Goal: Task Accomplishment & Management: Manage account settings

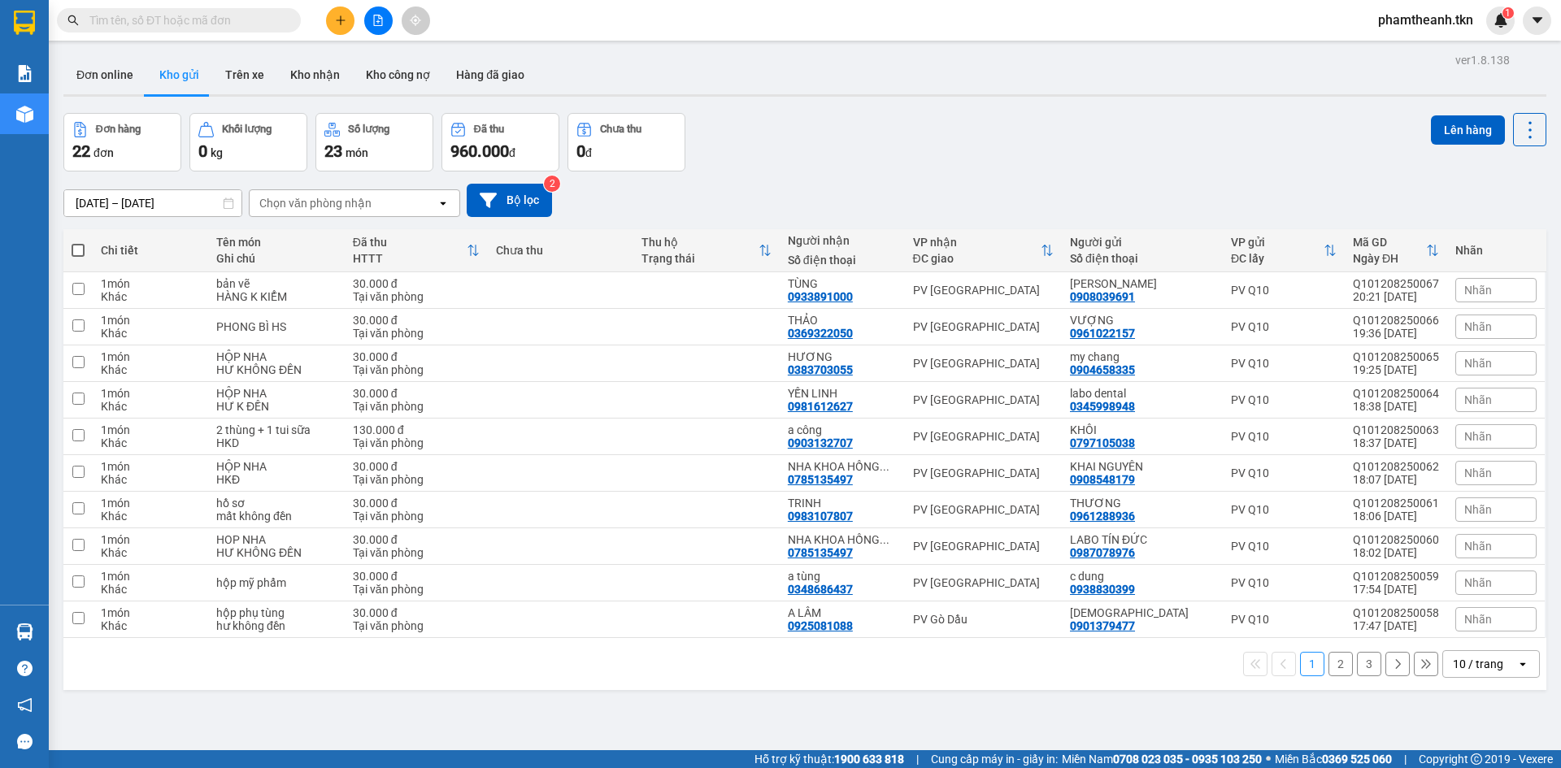
click at [1512, 645] on div "1 2 3 10 / trang open" at bounding box center [804, 664] width 1483 height 52
click at [1516, 658] on icon "open" at bounding box center [1522, 664] width 13 height 13
click at [1495, 566] on span "50 / trang" at bounding box center [1469, 570] width 52 height 16
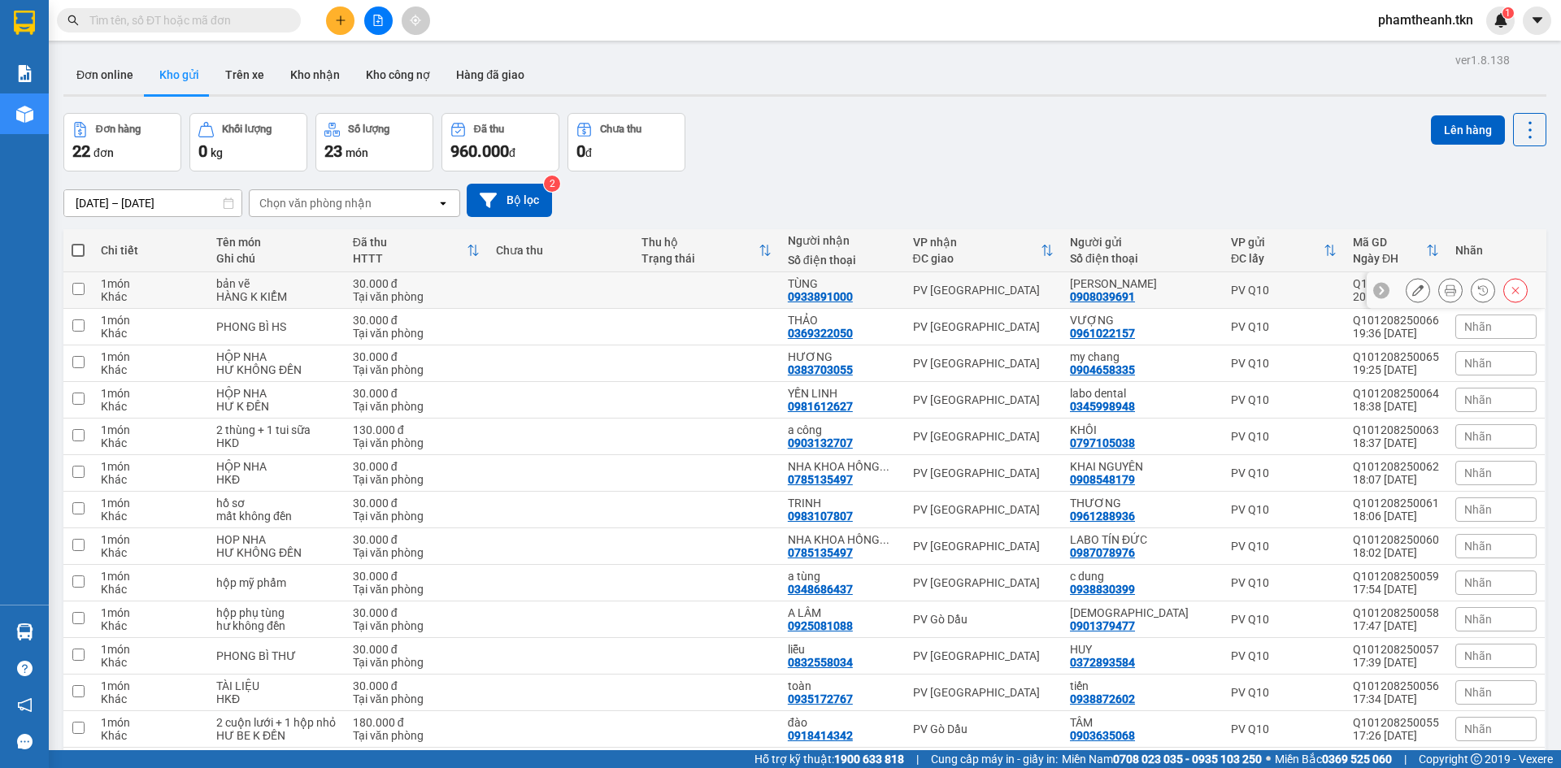
click at [933, 280] on td "PV [GEOGRAPHIC_DATA]" at bounding box center [984, 290] width 158 height 37
checkbox input "true"
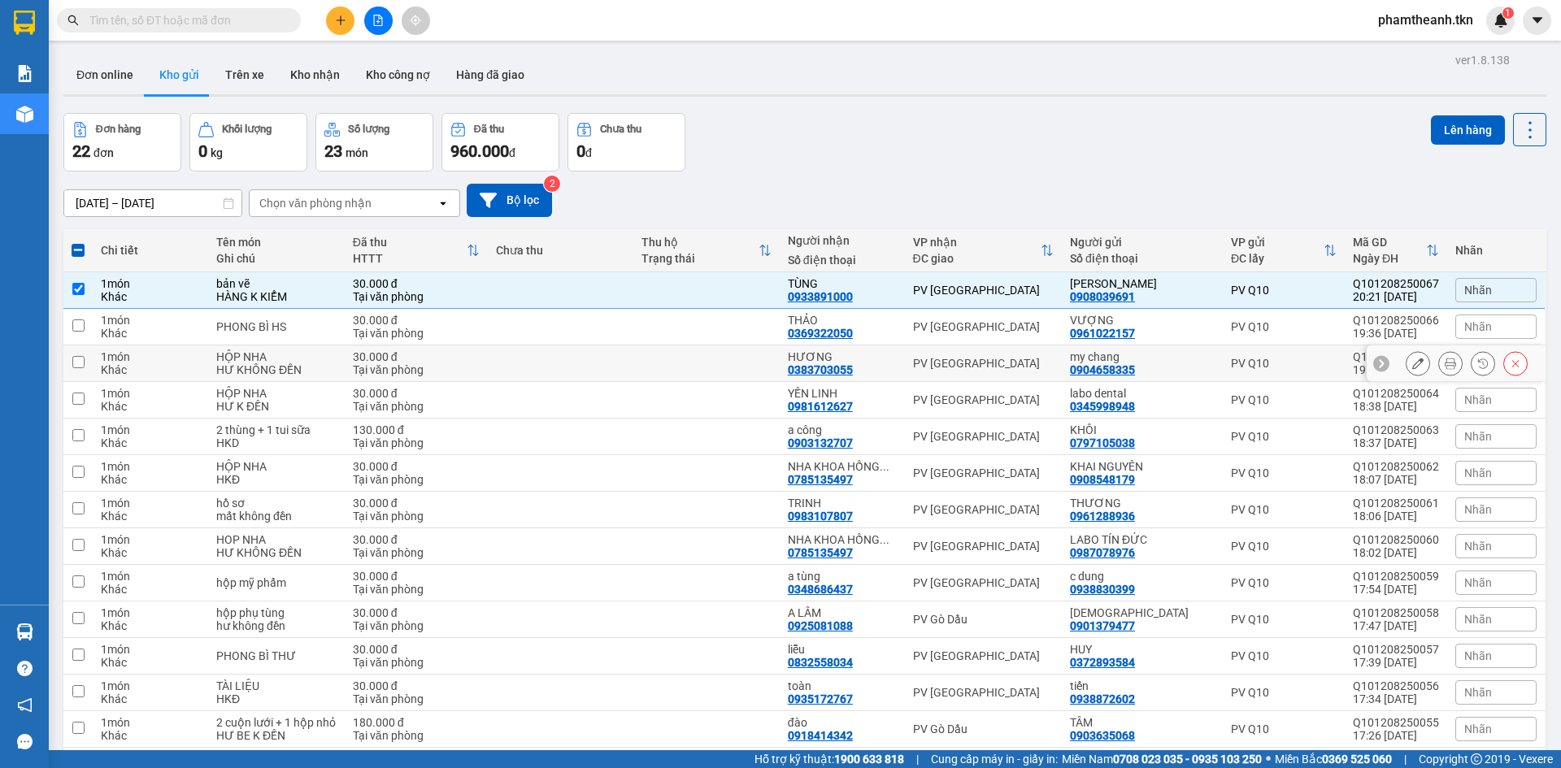
click at [947, 346] on td "PV [GEOGRAPHIC_DATA]" at bounding box center [984, 364] width 158 height 37
checkbox input "true"
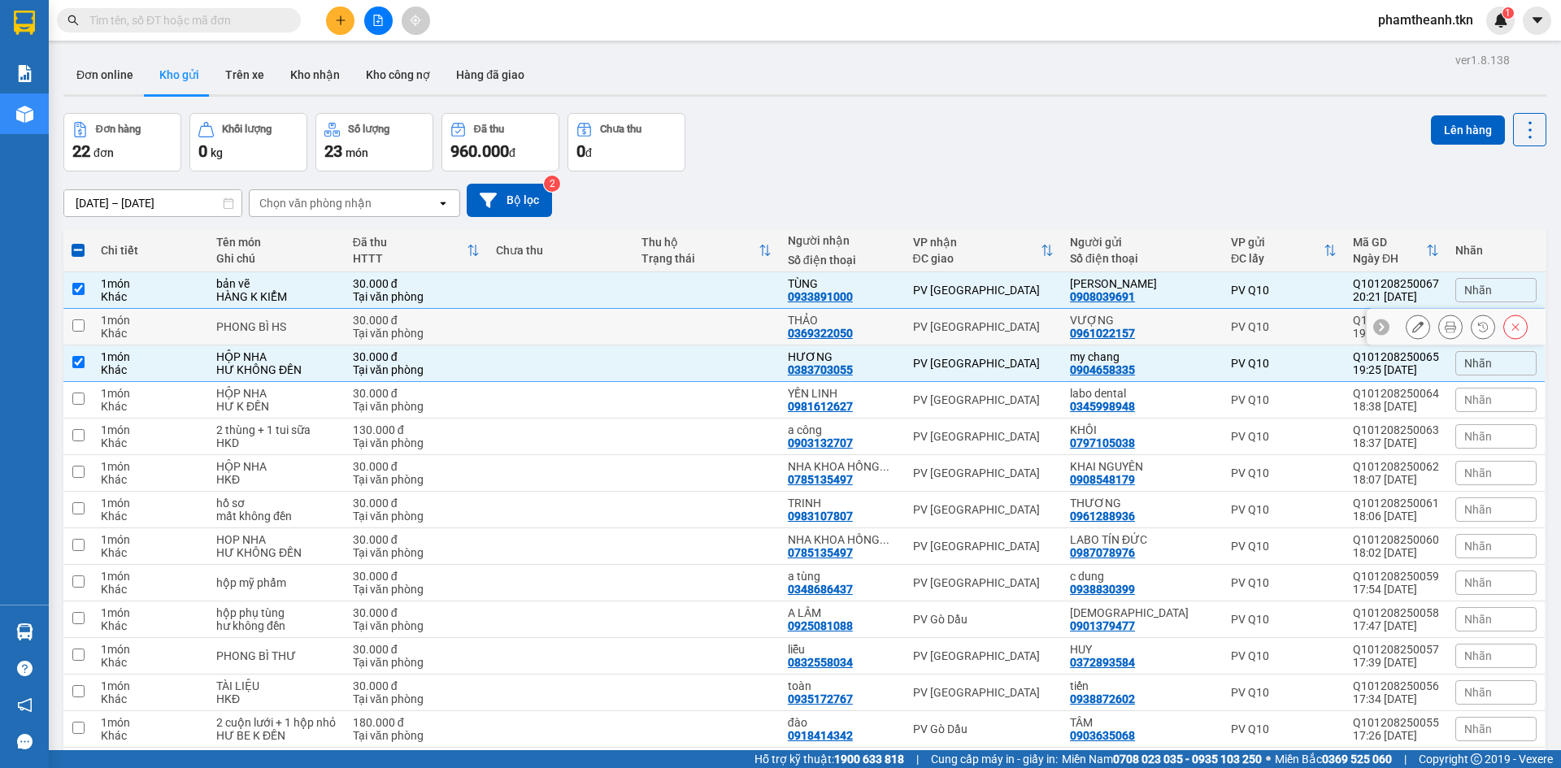
click at [952, 320] on div "PV [GEOGRAPHIC_DATA]" at bounding box center [983, 326] width 141 height 13
checkbox input "true"
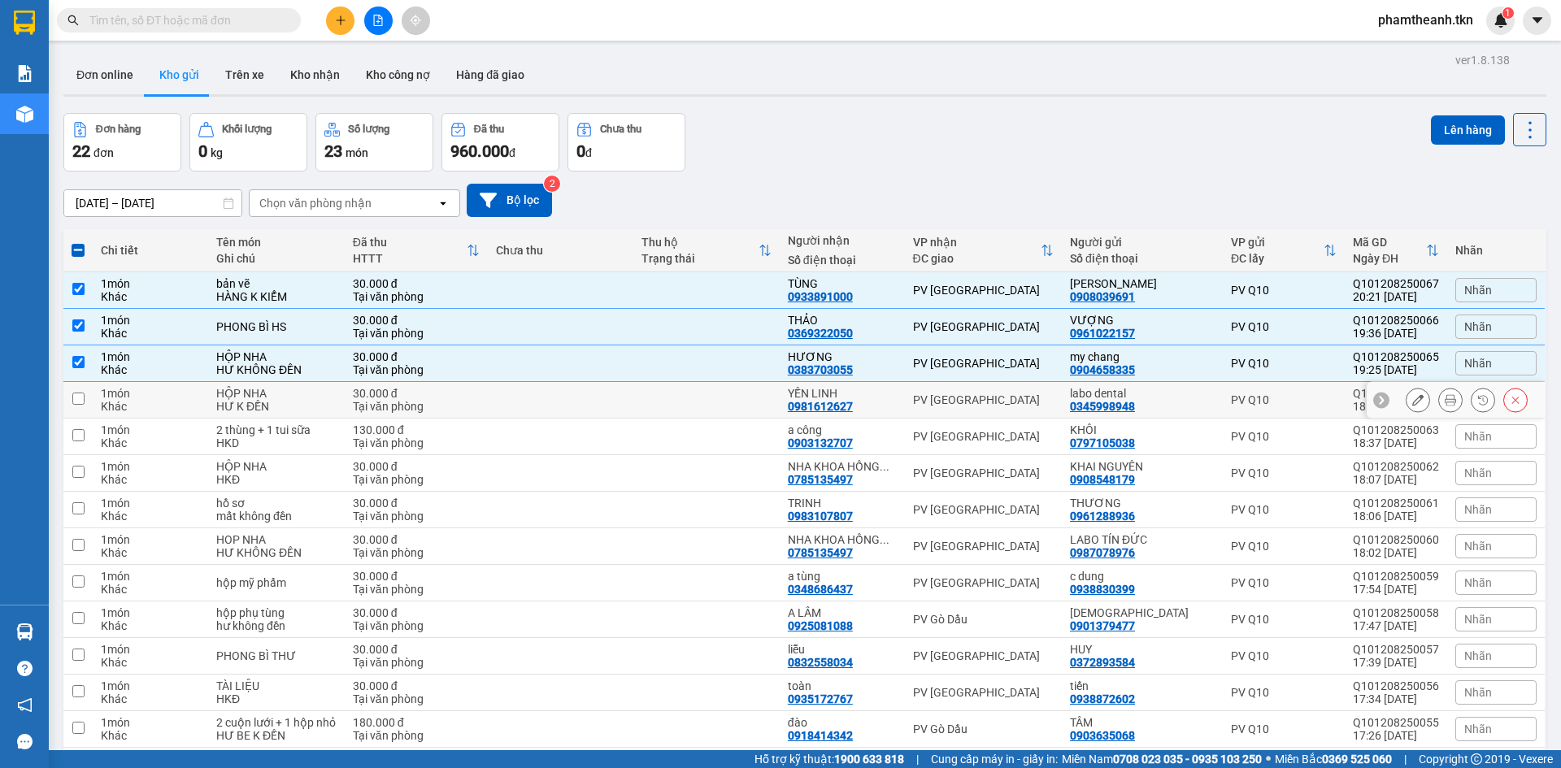
click at [905, 395] on td "YẾN LINH 0981612627" at bounding box center [842, 400] width 125 height 37
checkbox input "true"
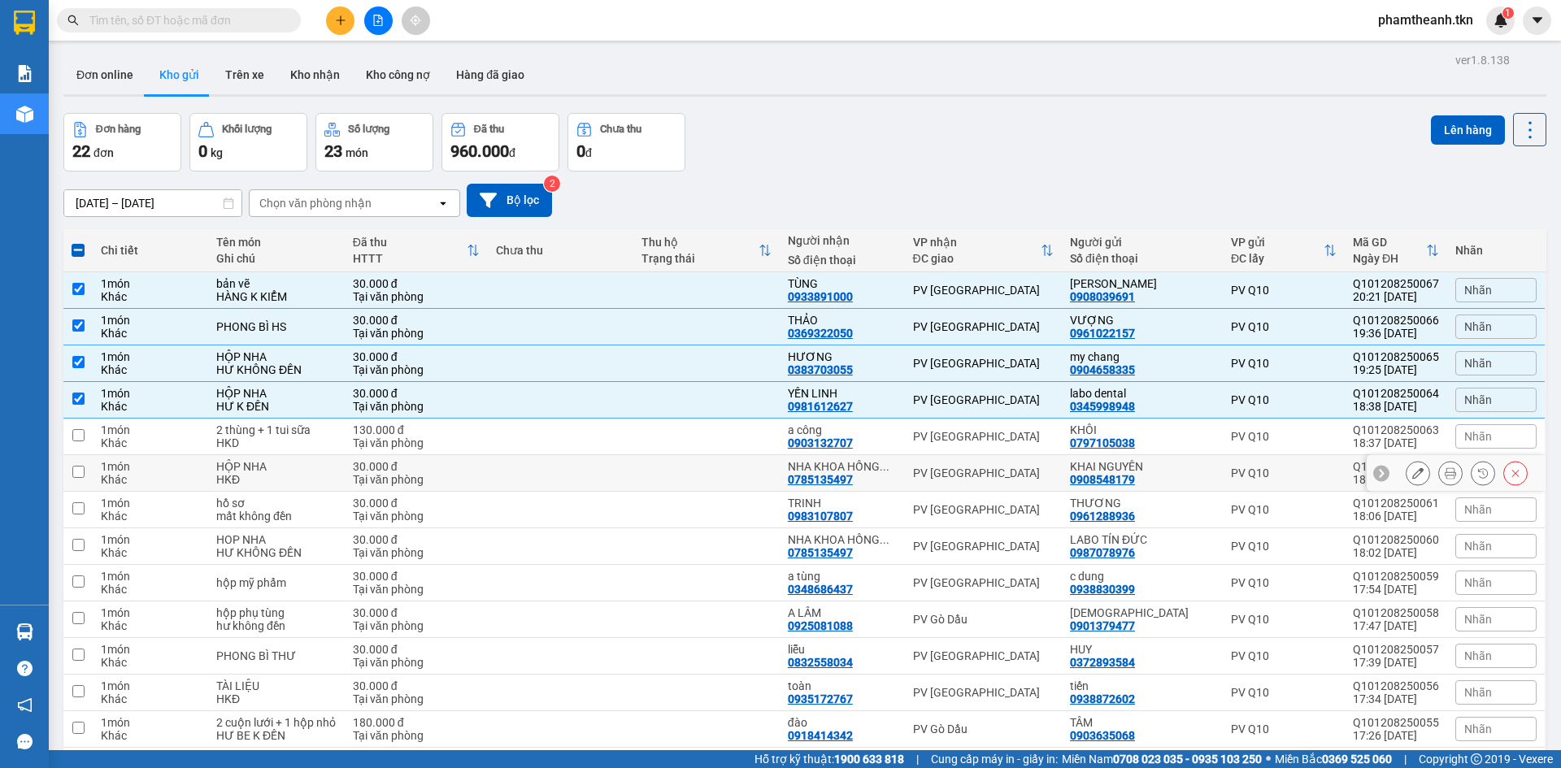
click at [905, 481] on td "NHA KHOA HỒNG ... 0785135497" at bounding box center [842, 473] width 125 height 37
checkbox input "true"
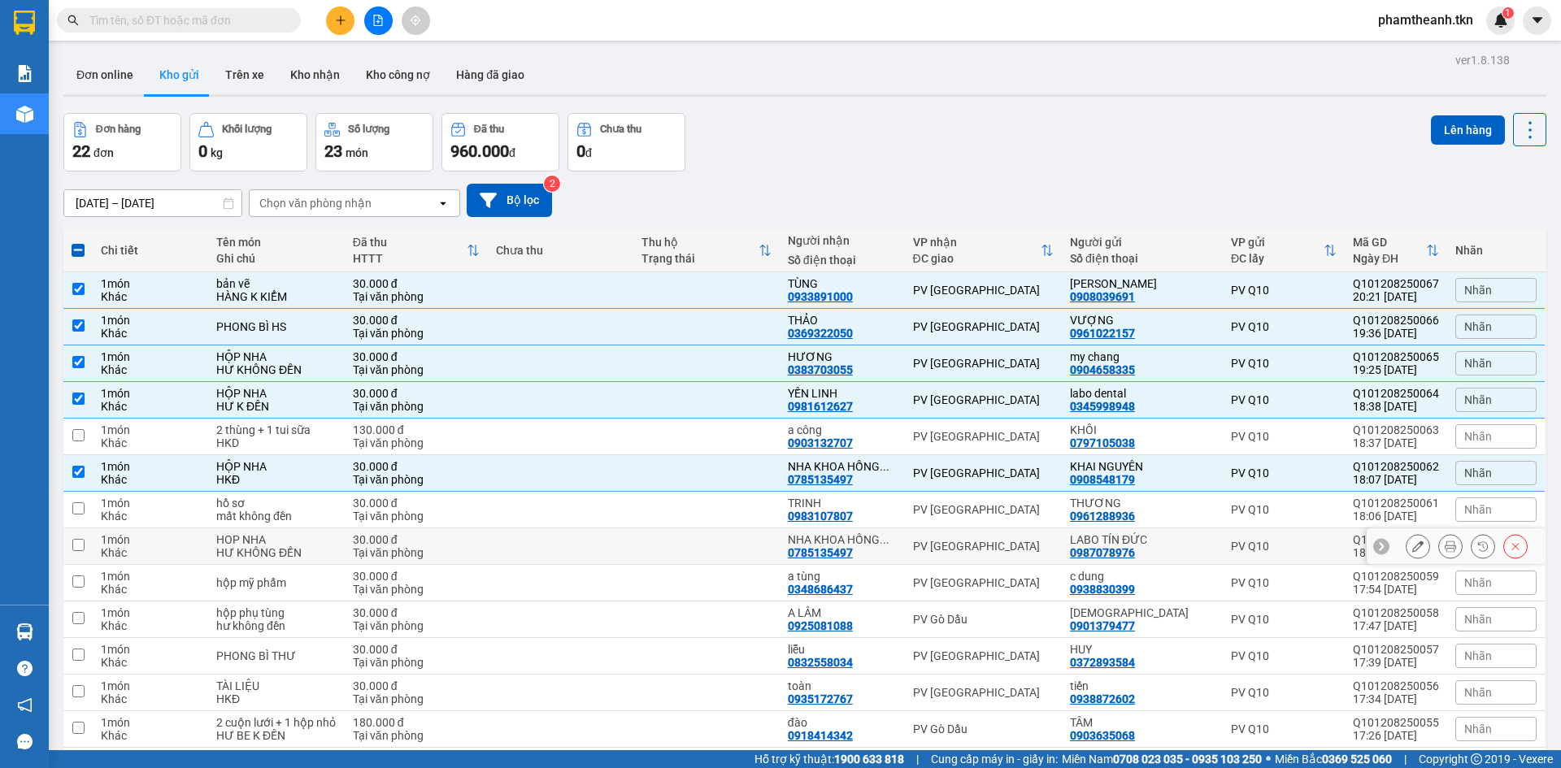
click at [919, 552] on td "PV [GEOGRAPHIC_DATA]" at bounding box center [984, 547] width 158 height 37
checkbox input "true"
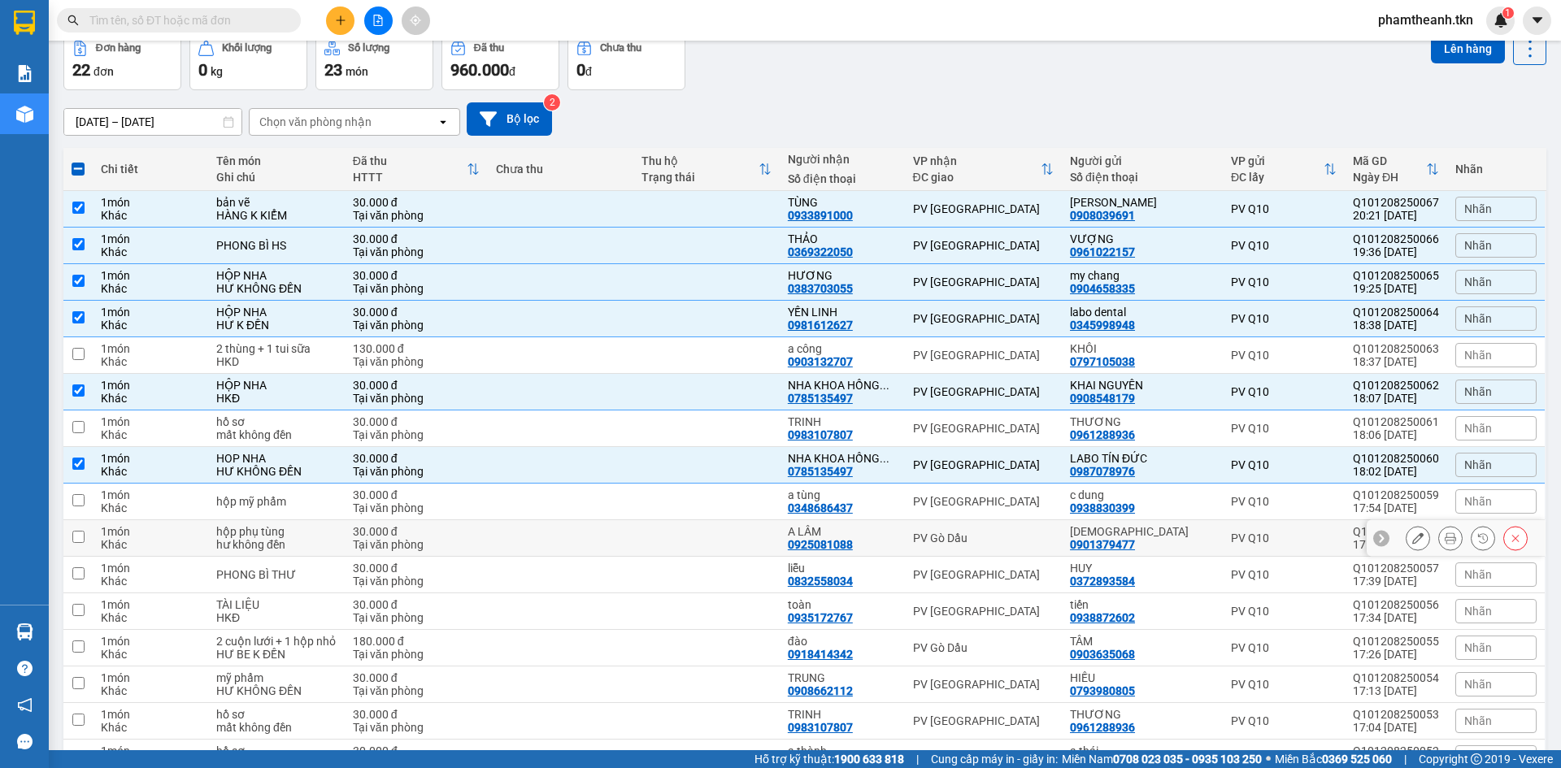
scroll to position [163, 0]
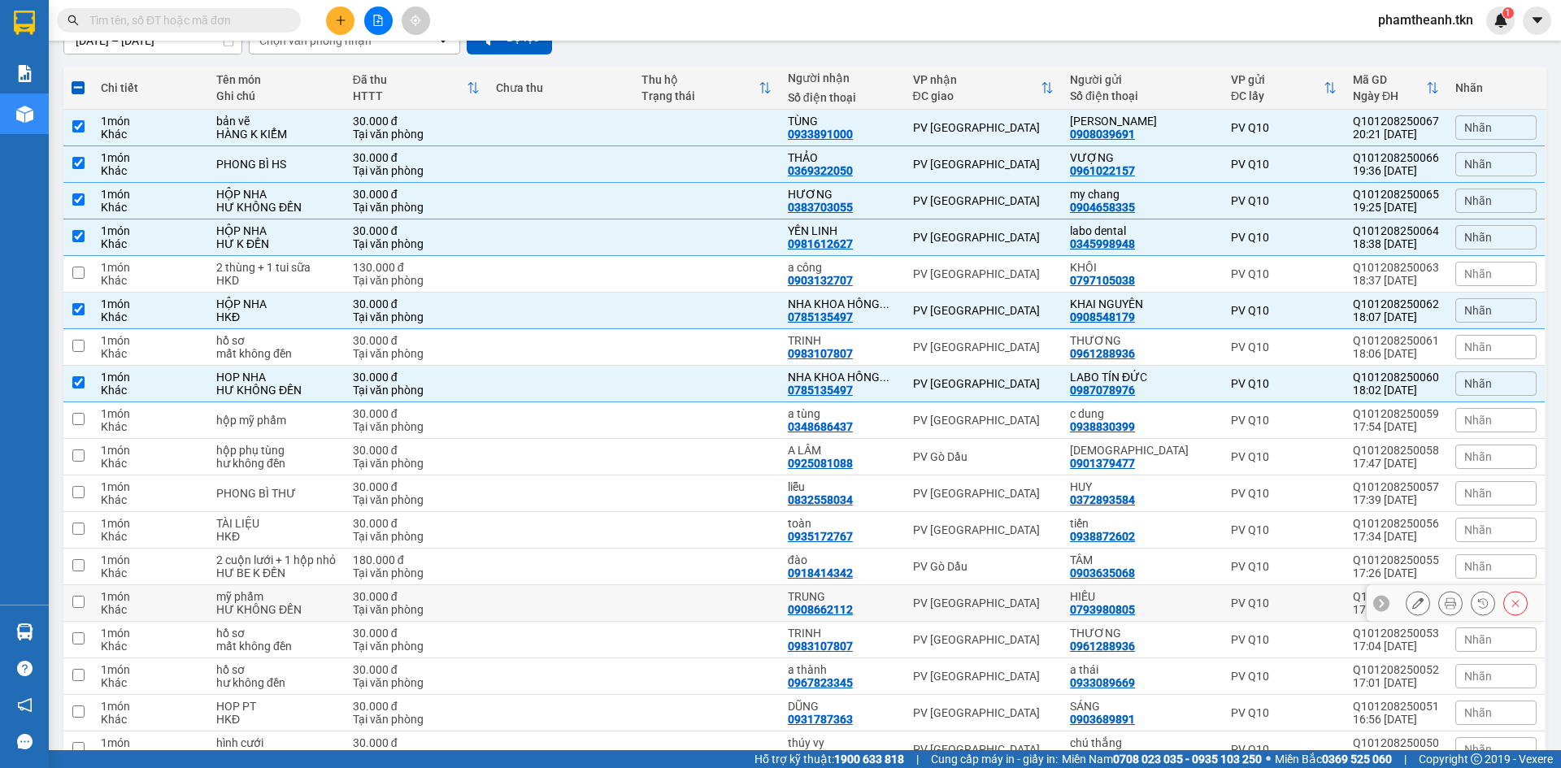
click at [919, 607] on td "PV [GEOGRAPHIC_DATA]" at bounding box center [984, 603] width 158 height 37
checkbox input "true"
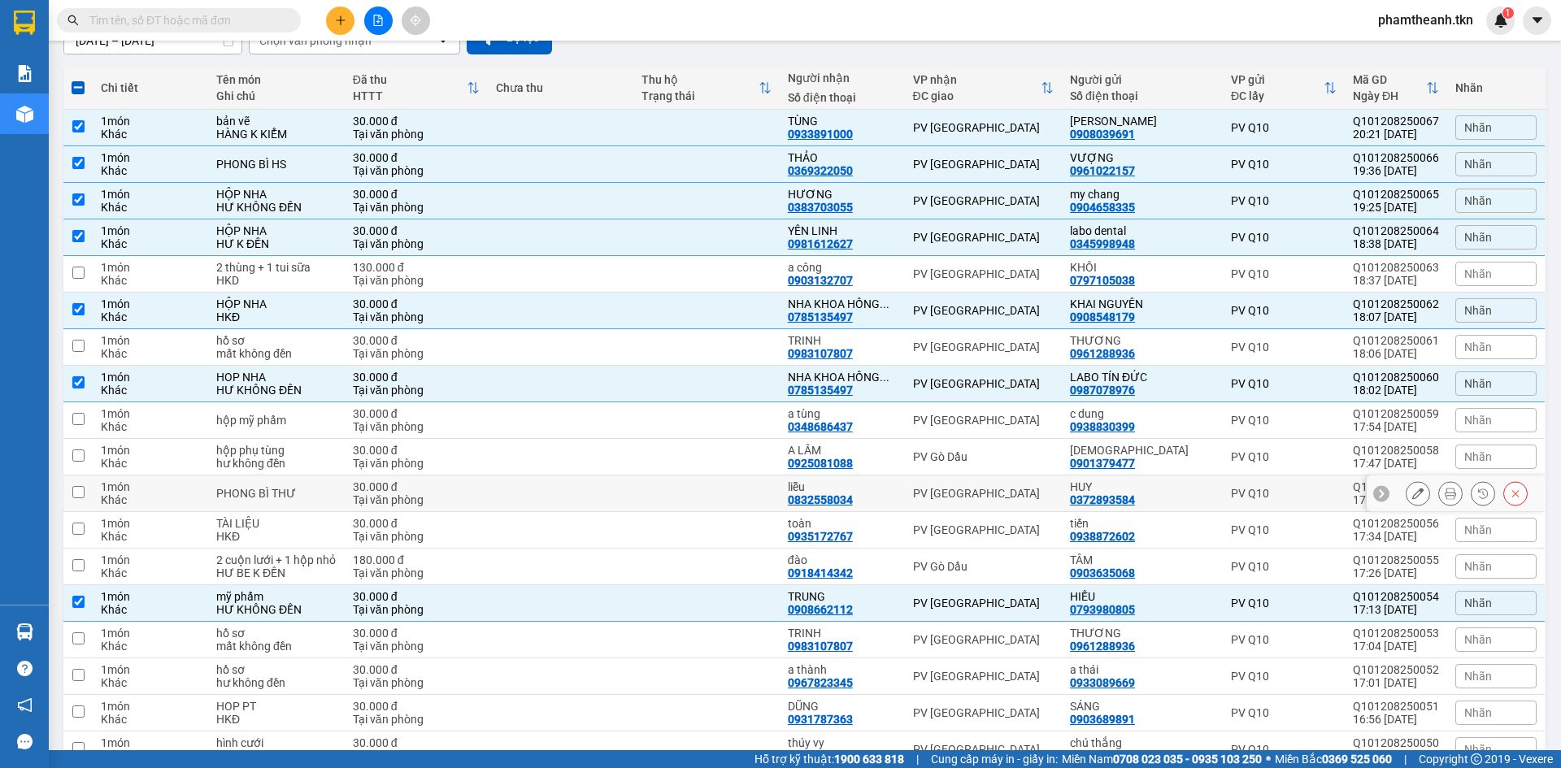
click at [893, 500] on div "liễu 0832558034" at bounding box center [842, 494] width 109 height 26
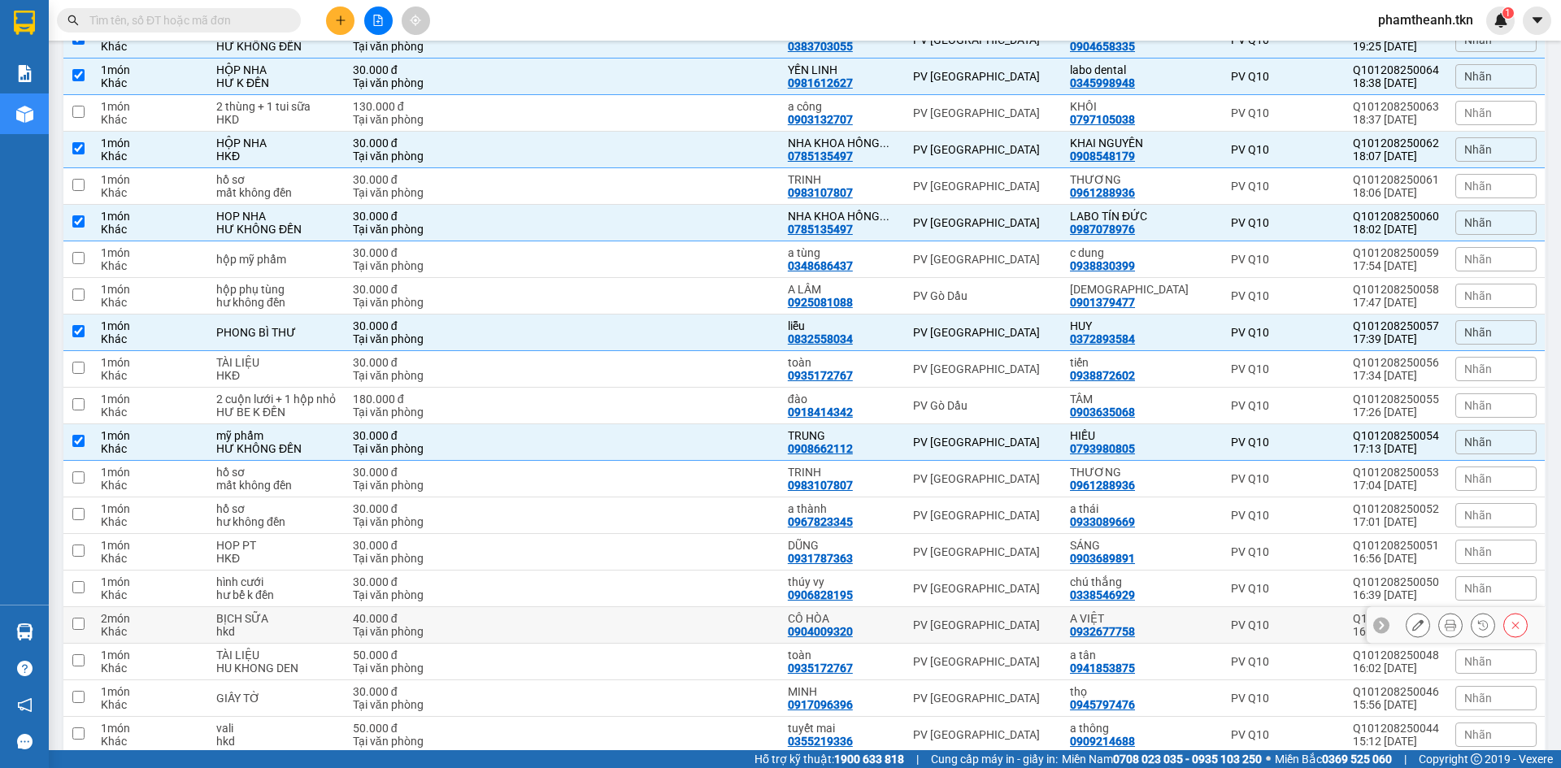
scroll to position [325, 0]
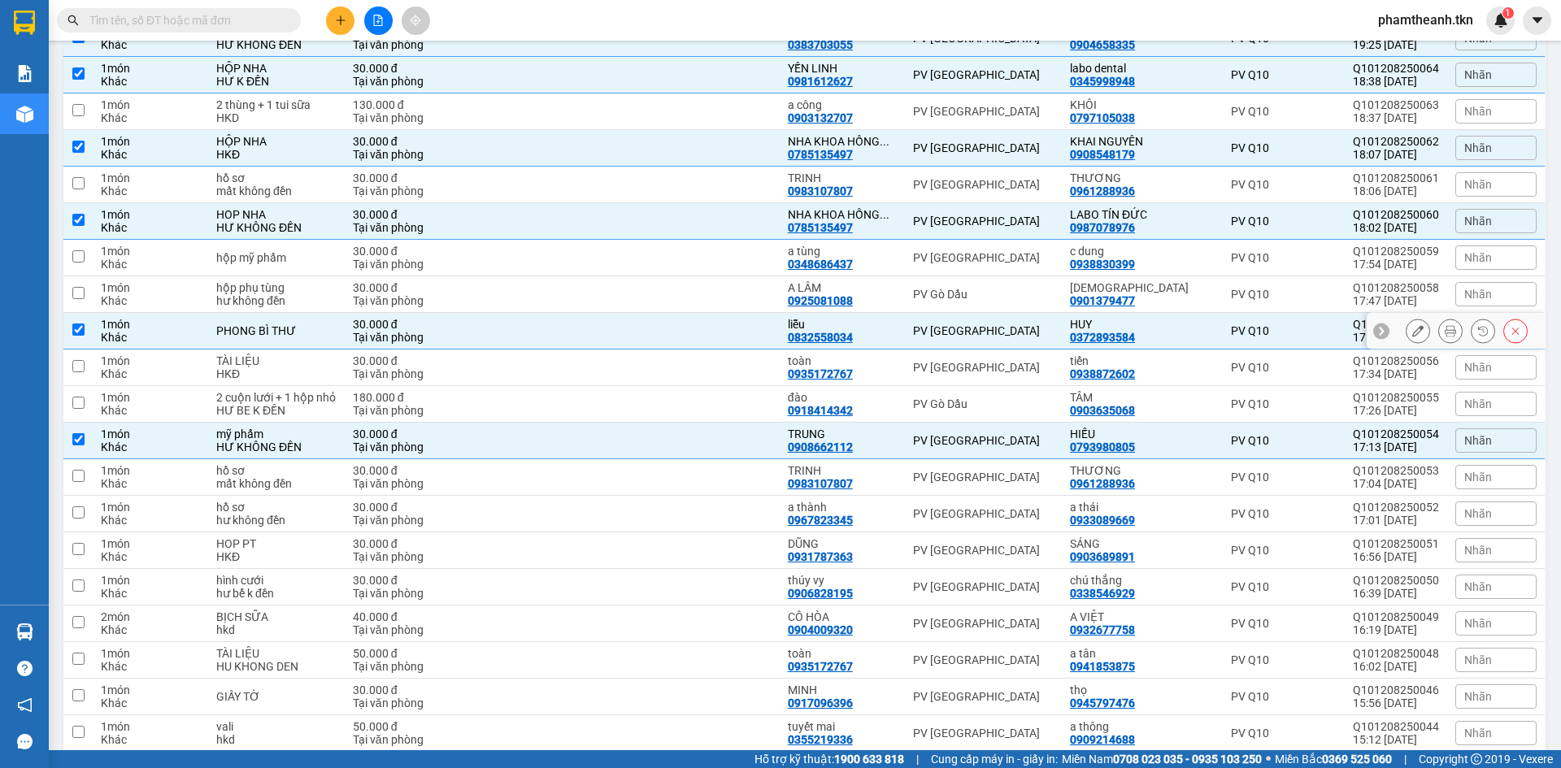
click at [1021, 324] on div "PV [PERSON_NAME]" at bounding box center [983, 330] width 141 height 13
checkbox input "false"
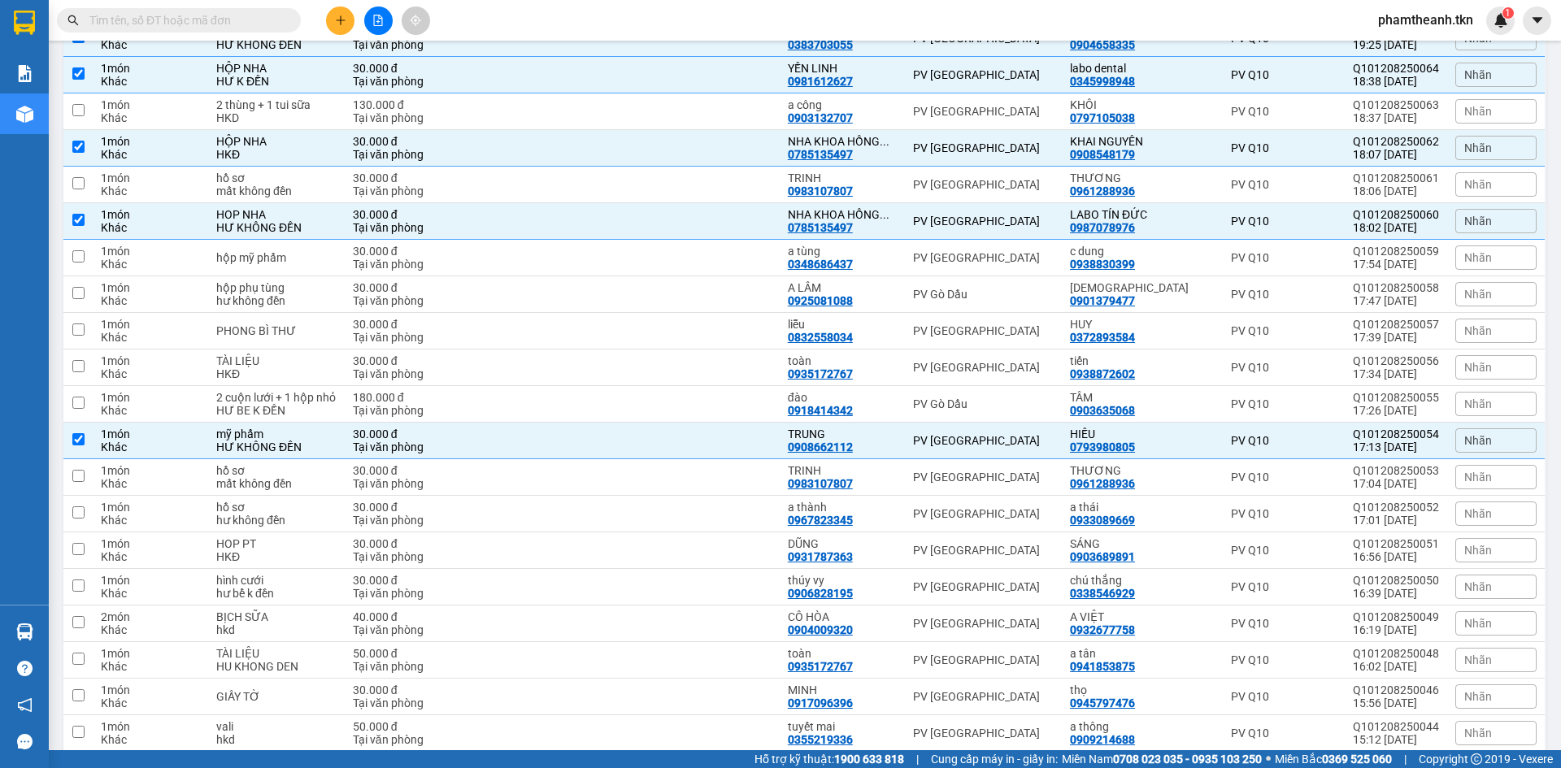
click at [780, 25] on div "Kết quả tìm kiếm ( 0 ) Bộ lọc No Data phamtheanh.tkn 1" at bounding box center [780, 20] width 1561 height 41
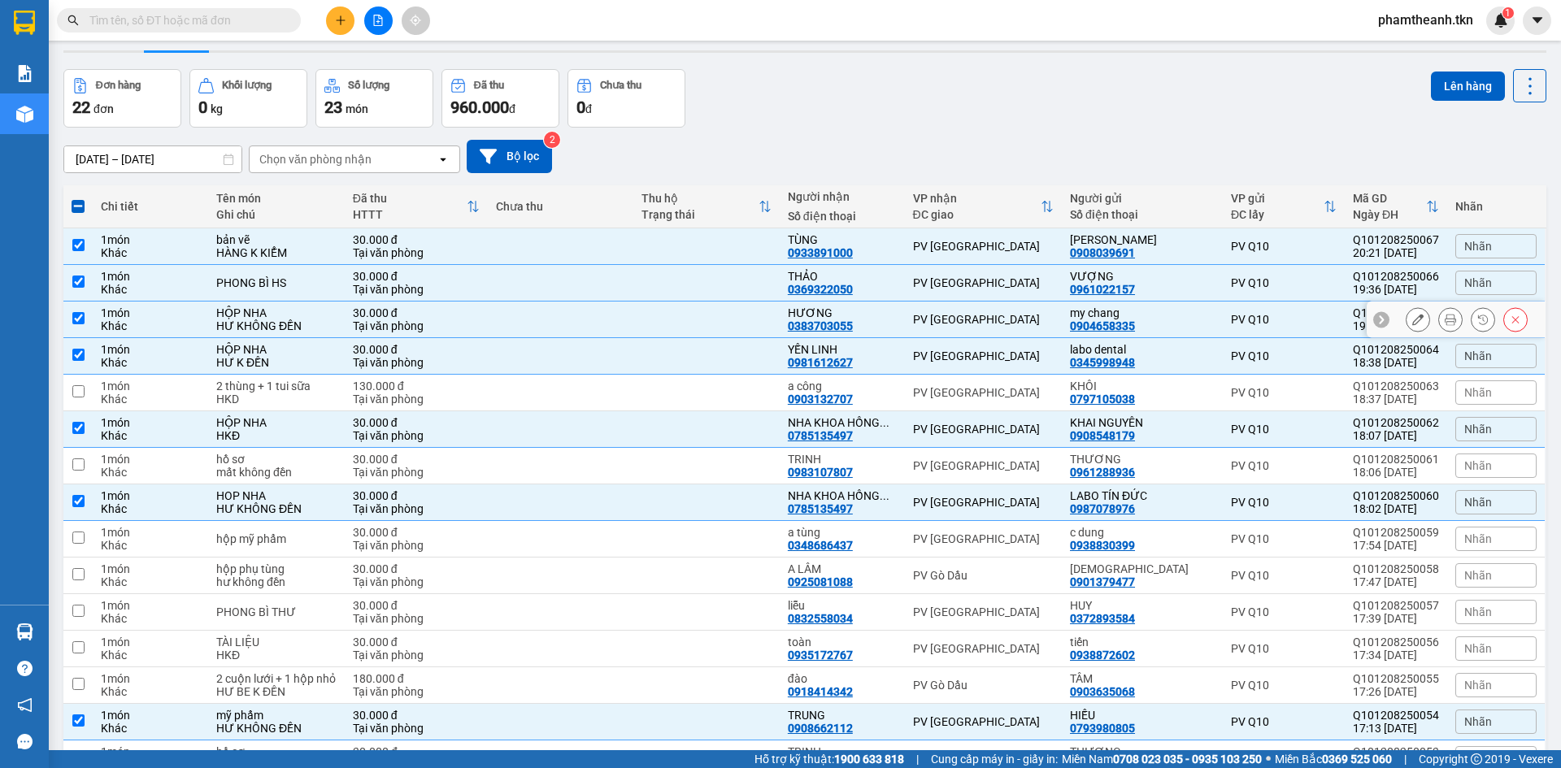
scroll to position [0, 0]
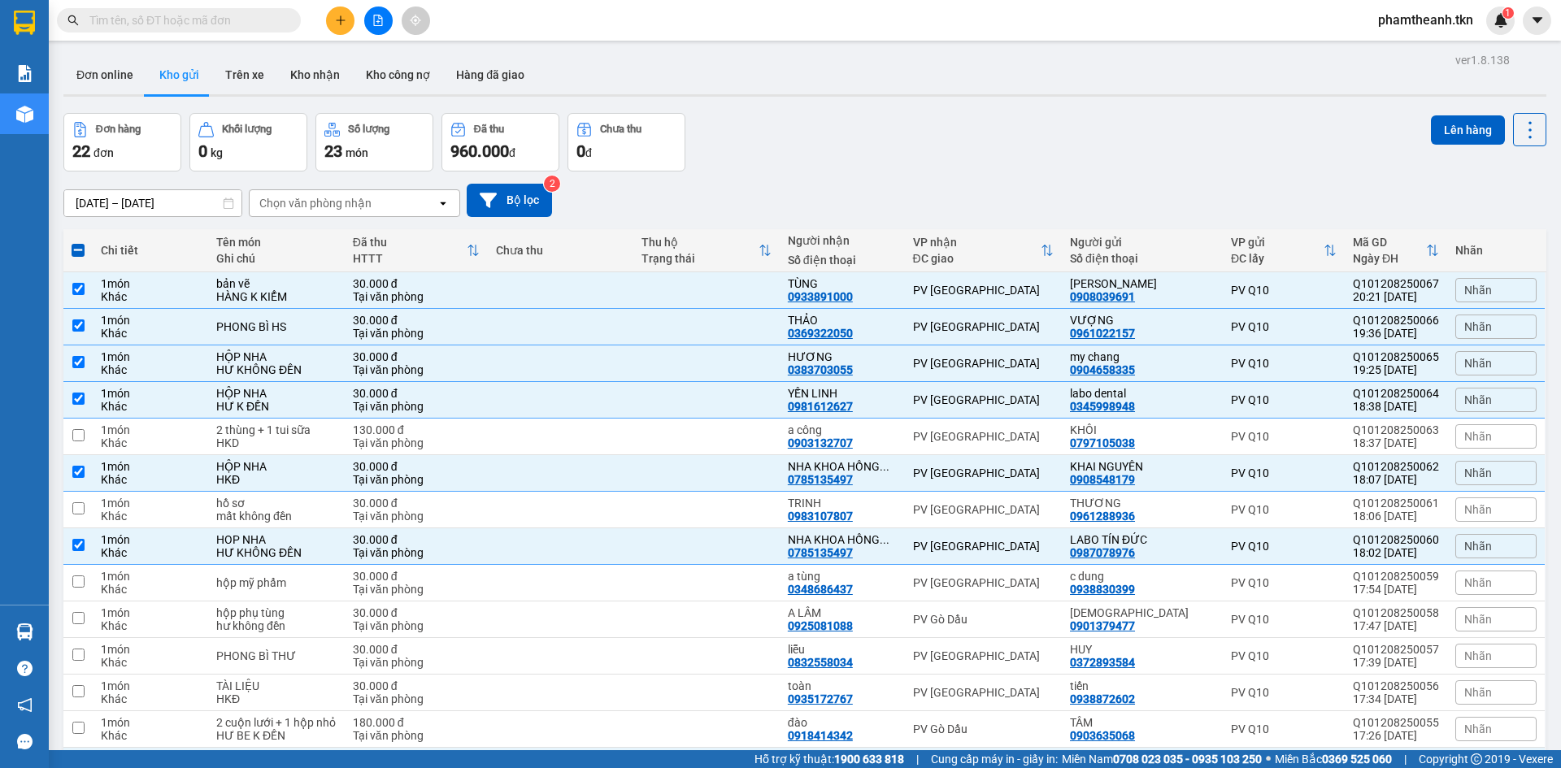
click at [1443, 145] on div "Lên hàng" at bounding box center [1488, 129] width 115 height 33
click at [1451, 124] on button "Lên hàng" at bounding box center [1468, 129] width 74 height 29
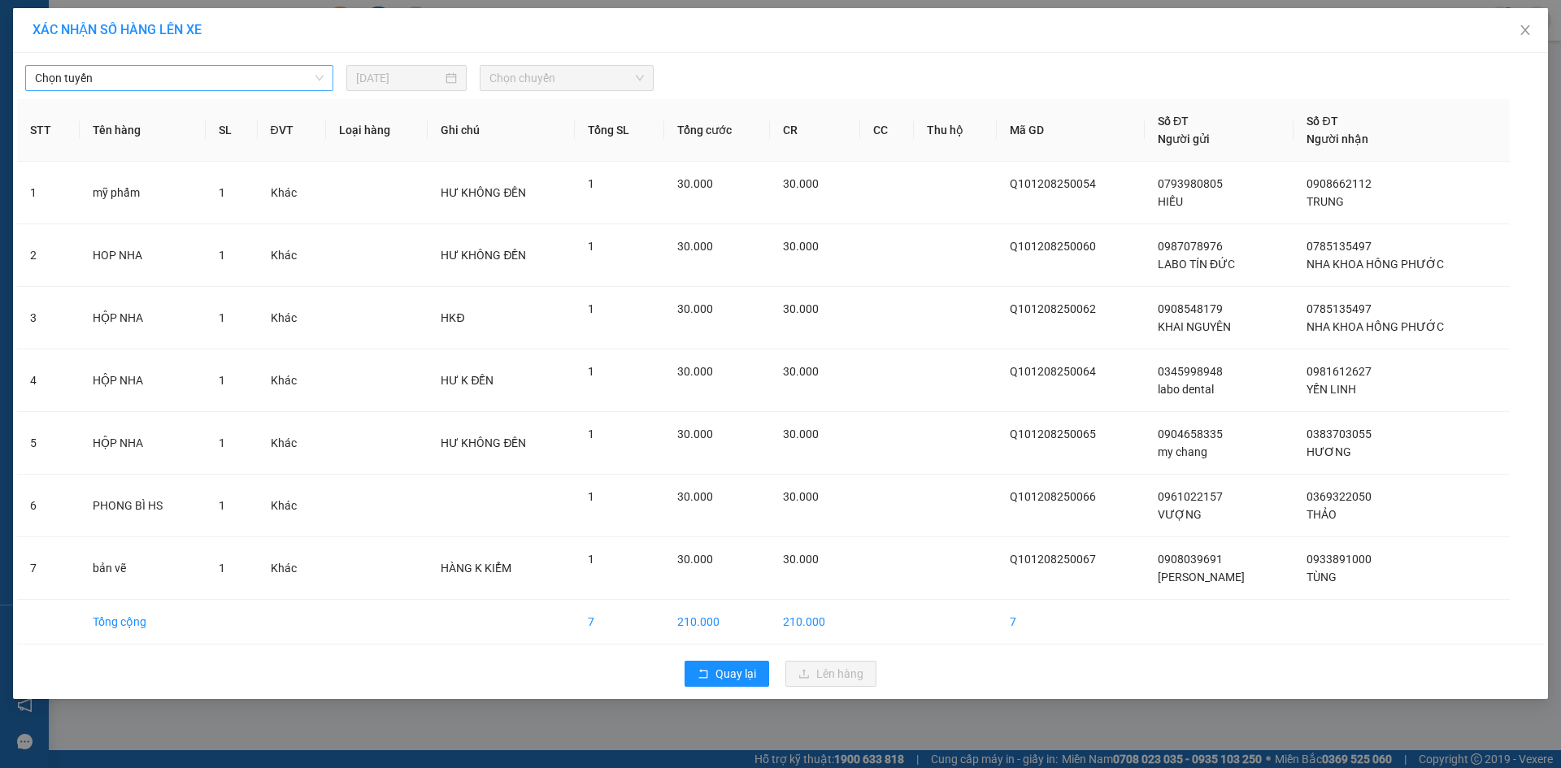
click at [268, 73] on span "Chọn tuyến" at bounding box center [179, 78] width 289 height 24
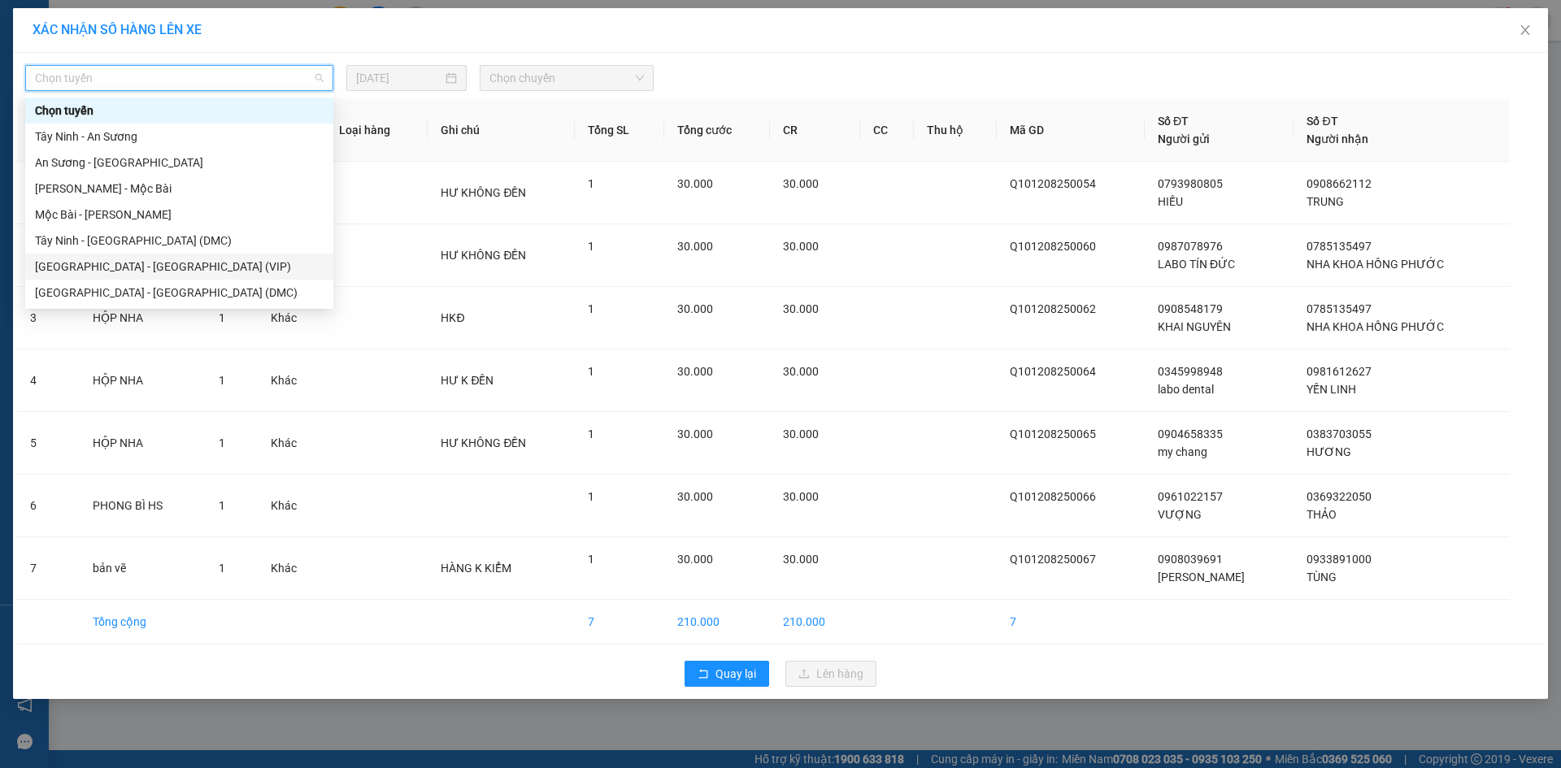
click at [169, 272] on div "Sài Gòn - Tây Ninh (VIP)" at bounding box center [179, 267] width 289 height 18
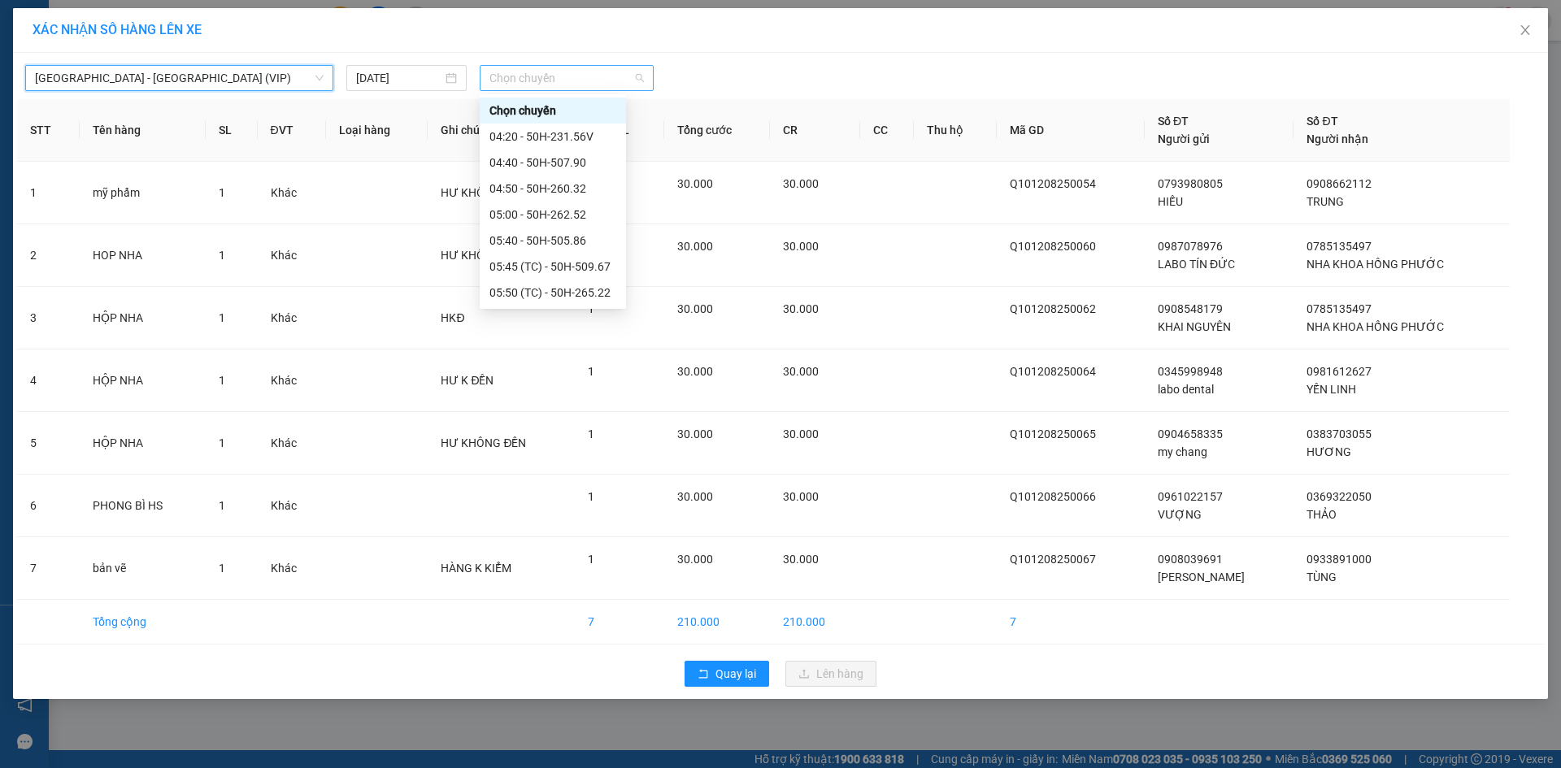
click at [551, 76] on span "Chọn chuyến" at bounding box center [567, 78] width 154 height 24
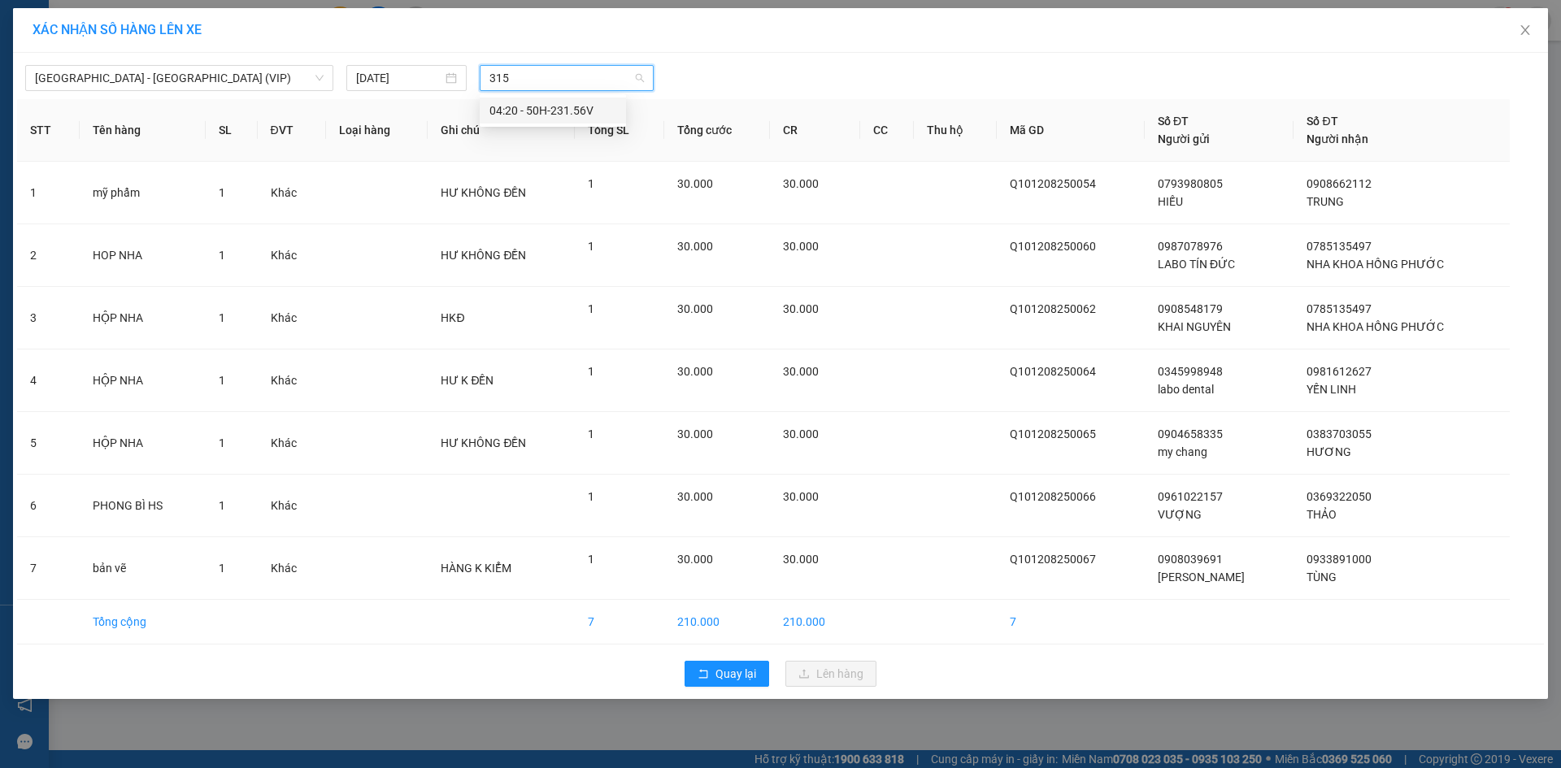
type input "3156"
click at [555, 112] on div "04:20 - 50H-231.56V" at bounding box center [553, 111] width 127 height 18
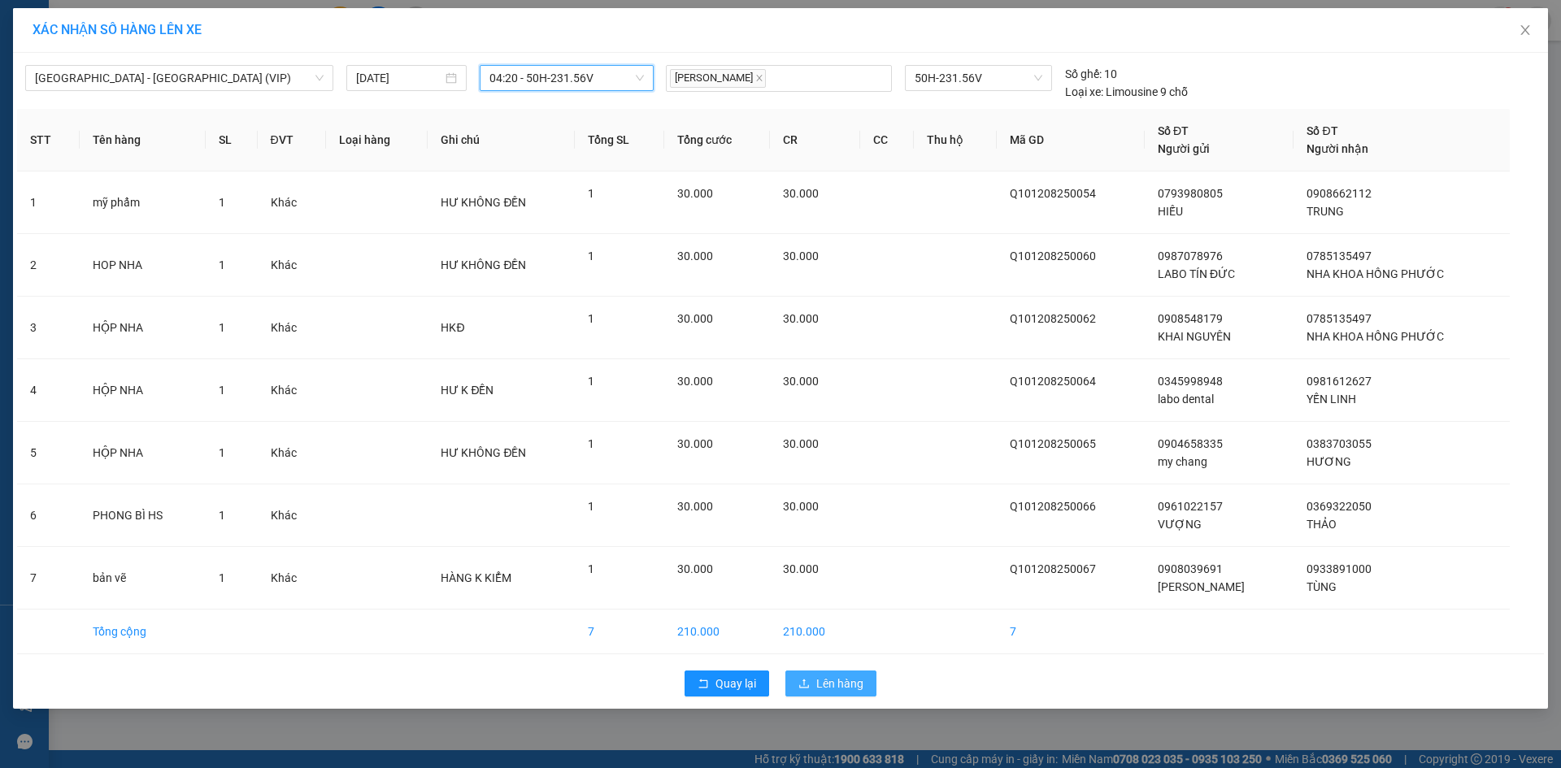
click at [817, 690] on span "Lên hàng" at bounding box center [839, 684] width 47 height 18
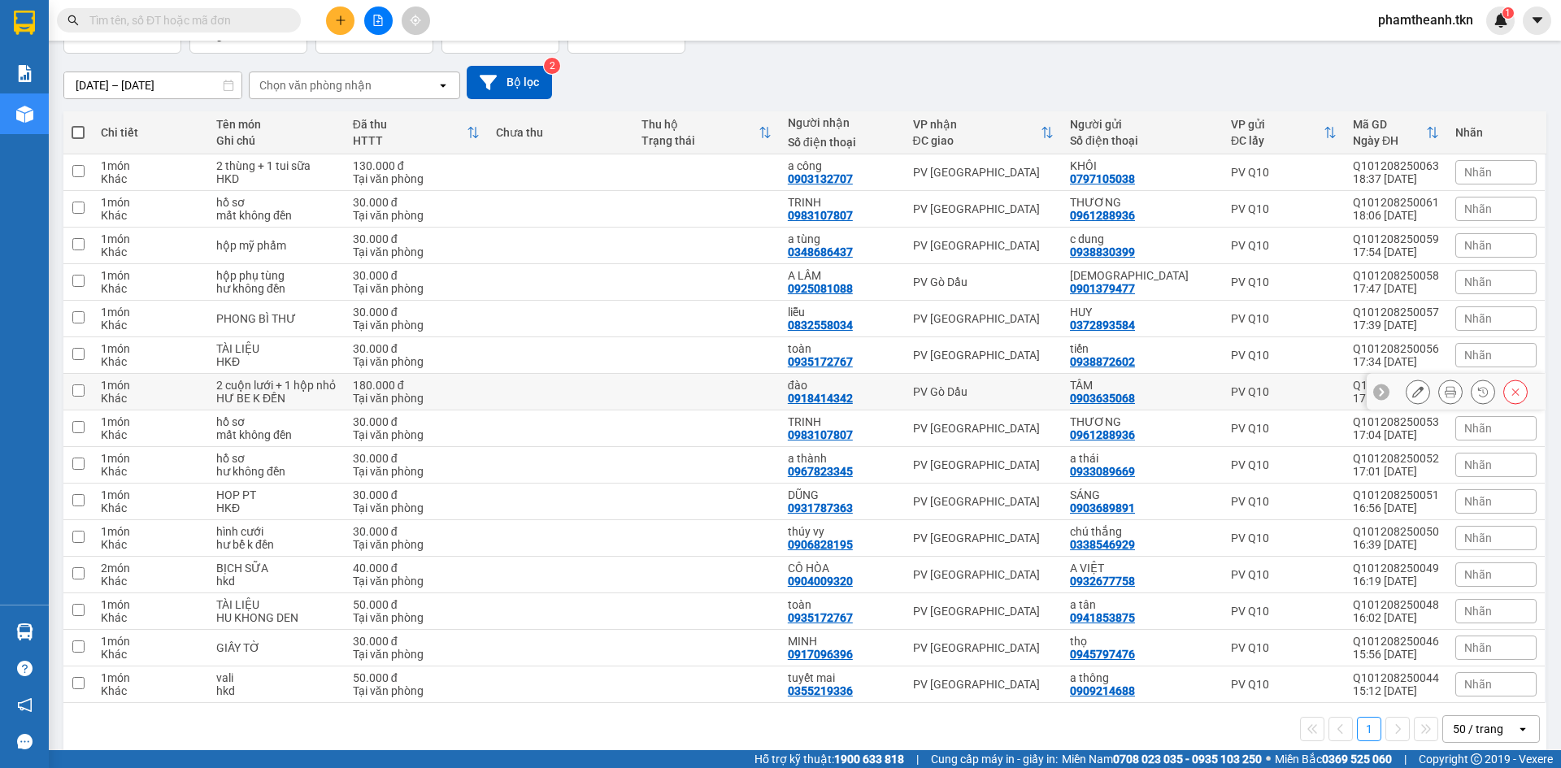
scroll to position [137, 0]
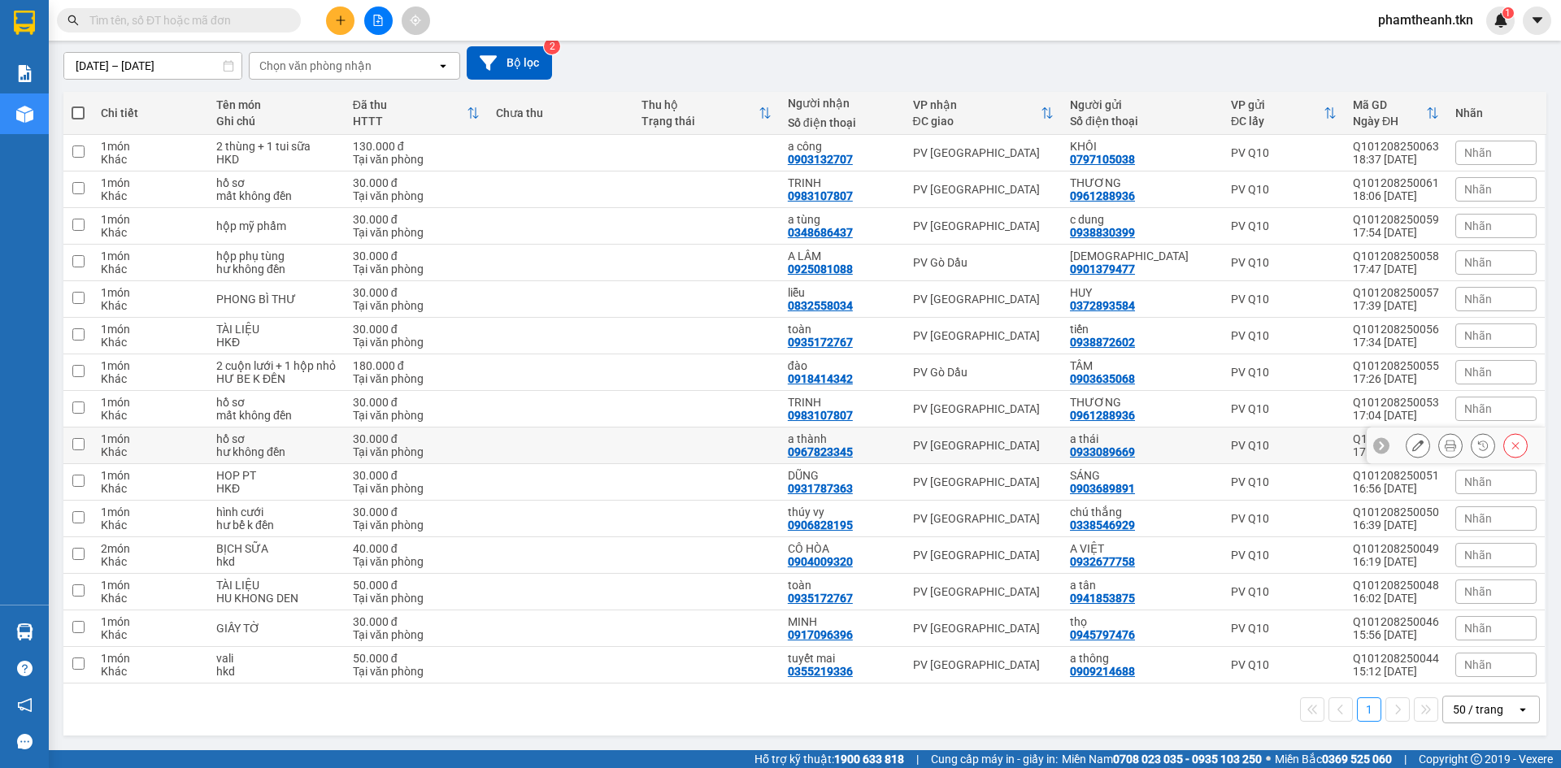
click at [588, 442] on td at bounding box center [561, 446] width 146 height 37
checkbox input "true"
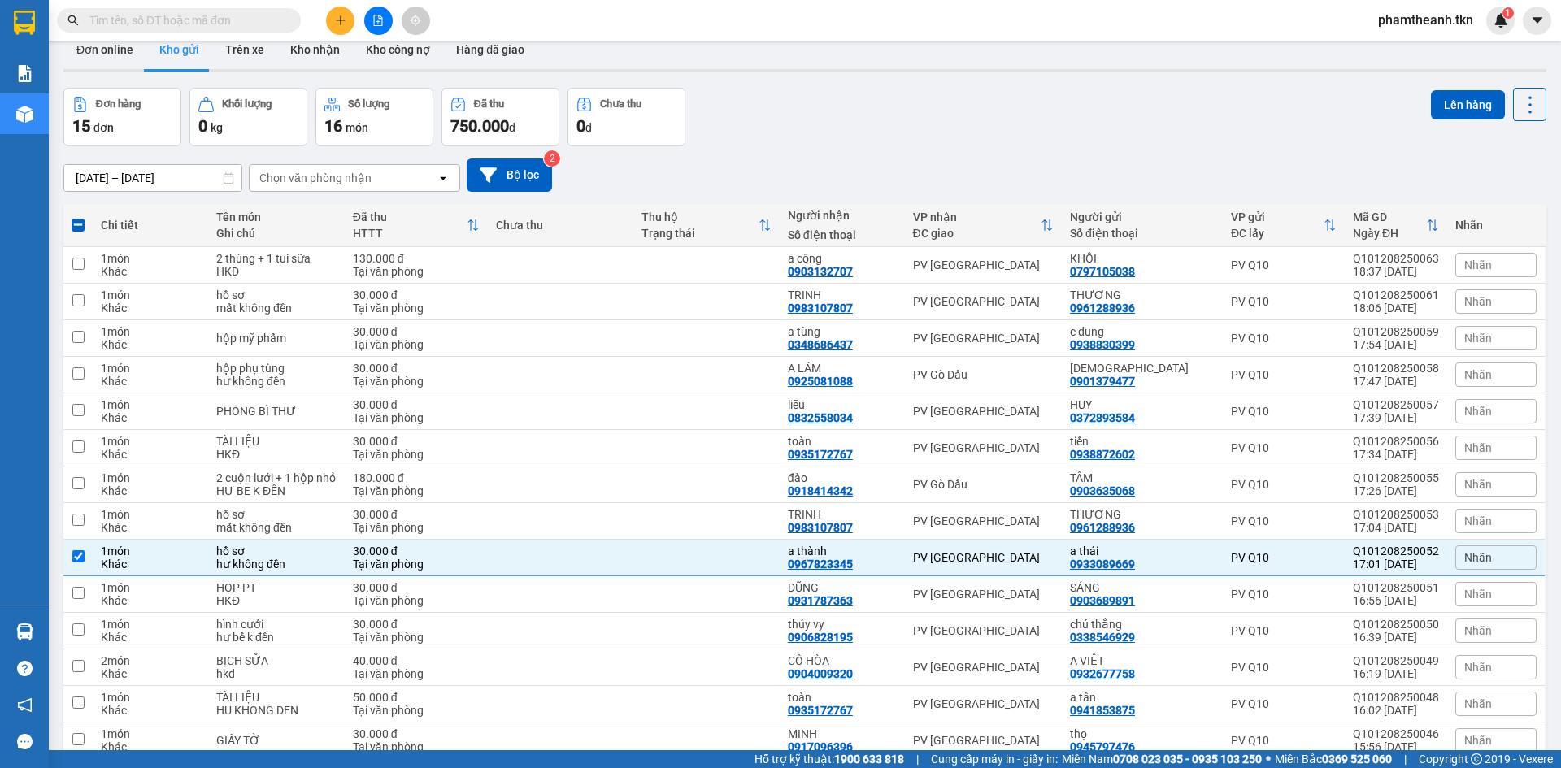
scroll to position [0, 0]
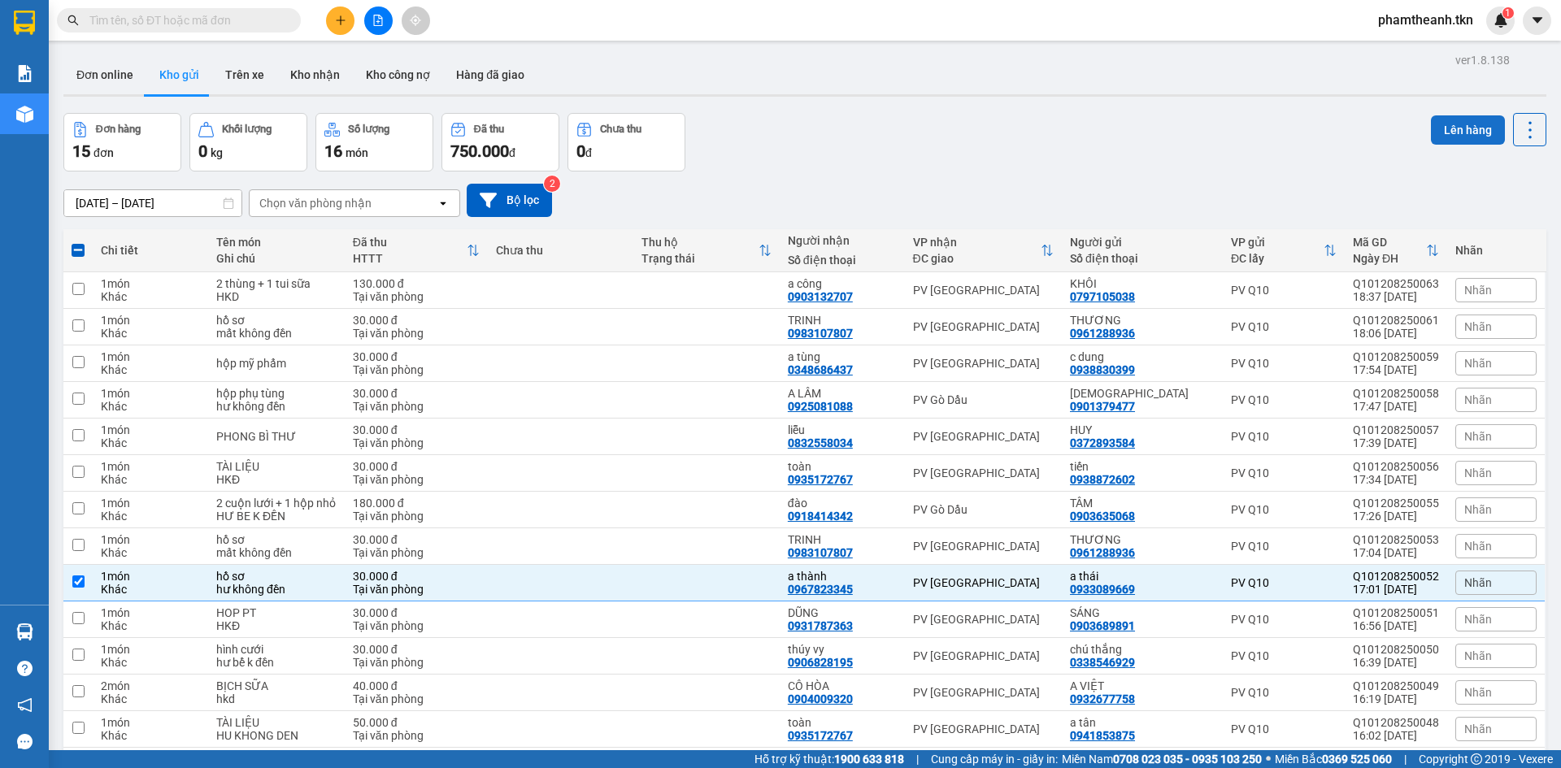
click at [1441, 124] on button "Lên hàng" at bounding box center [1468, 129] width 74 height 29
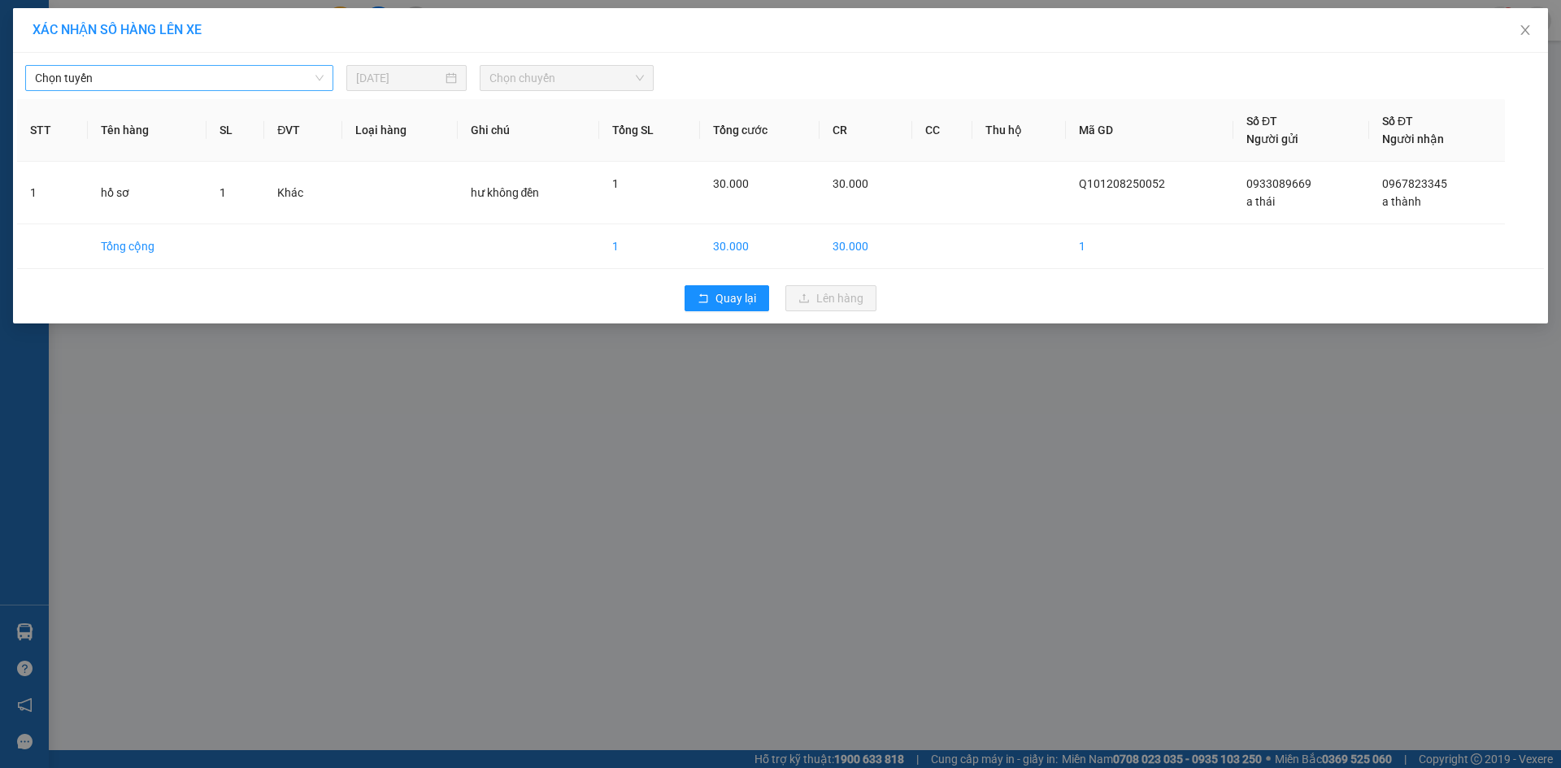
click at [277, 80] on span "Chọn tuyến" at bounding box center [179, 78] width 289 height 24
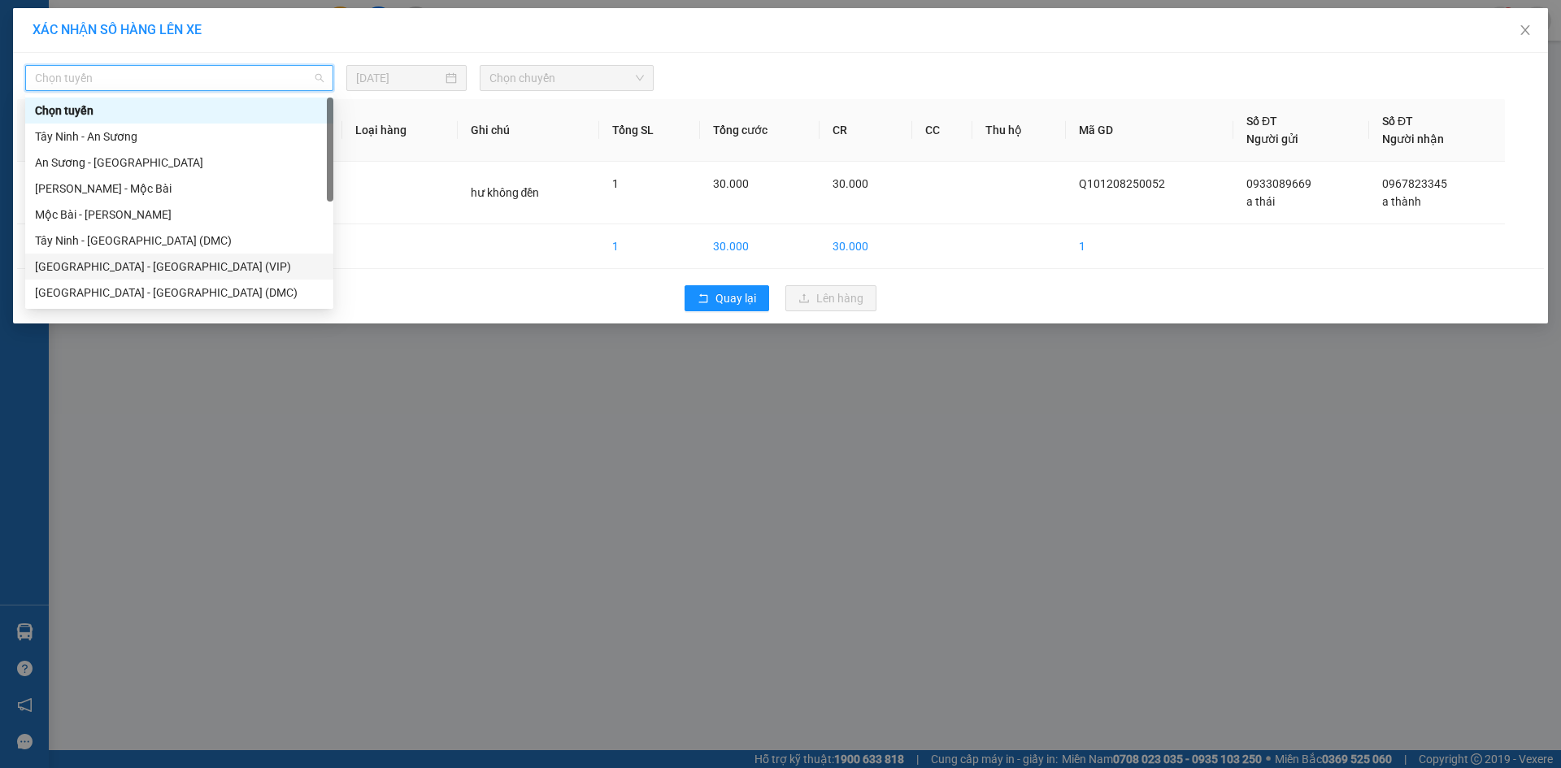
click at [211, 274] on div "Sài Gòn - Tây Ninh (VIP)" at bounding box center [179, 267] width 289 height 18
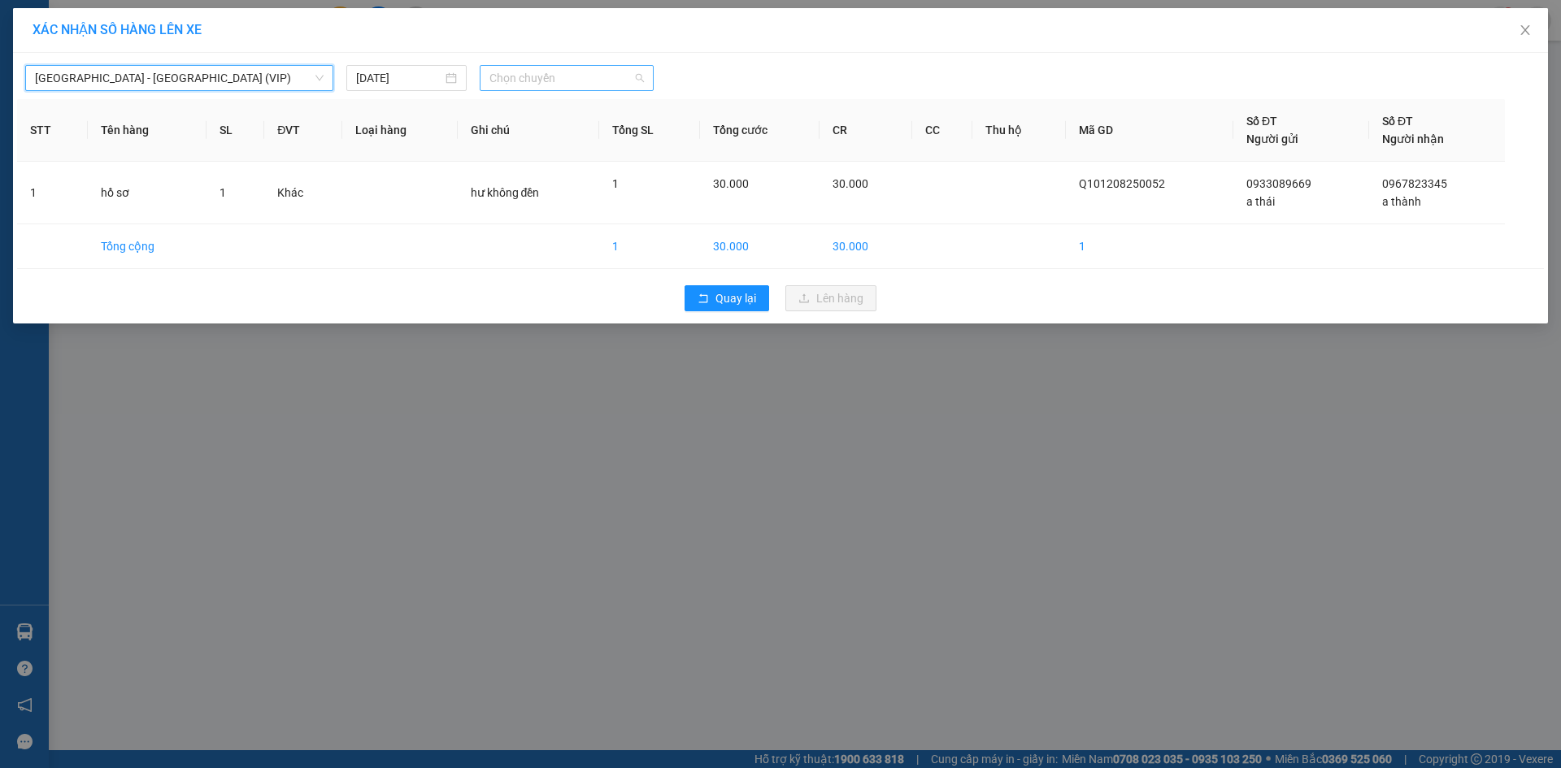
click at [576, 84] on span "Chọn chuyến" at bounding box center [567, 78] width 154 height 24
type input "23156"
click at [521, 109] on div "04:20 - 50H-231.56V" at bounding box center [553, 111] width 127 height 18
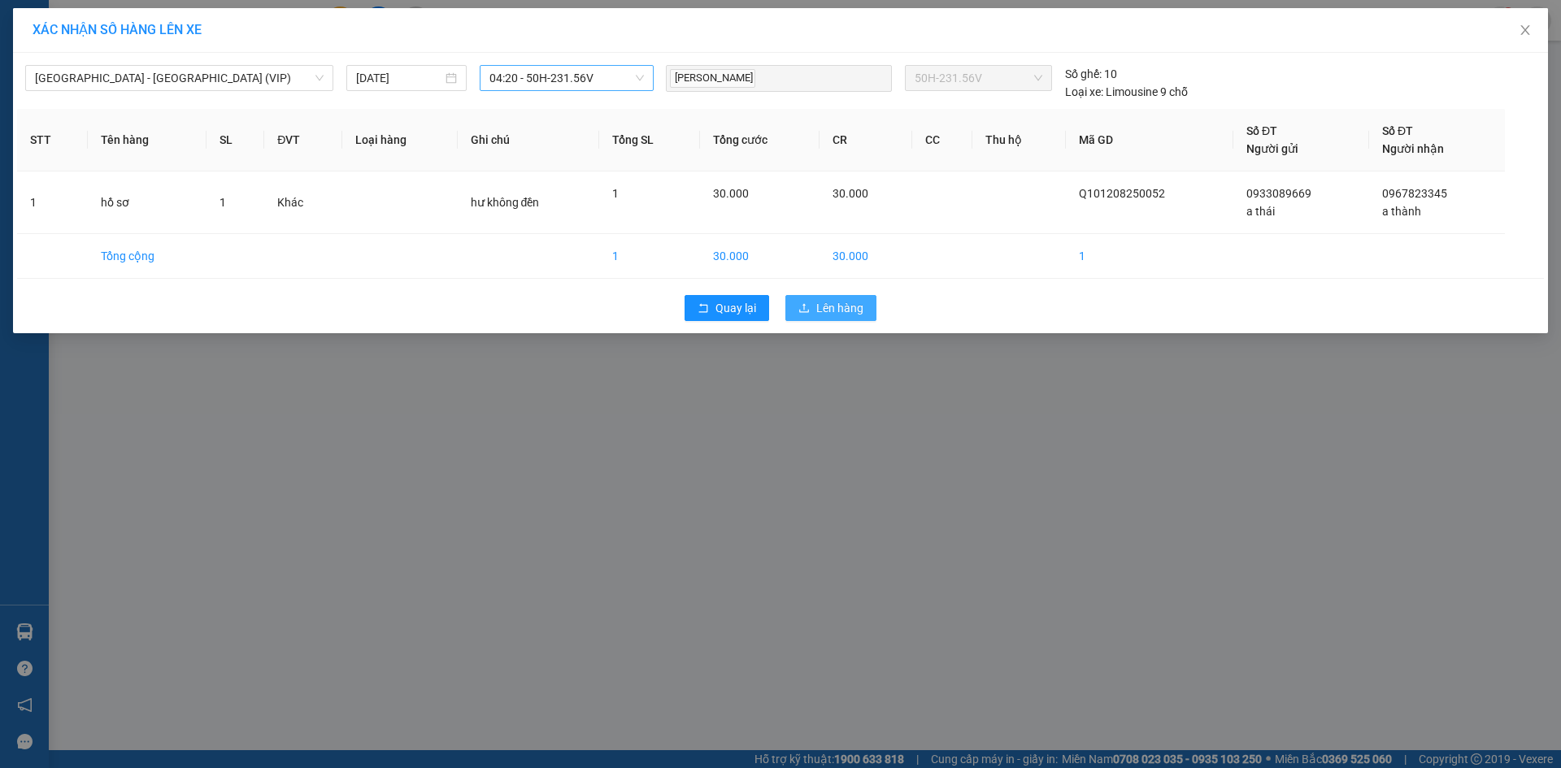
drag, startPoint x: 854, startPoint y: 309, endPoint x: 835, endPoint y: 310, distance: 18.7
click at [851, 310] on span "Lên hàng" at bounding box center [839, 308] width 47 height 18
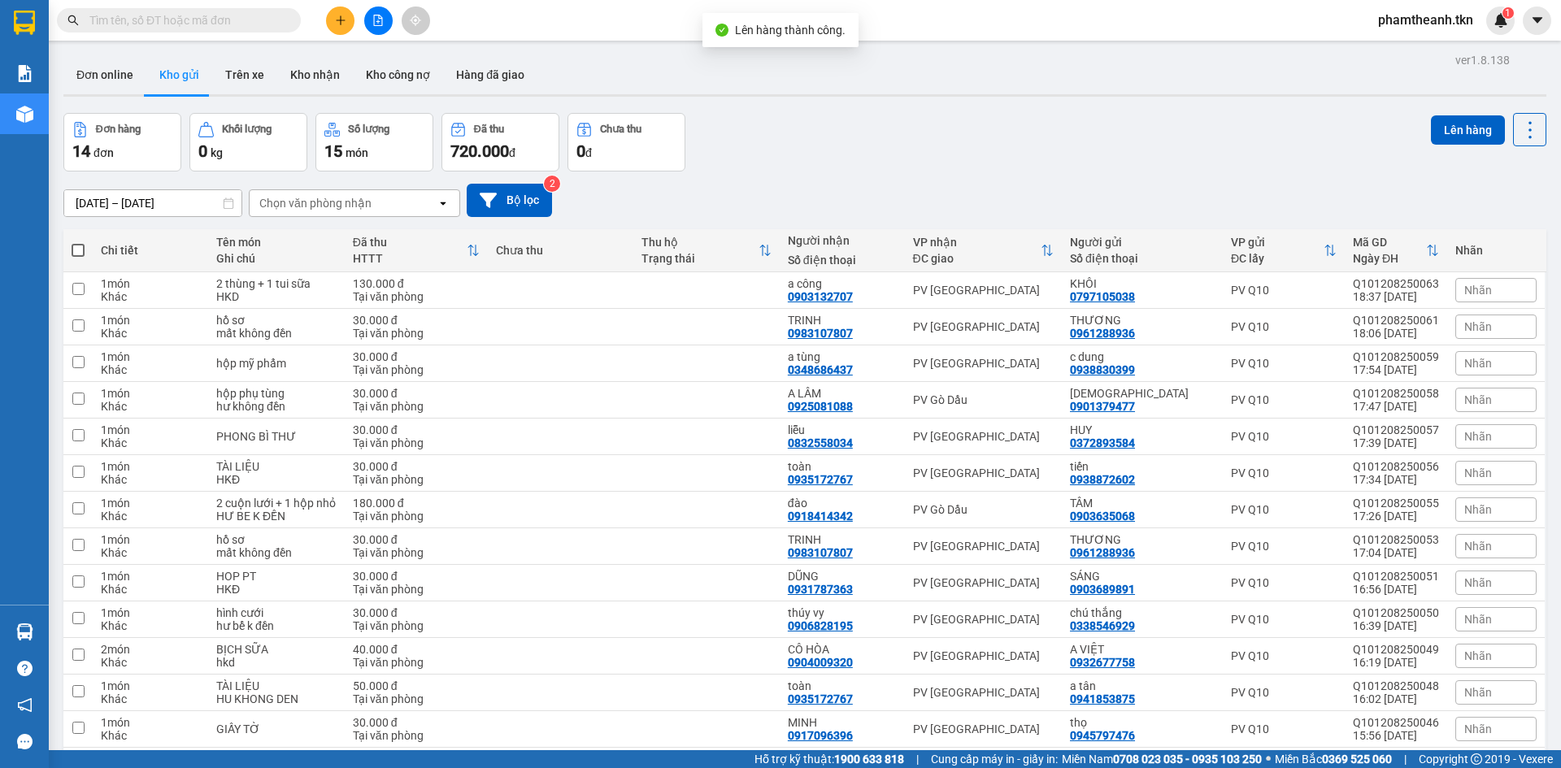
click at [384, 23] on button at bounding box center [378, 21] width 28 height 28
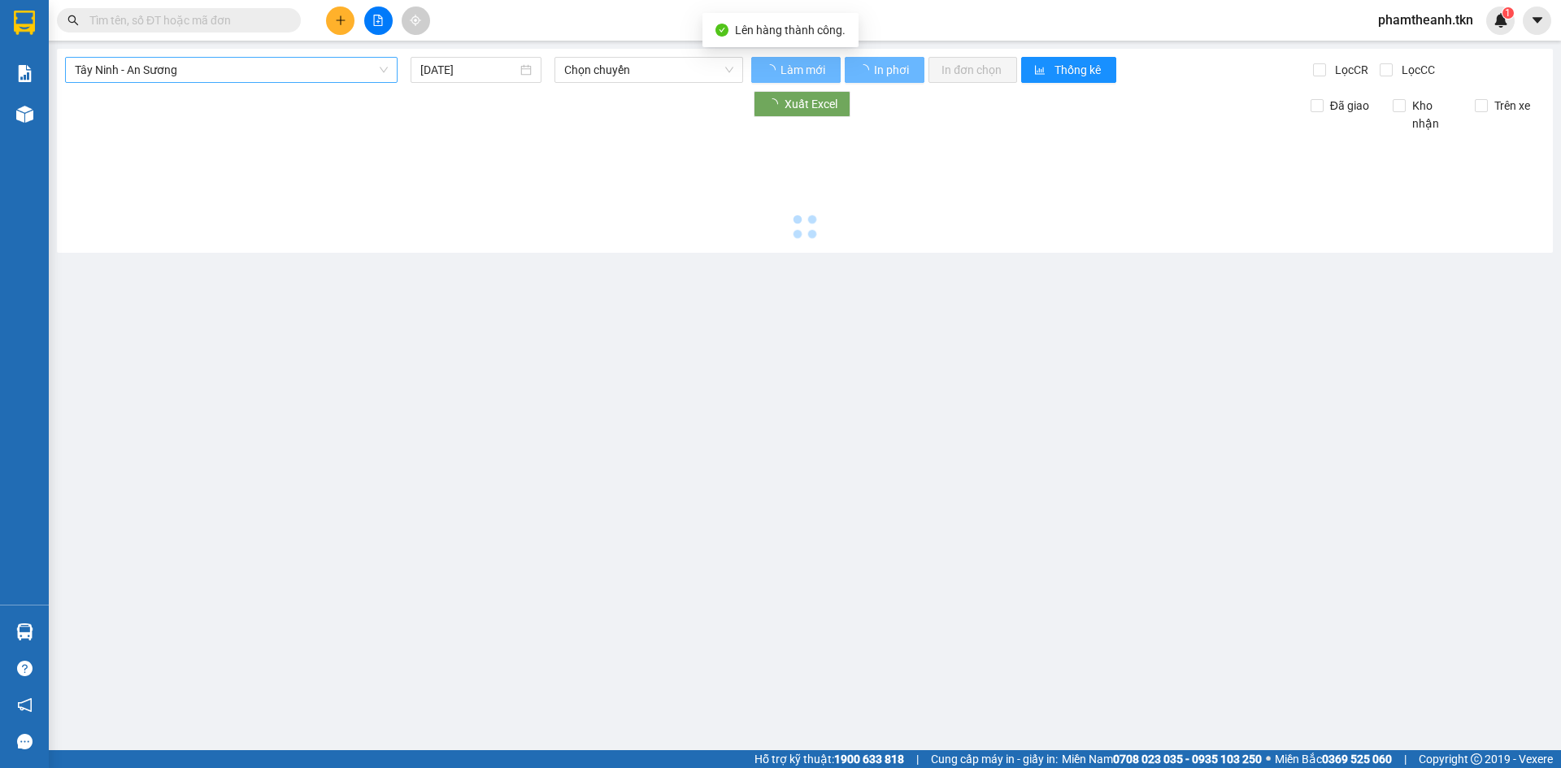
type input "13/08/2025"
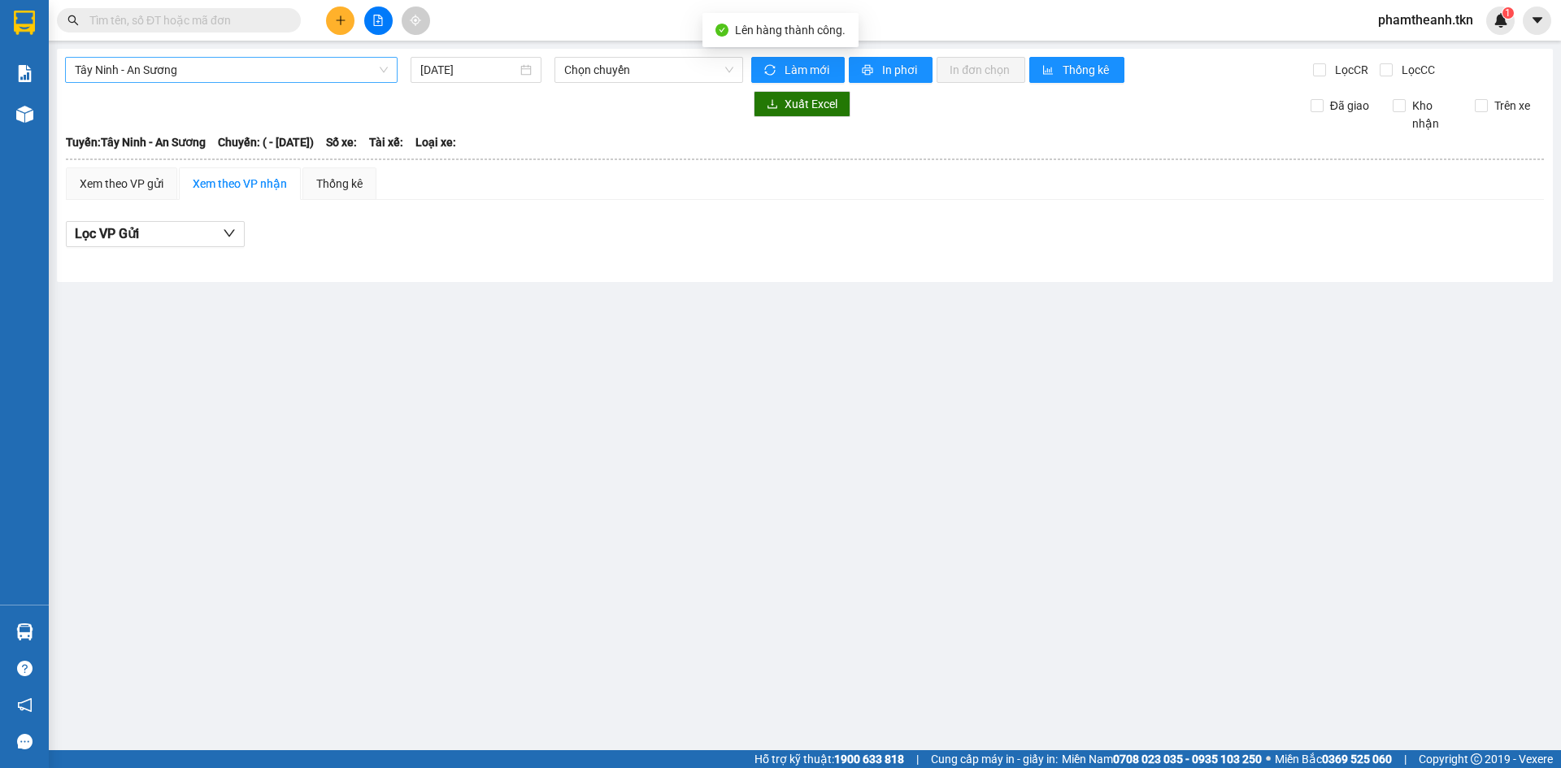
click at [301, 67] on span "Tây Ninh - An Sương" at bounding box center [231, 70] width 313 height 24
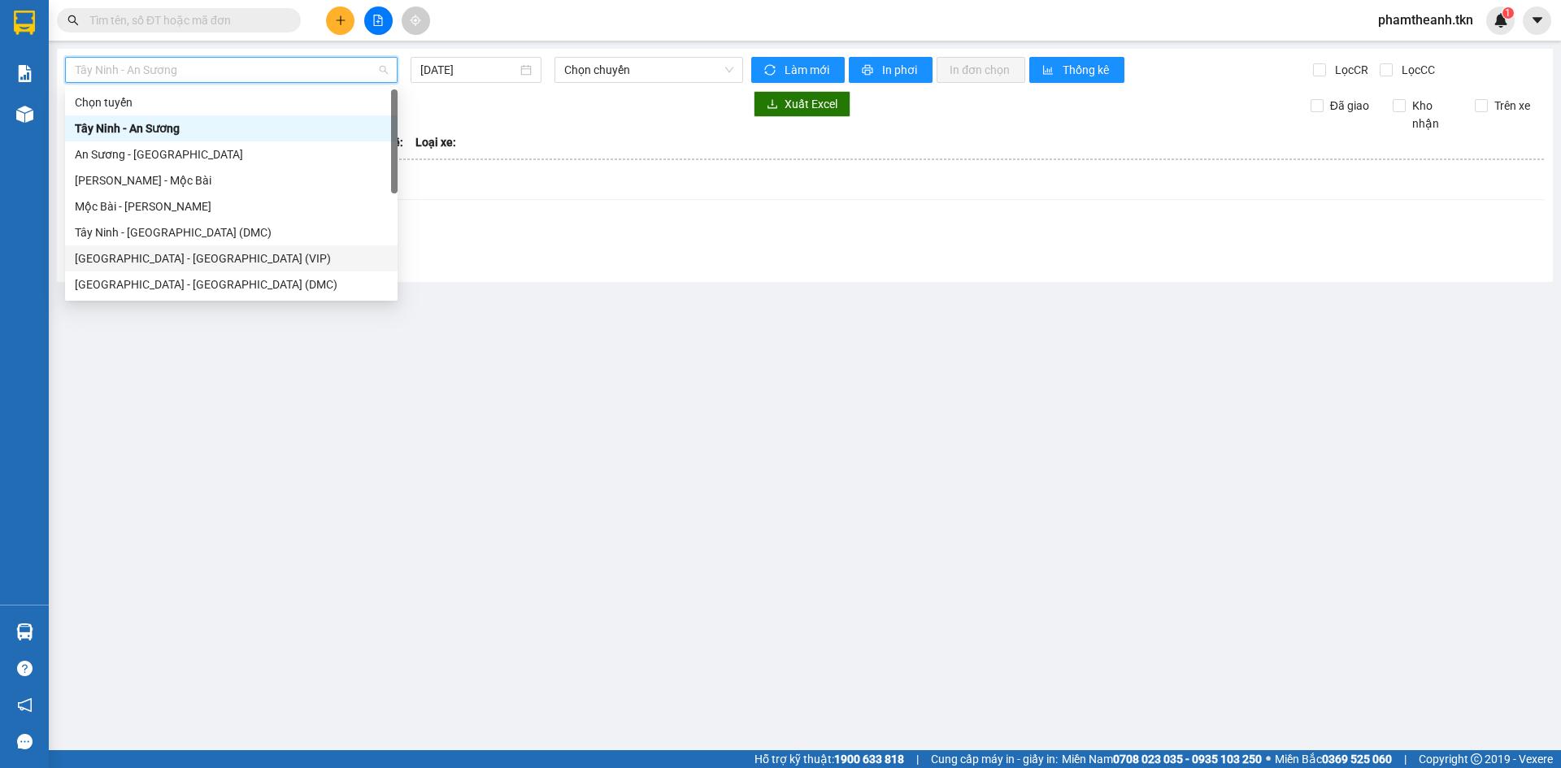
click at [191, 268] on div "Sài Gòn - Tây Ninh (VIP)" at bounding box center [231, 259] width 333 height 26
type input "13/08/2025"
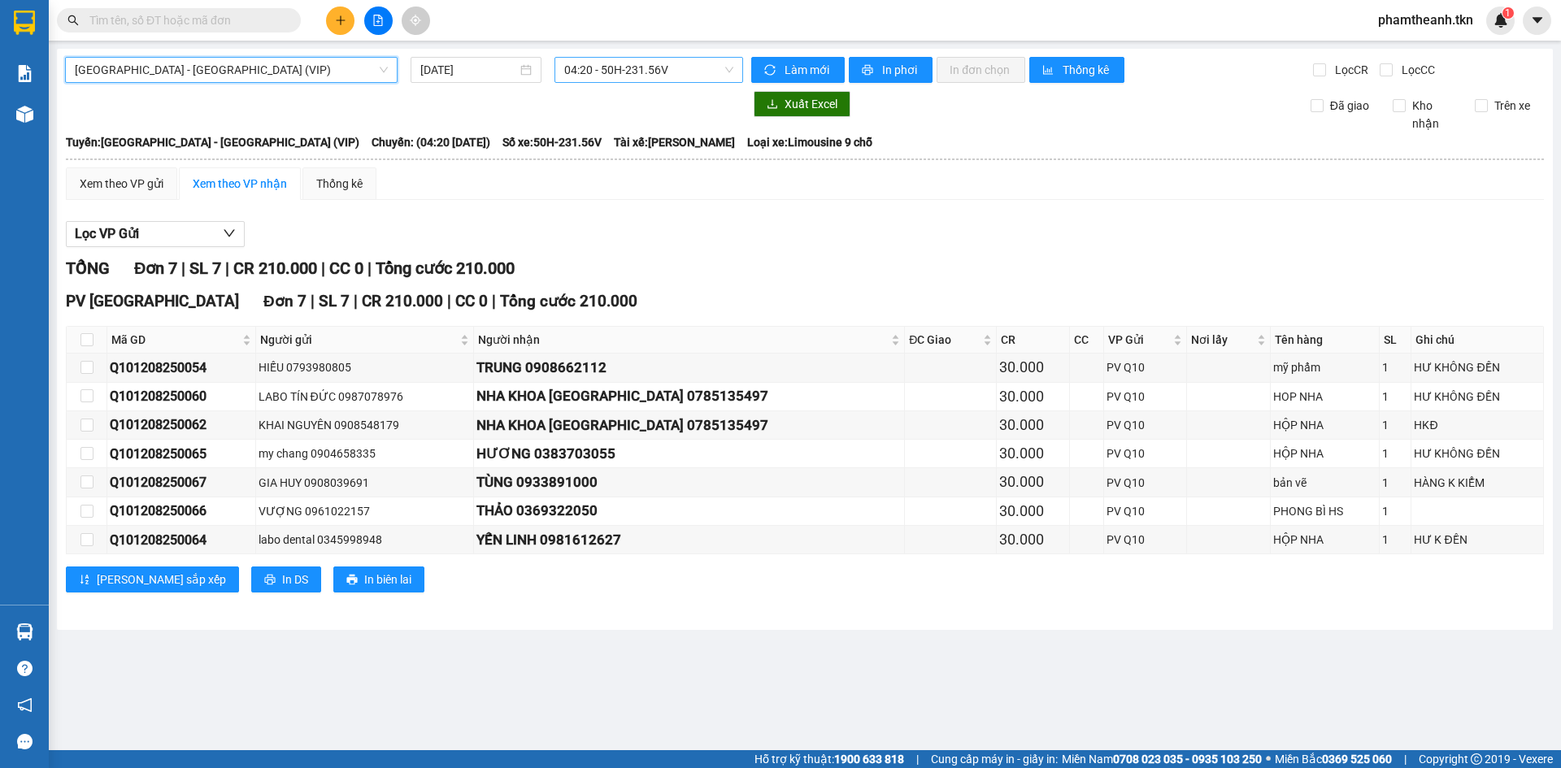
click at [582, 72] on span "04:20 - 50H-231.56V" at bounding box center [648, 70] width 169 height 24
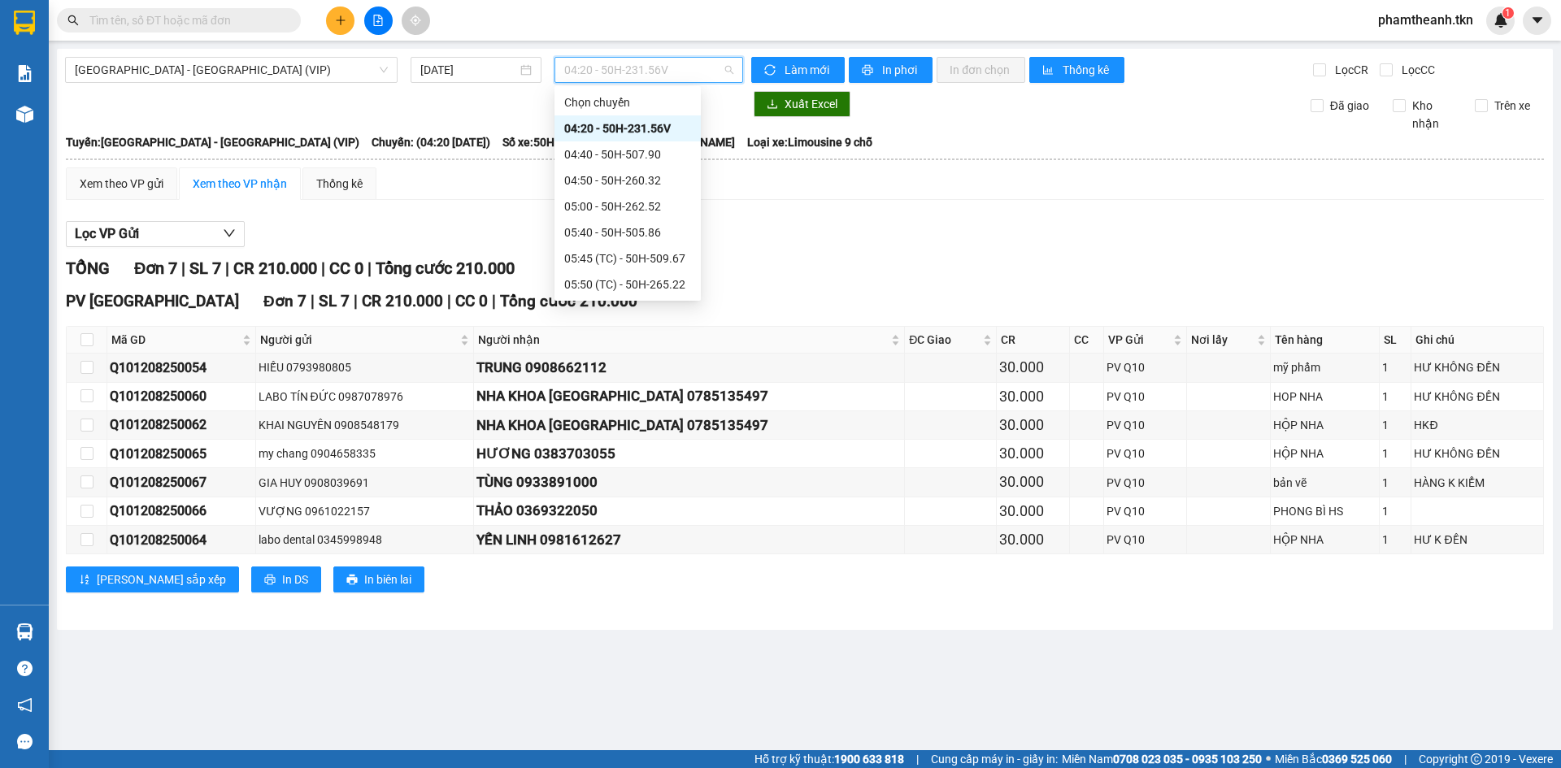
click at [653, 131] on div "04:20 - 50H-231.56V" at bounding box center [627, 129] width 127 height 18
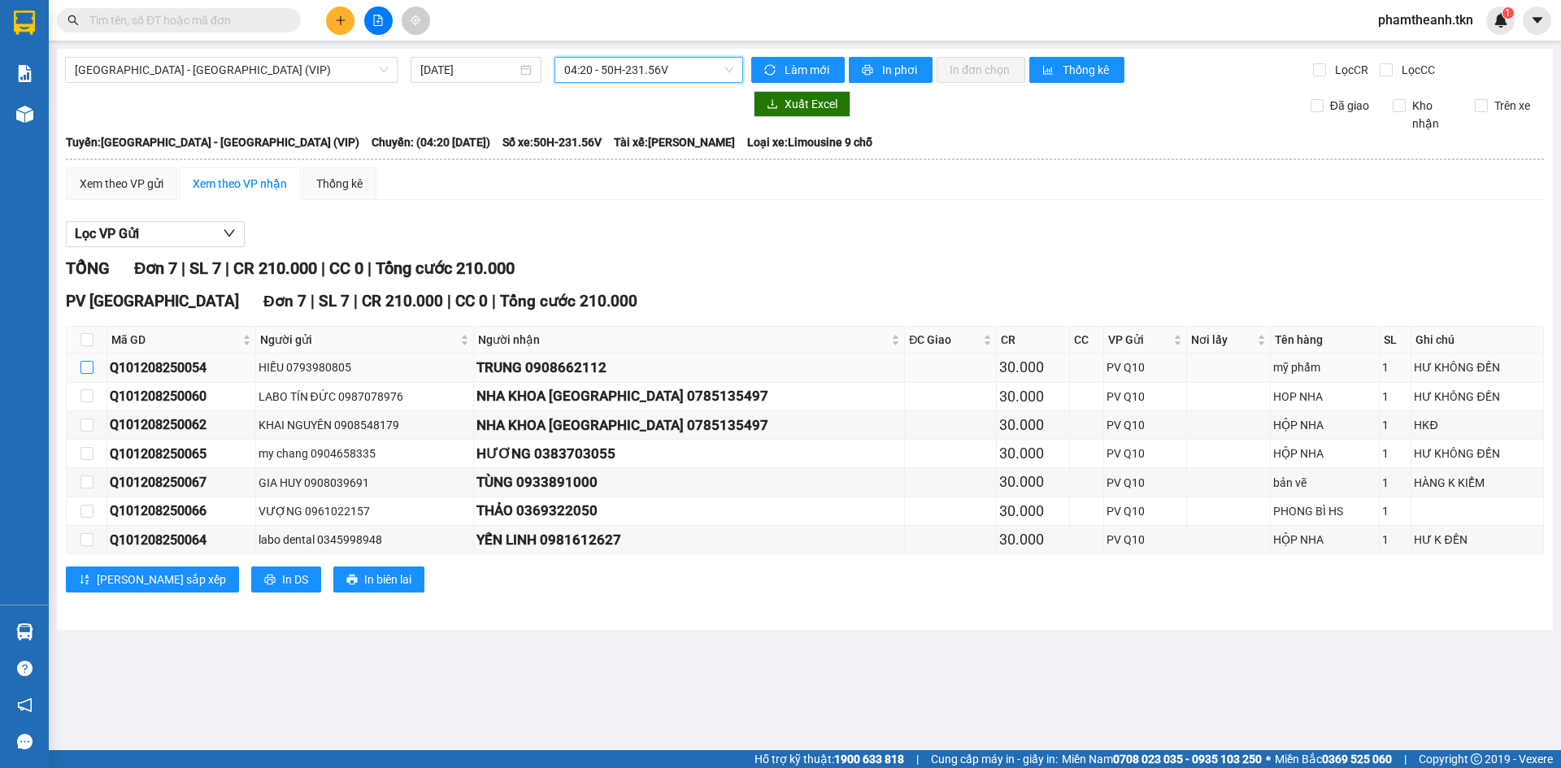
click at [89, 373] on input "checkbox" at bounding box center [86, 367] width 13 height 13
checkbox input "true"
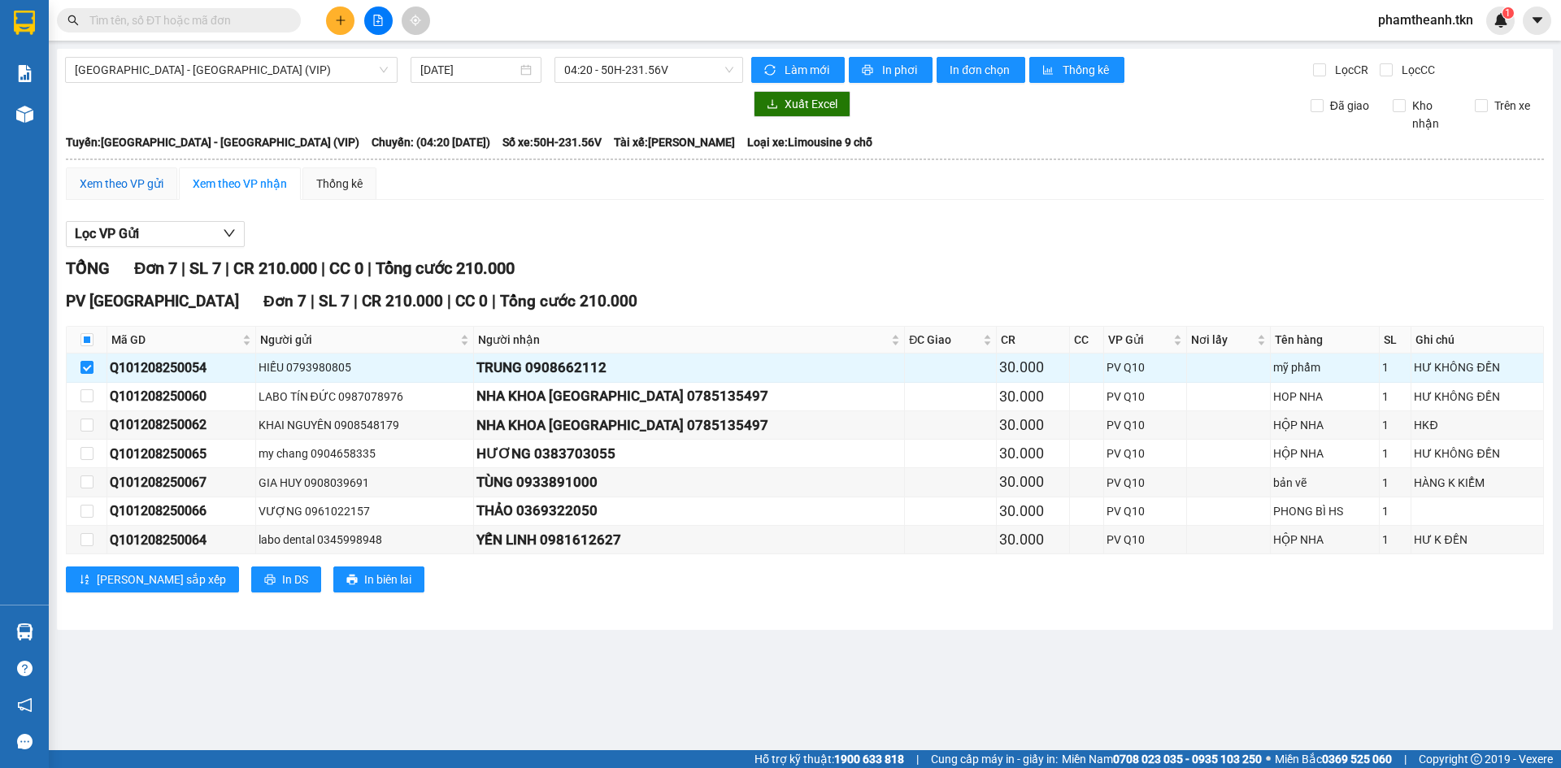
click at [136, 183] on div "Xem theo VP gửi" at bounding box center [122, 184] width 84 height 18
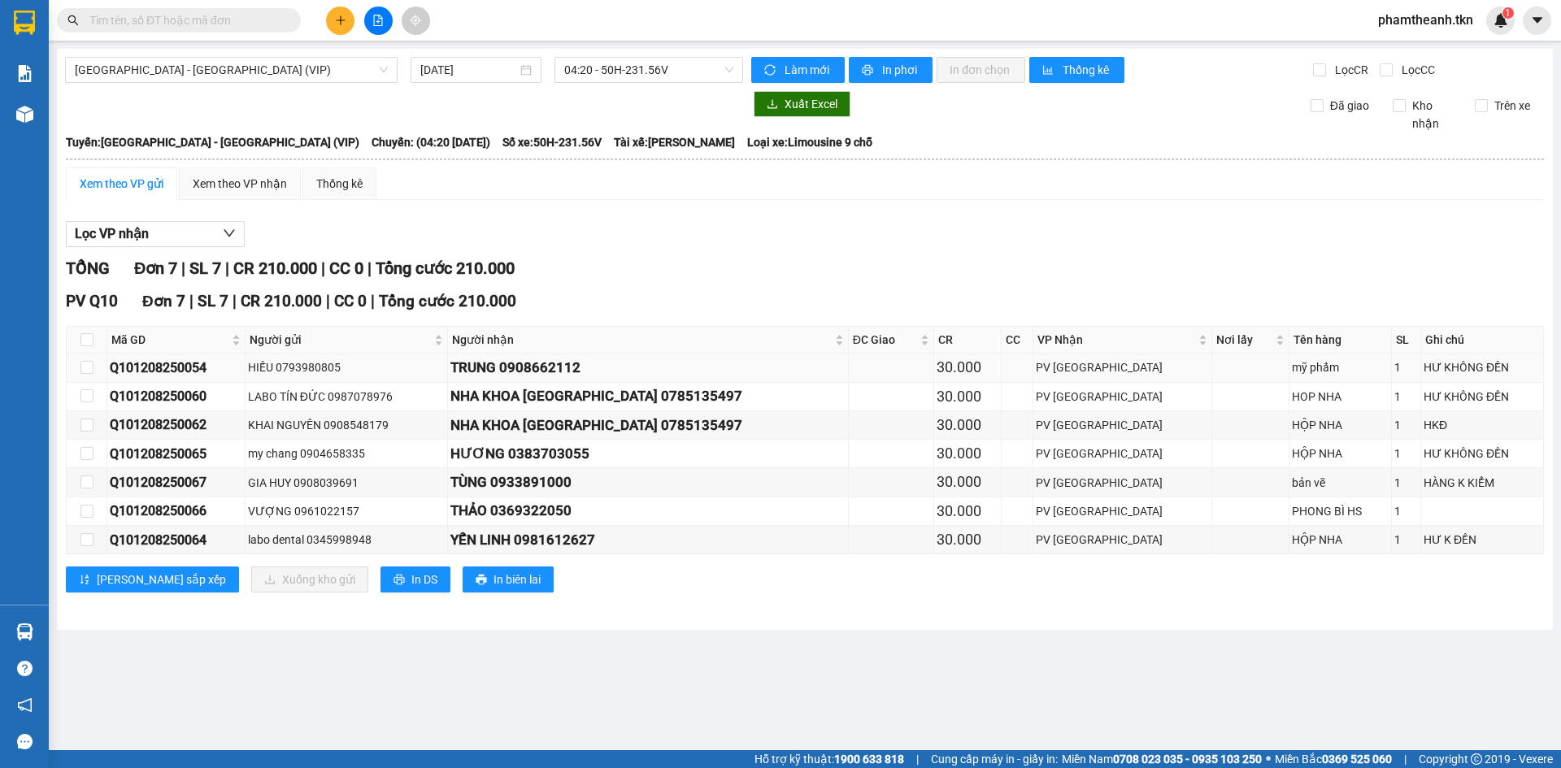
click at [268, 368] on div "HIẾU 0793980805" at bounding box center [346, 368] width 197 height 18
click at [85, 368] on input "checkbox" at bounding box center [86, 367] width 13 height 13
checkbox input "true"
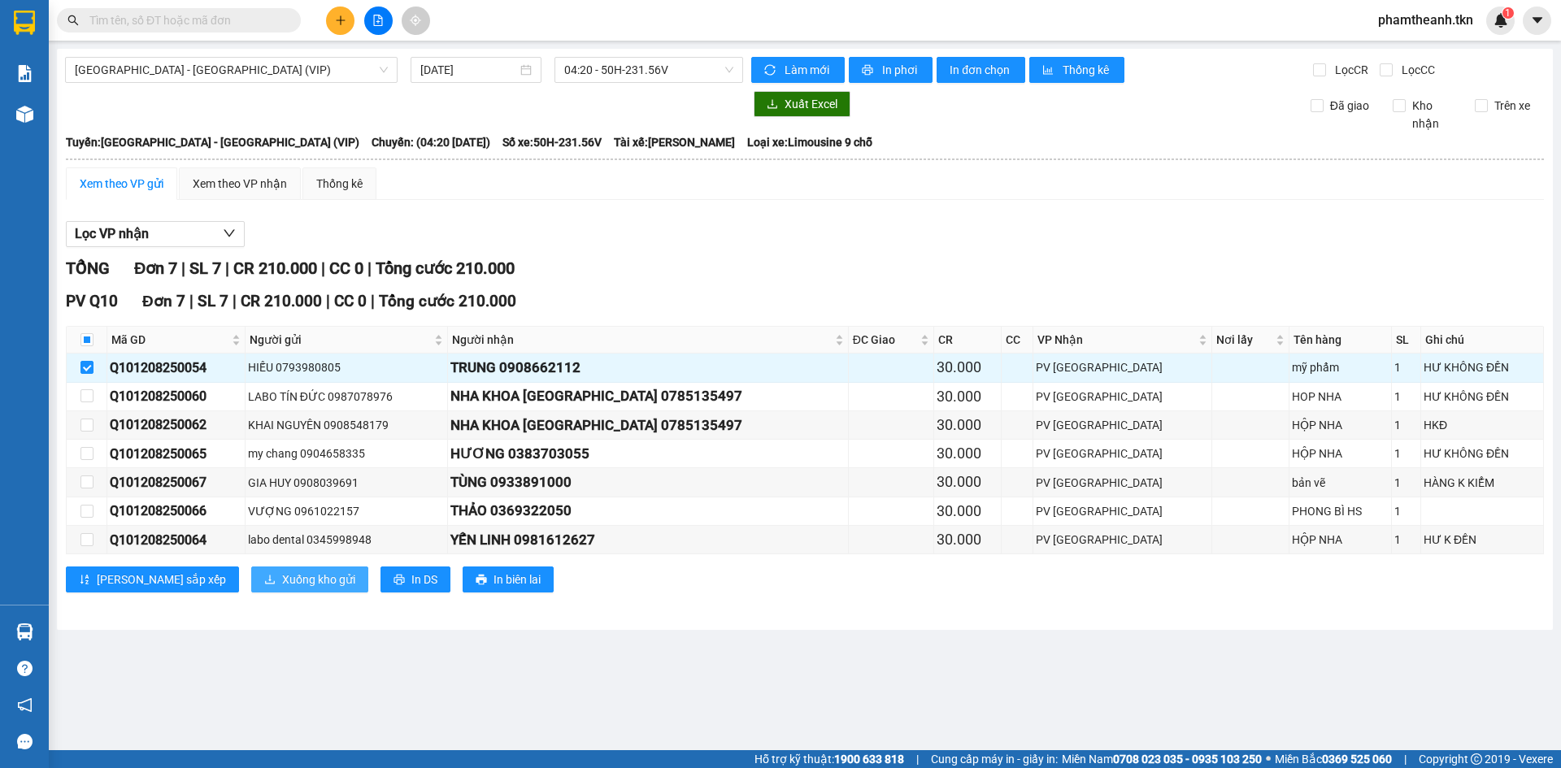
click at [282, 577] on span "Xuống kho gửi" at bounding box center [318, 580] width 73 height 18
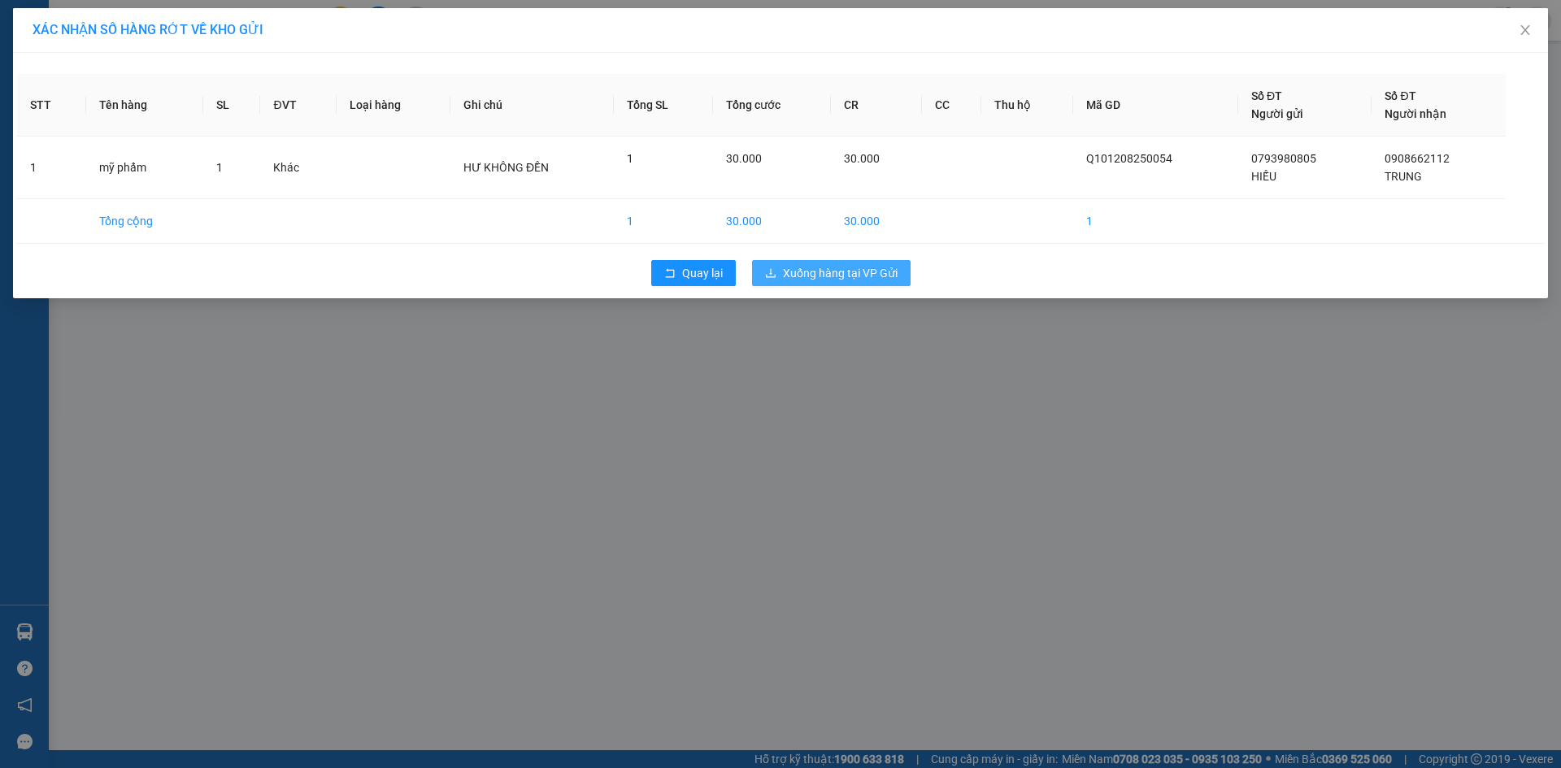
click at [813, 273] on span "Xuống hàng tại VP Gửi" at bounding box center [840, 273] width 115 height 18
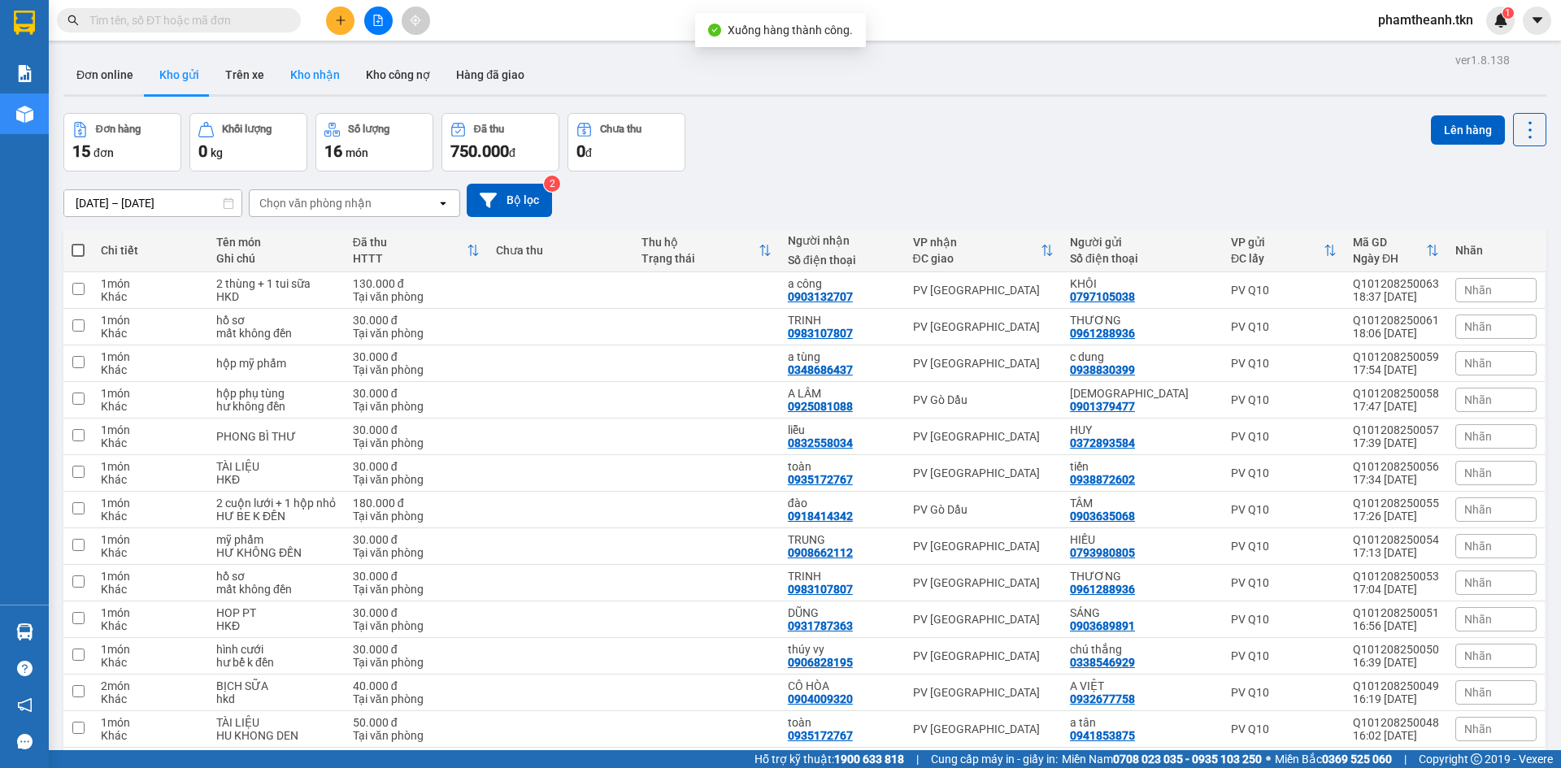
click at [326, 77] on button "Kho nhận" at bounding box center [315, 74] width 76 height 39
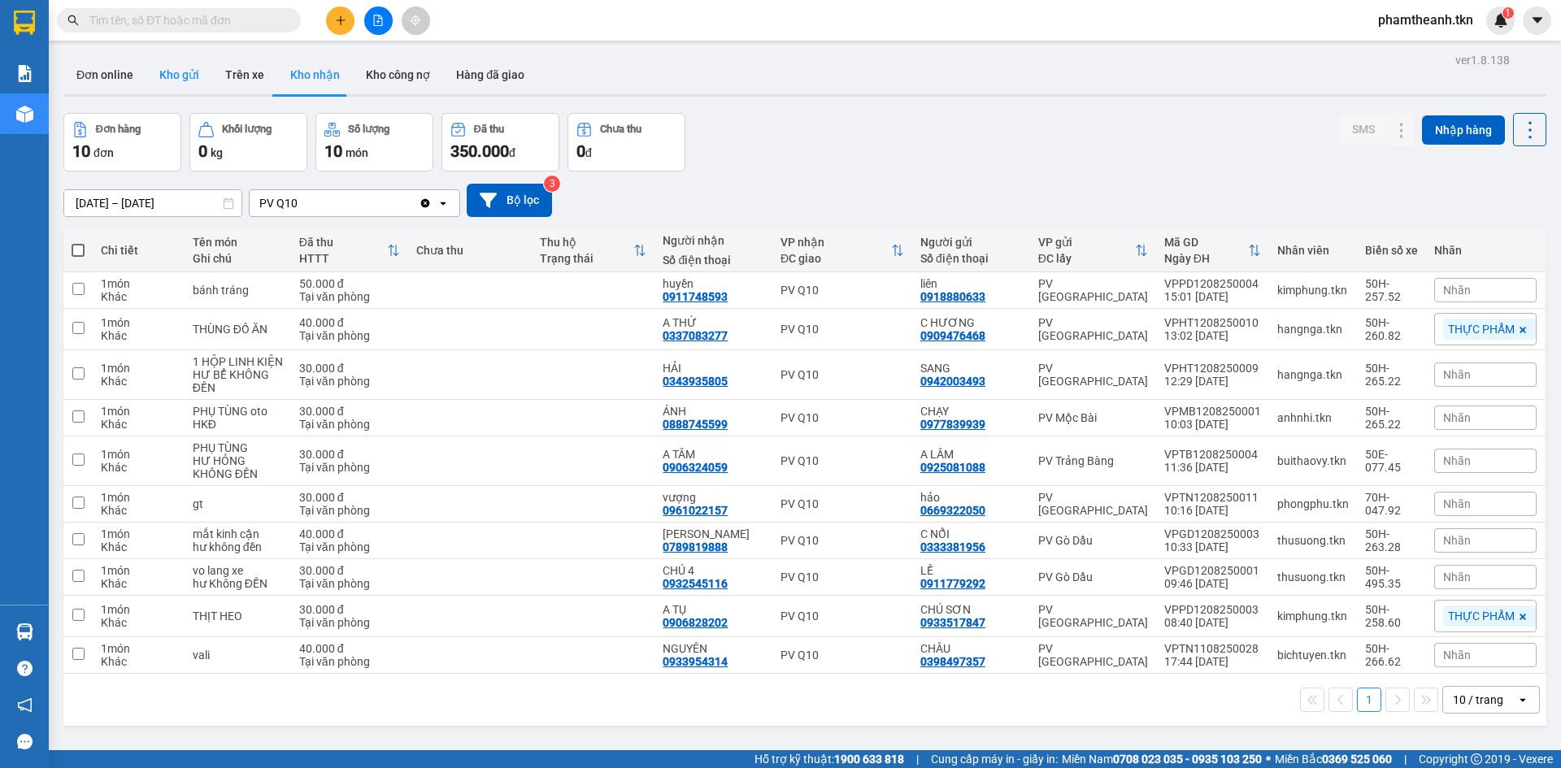
click at [146, 90] on button "Kho gửi" at bounding box center [179, 74] width 66 height 39
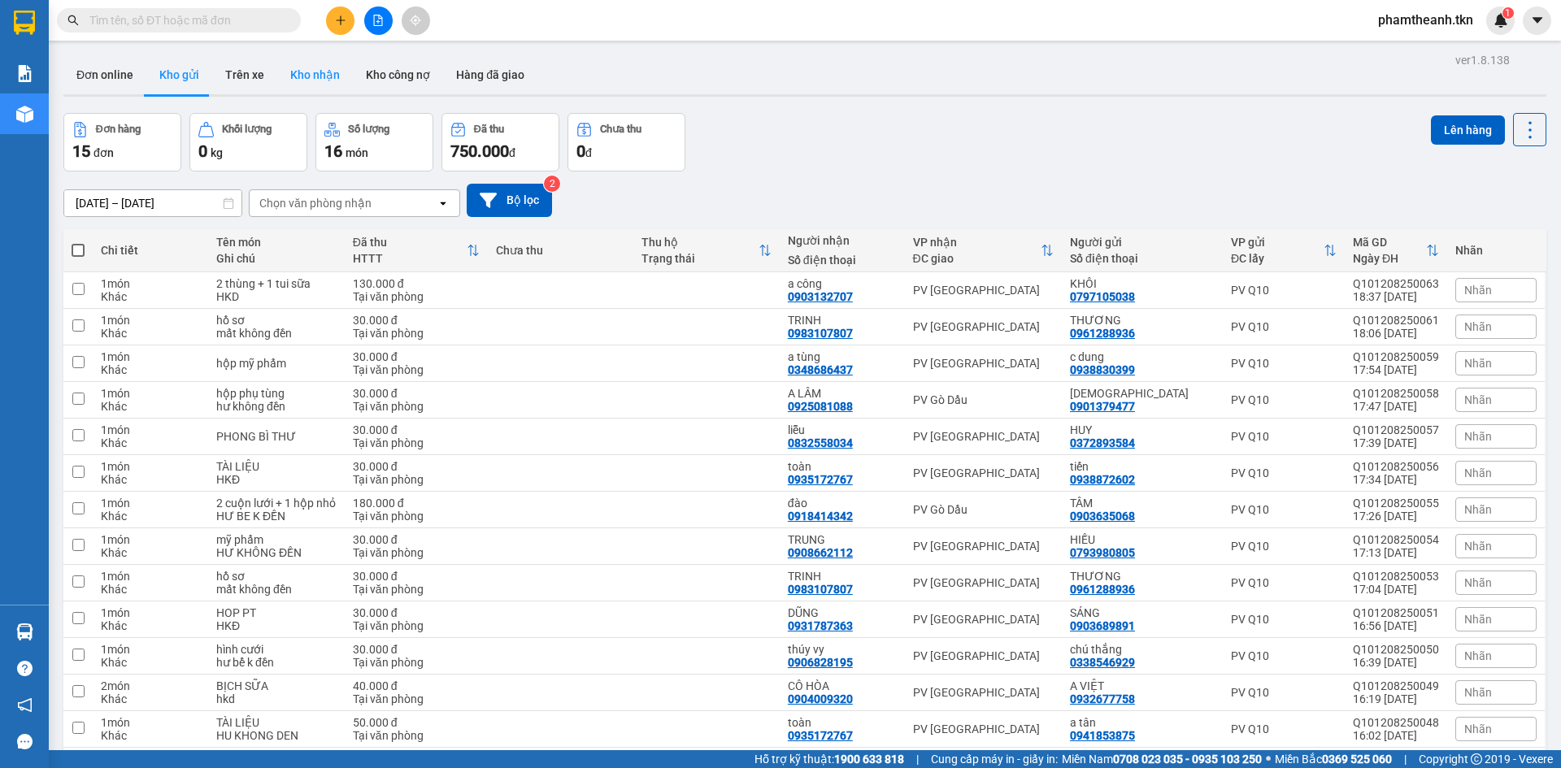
click at [307, 86] on button "Kho nhận" at bounding box center [315, 74] width 76 height 39
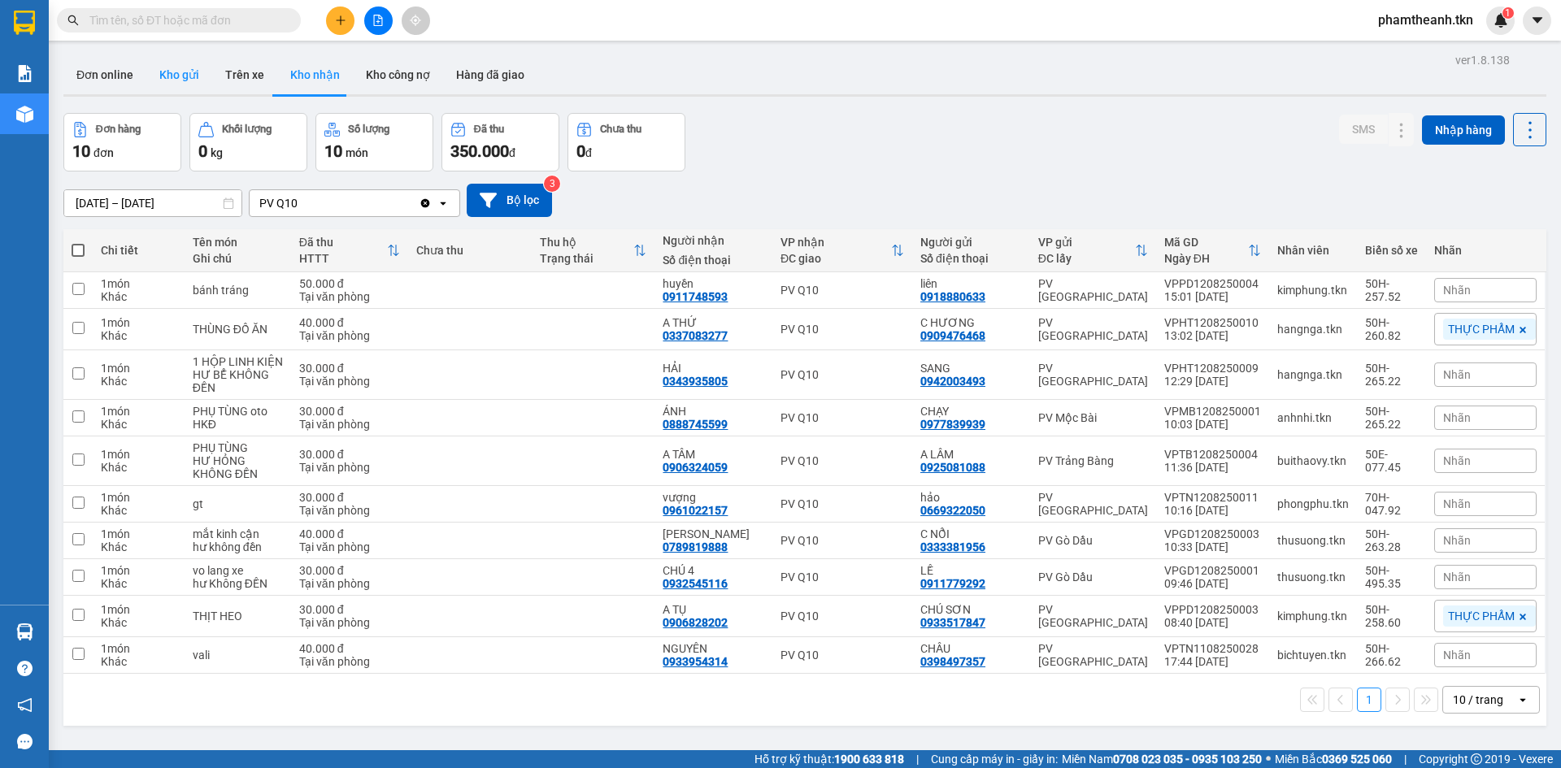
click at [183, 67] on button "Kho gửi" at bounding box center [179, 74] width 66 height 39
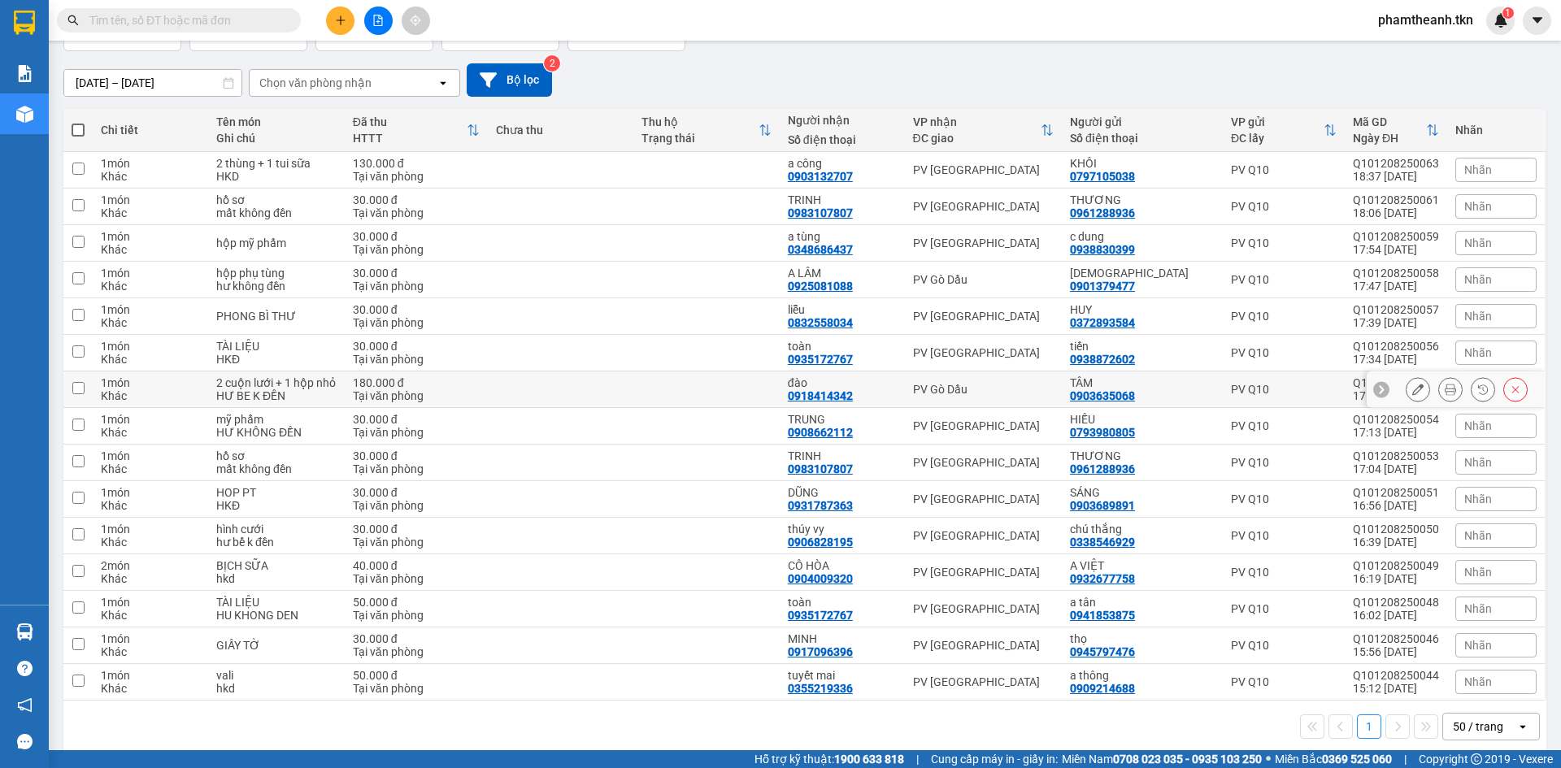
scroll to position [137, 0]
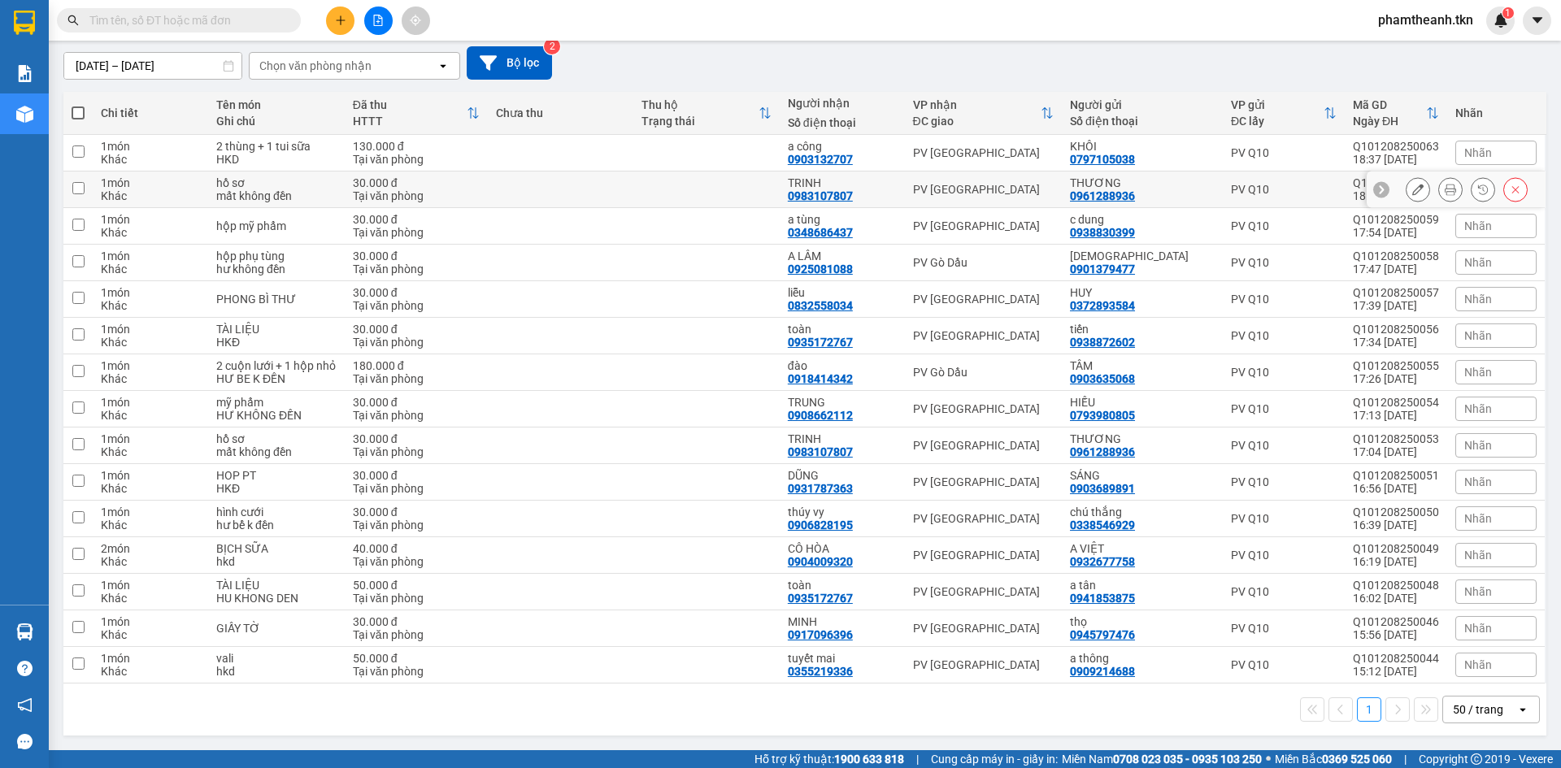
click at [925, 185] on div "PV [PERSON_NAME]" at bounding box center [983, 189] width 141 height 13
checkbox input "true"
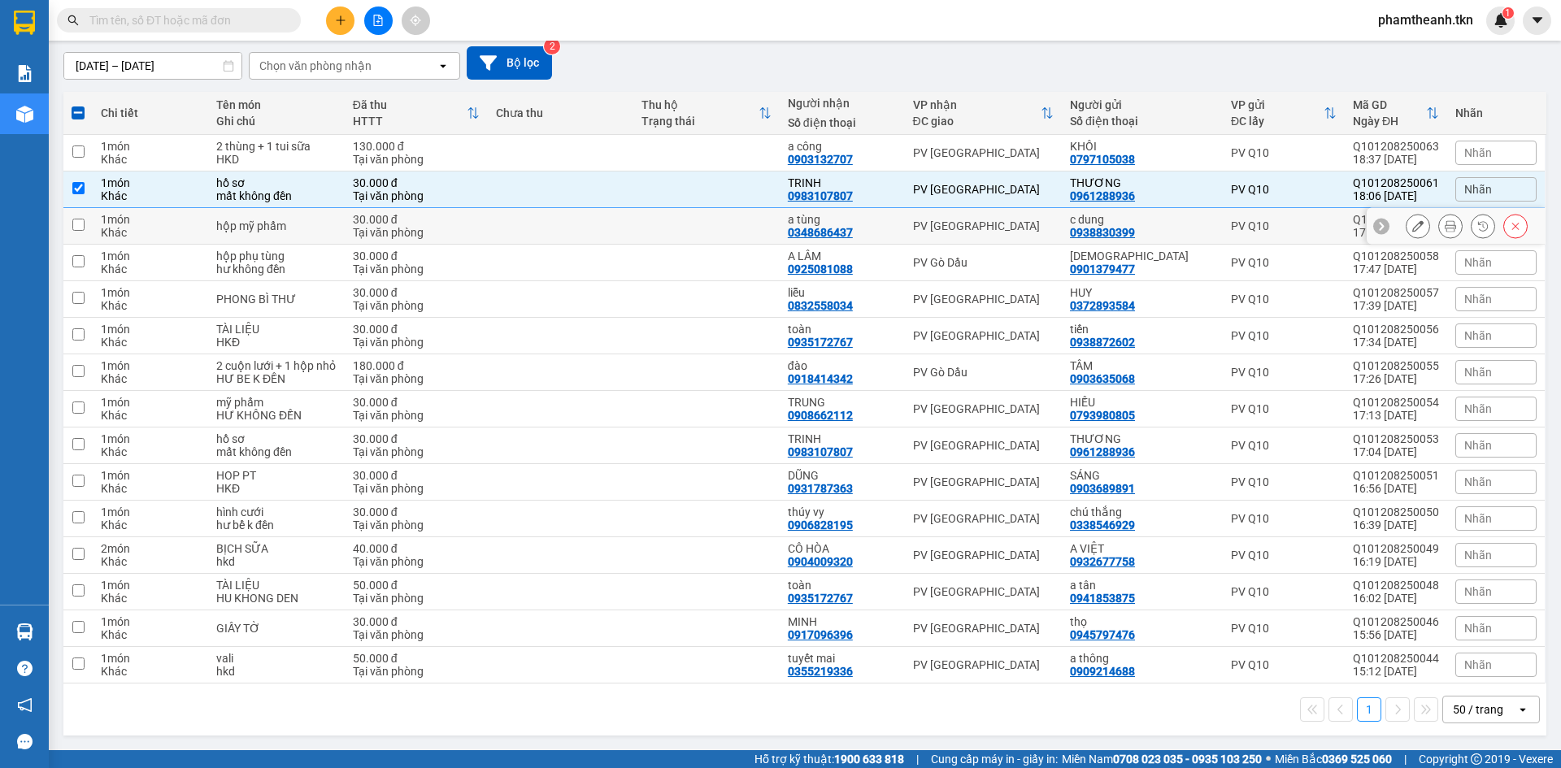
click at [926, 221] on div "PV [PERSON_NAME]" at bounding box center [983, 226] width 141 height 13
checkbox input "true"
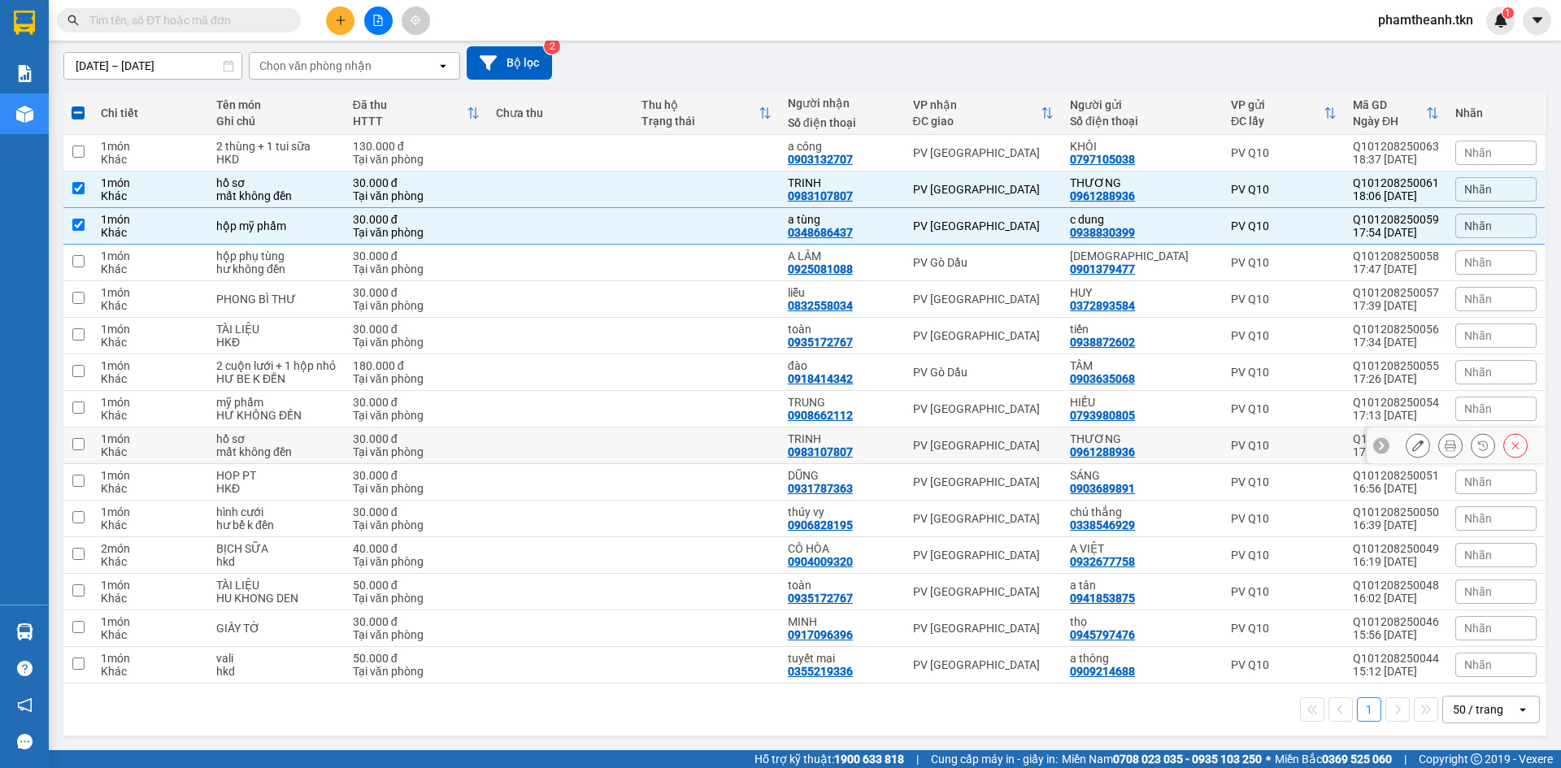
click at [939, 442] on div "PV [PERSON_NAME]" at bounding box center [983, 445] width 141 height 13
checkbox input "true"
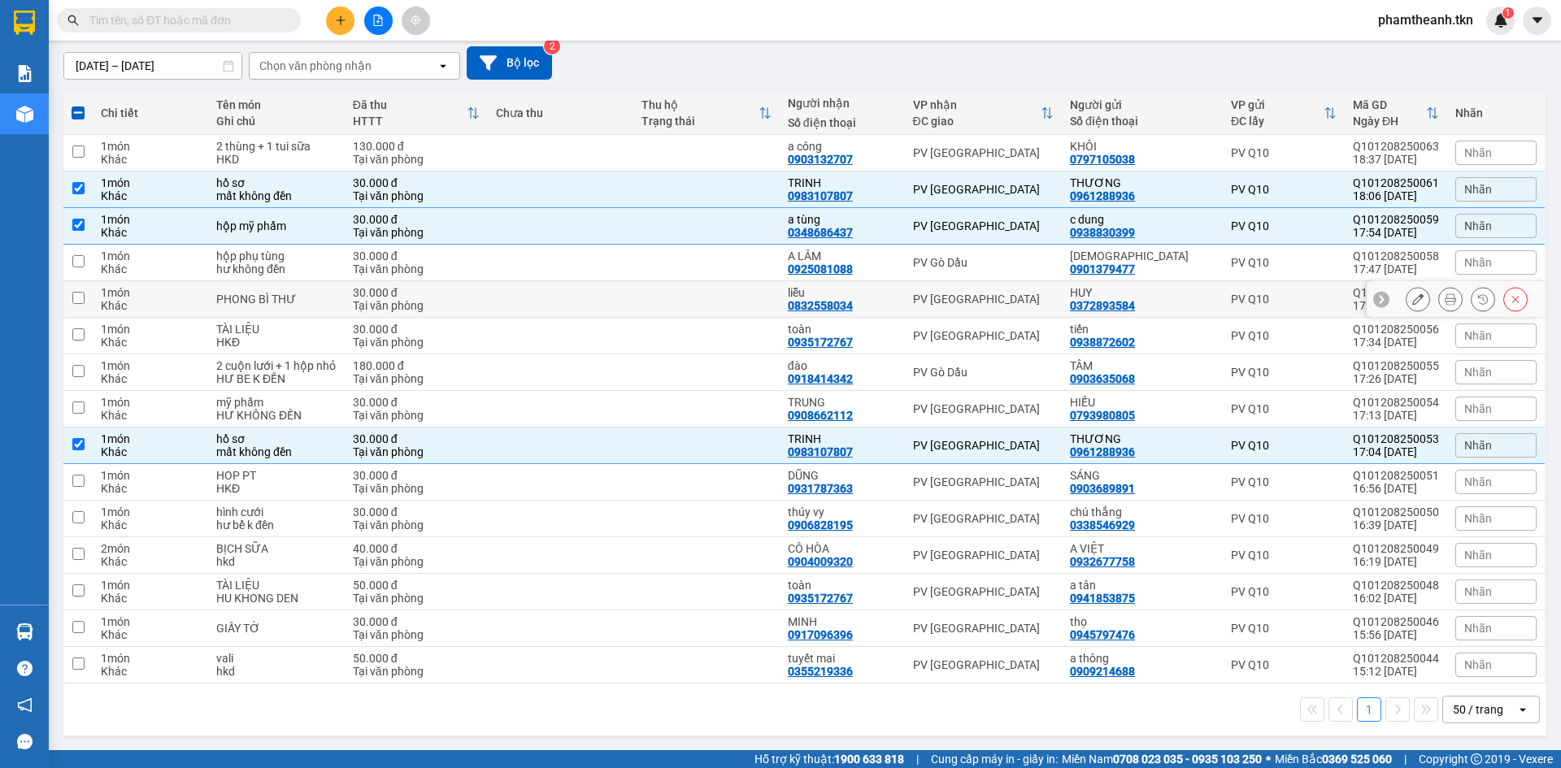
click at [993, 285] on td "PV [PERSON_NAME]" at bounding box center [984, 299] width 158 height 37
checkbox input "true"
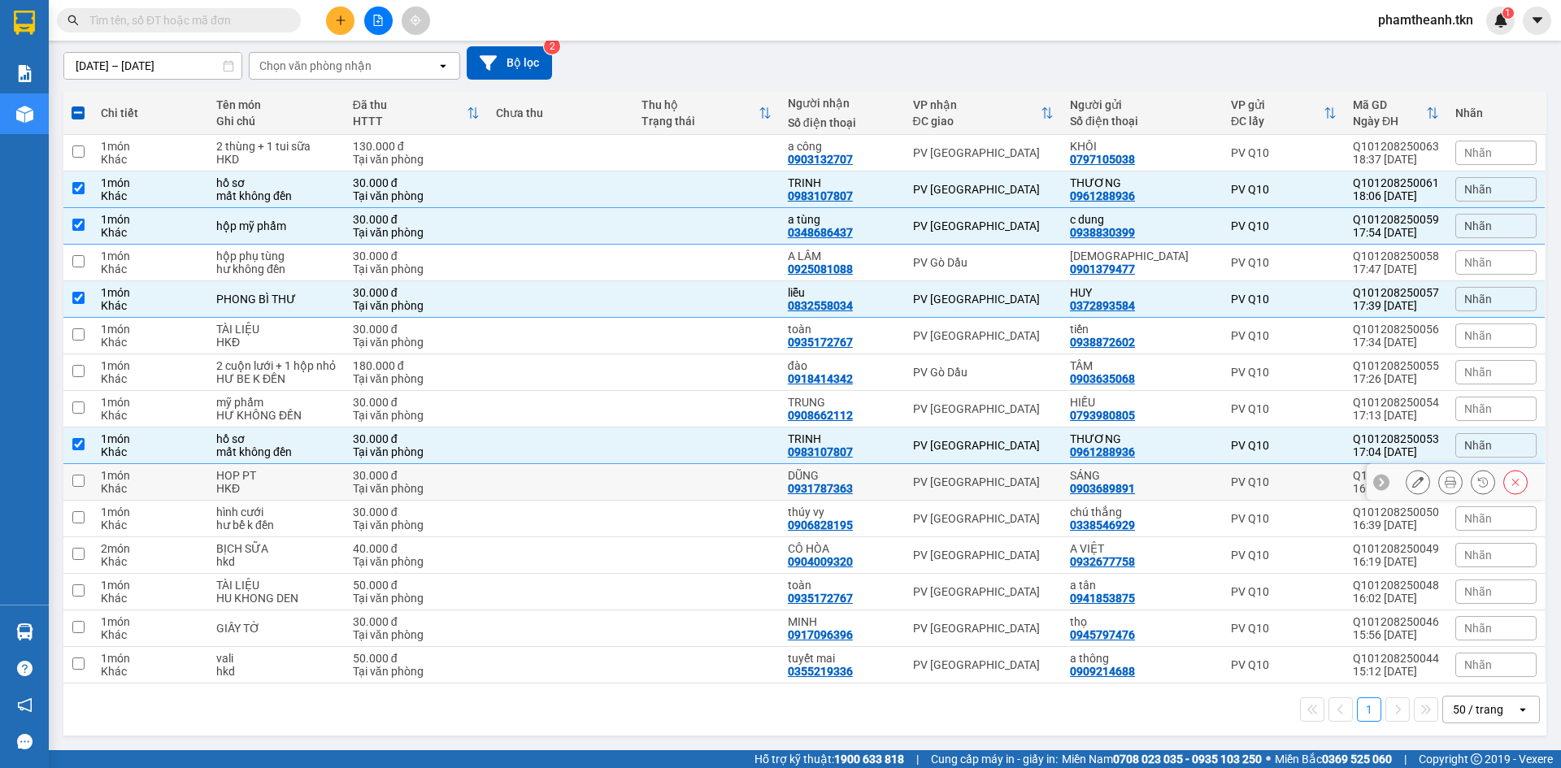
click at [968, 481] on div "PV [PERSON_NAME]" at bounding box center [983, 482] width 141 height 13
checkbox input "true"
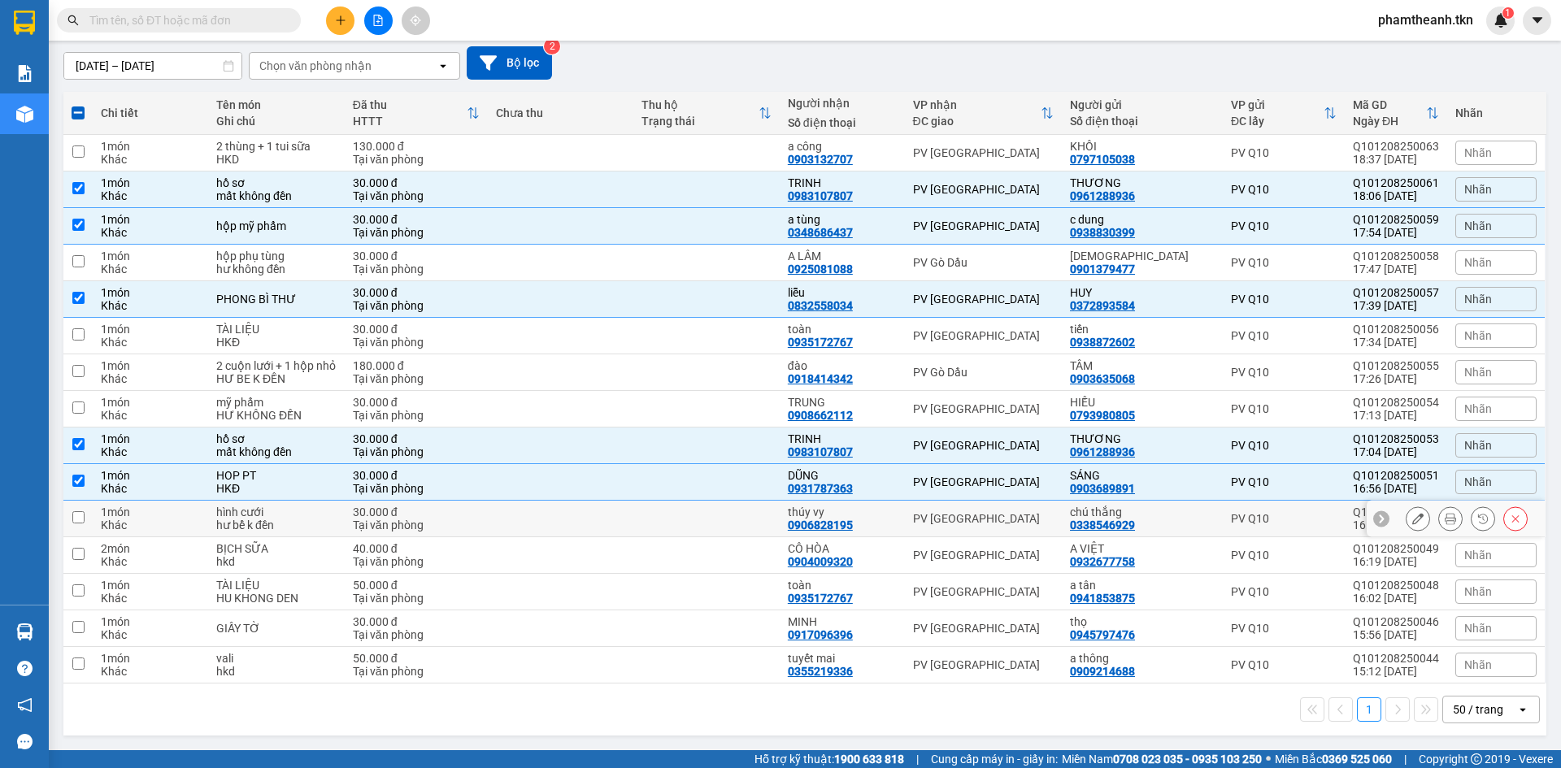
click at [955, 525] on div "PV [PERSON_NAME]" at bounding box center [983, 518] width 141 height 13
checkbox input "true"
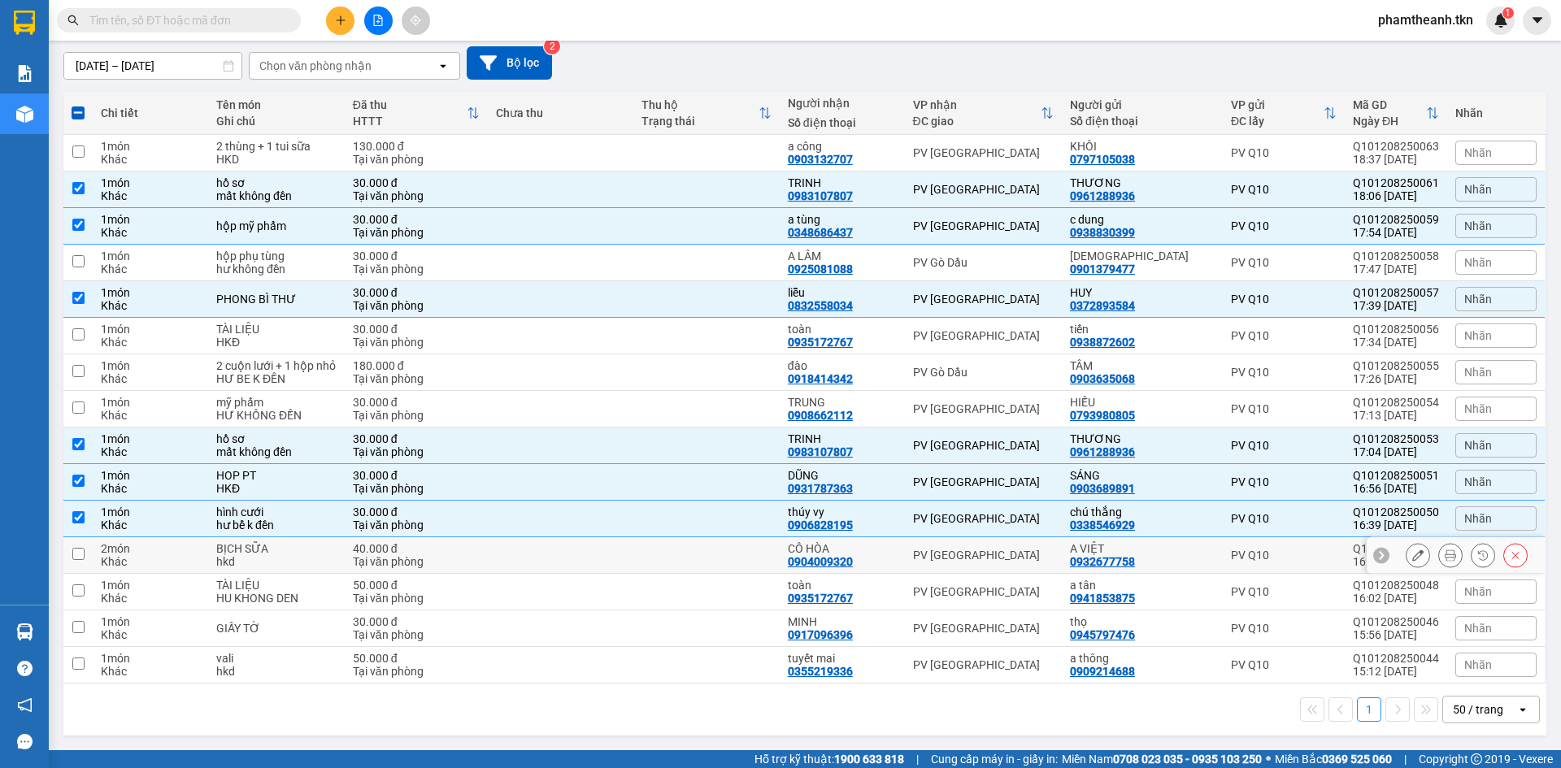
click at [946, 555] on div "PV [PERSON_NAME]" at bounding box center [983, 555] width 141 height 13
checkbox input "true"
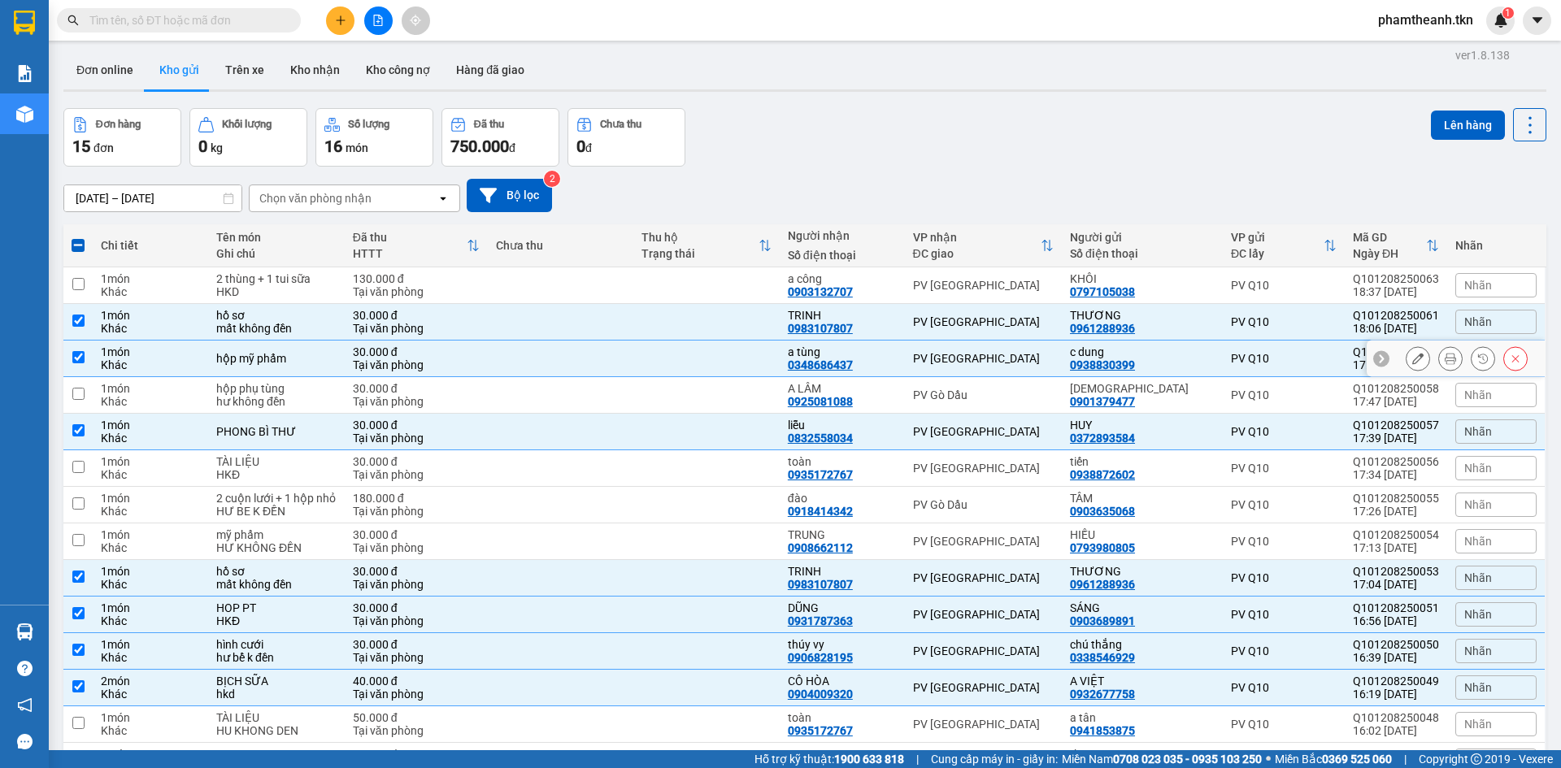
scroll to position [0, 0]
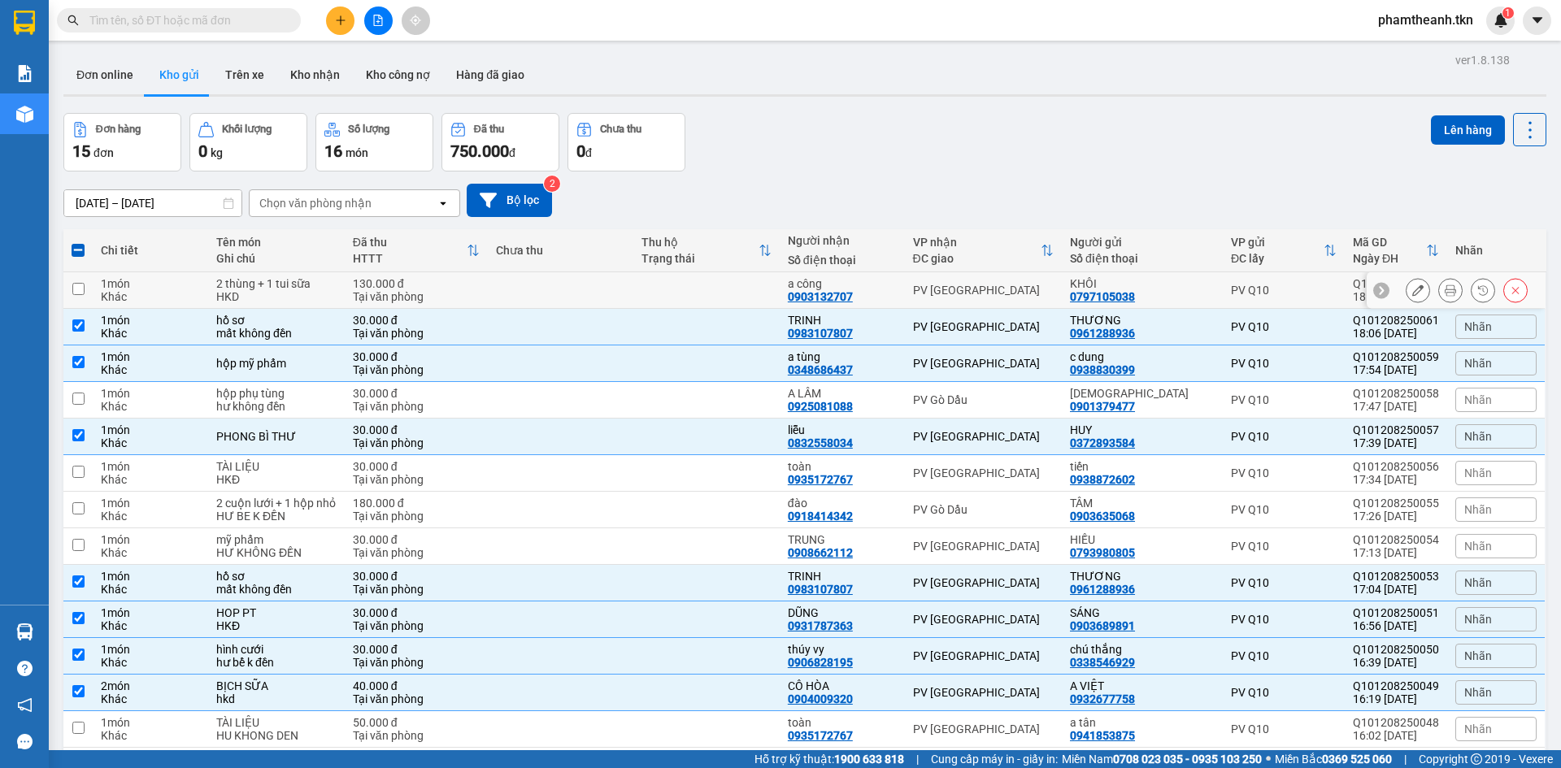
click at [698, 307] on td at bounding box center [706, 290] width 146 height 37
checkbox input "true"
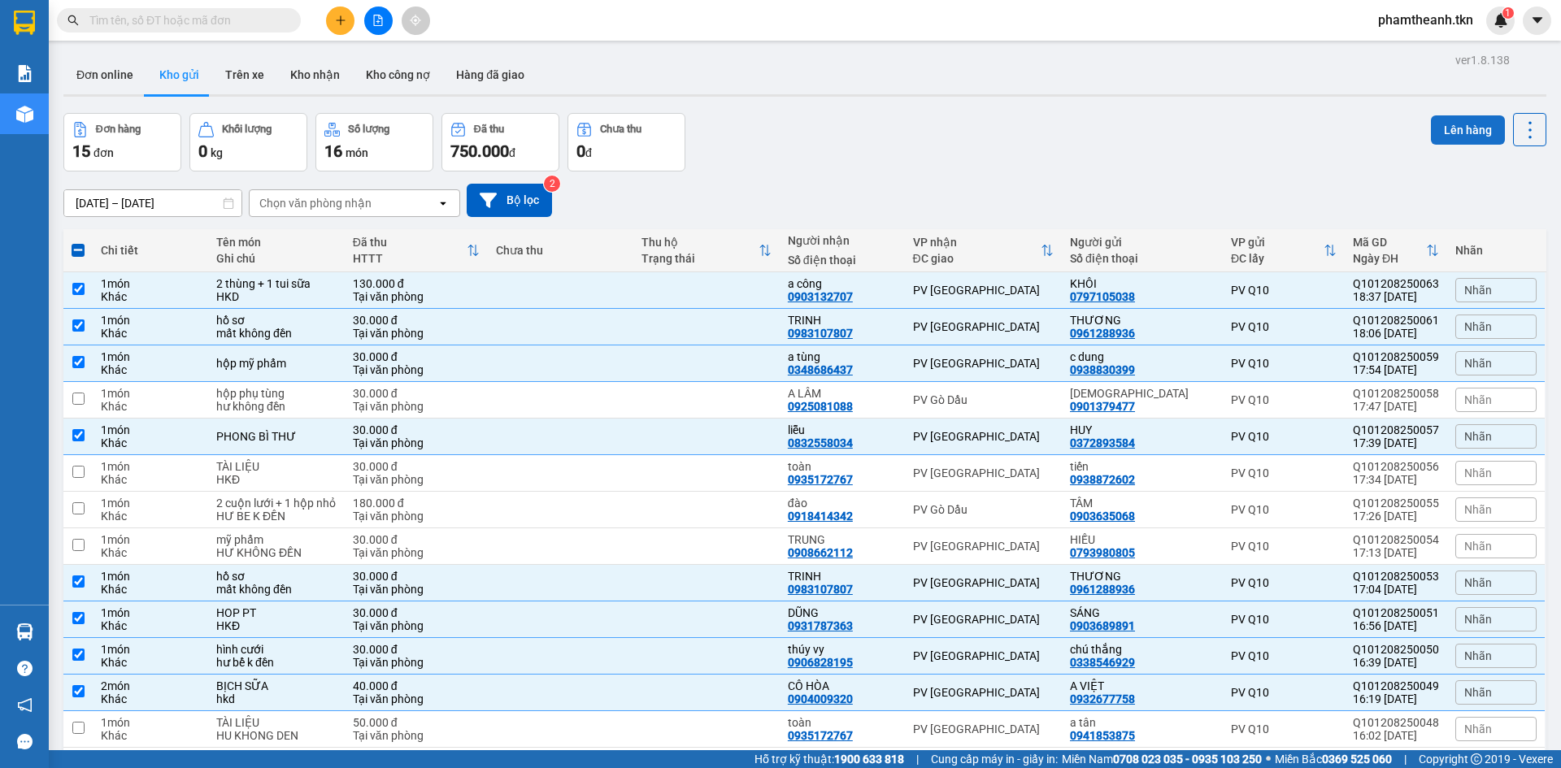
click at [1454, 131] on button "Lên hàng" at bounding box center [1468, 129] width 74 height 29
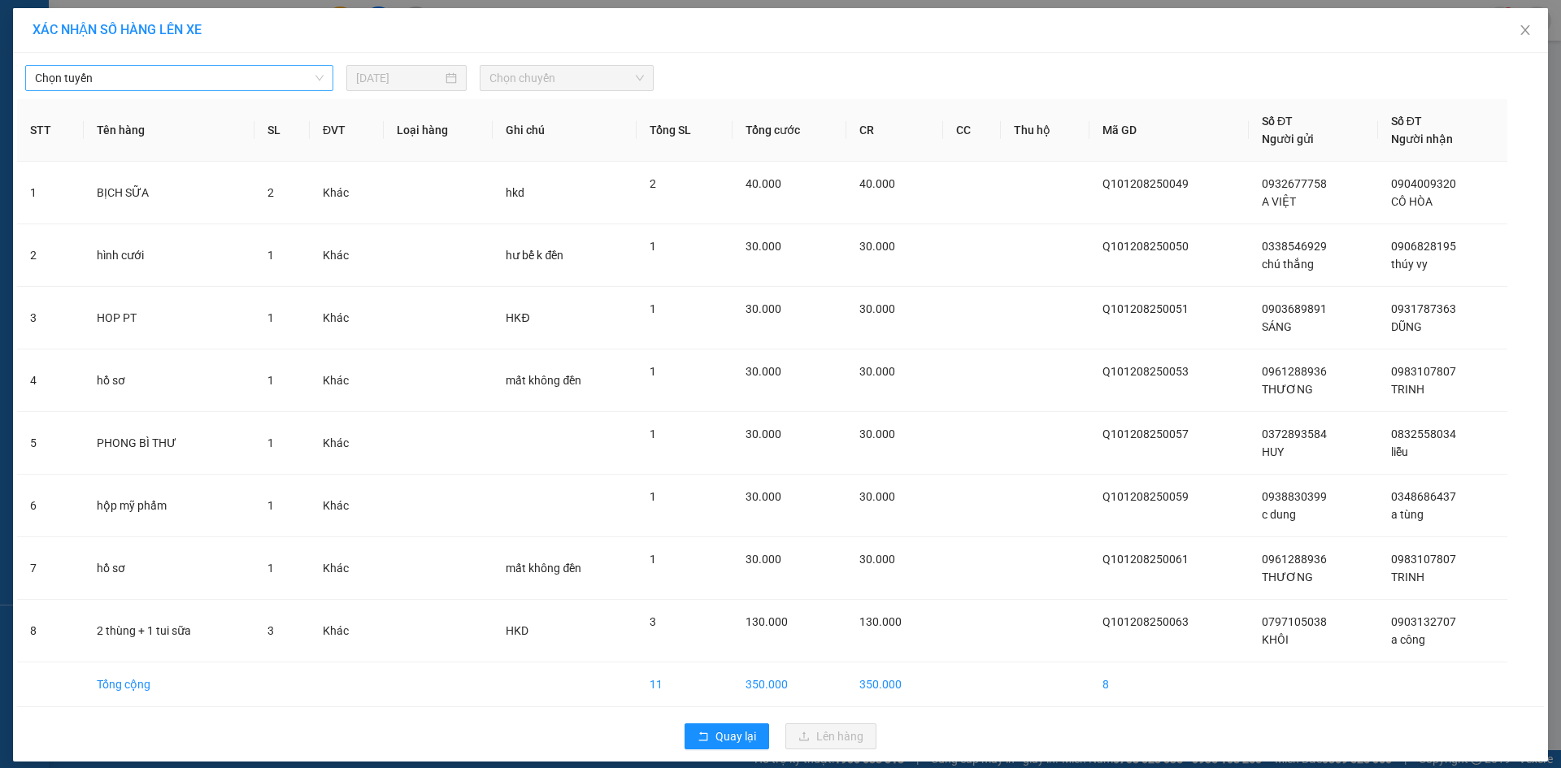
click at [145, 85] on span "Chọn tuyến" at bounding box center [179, 78] width 289 height 24
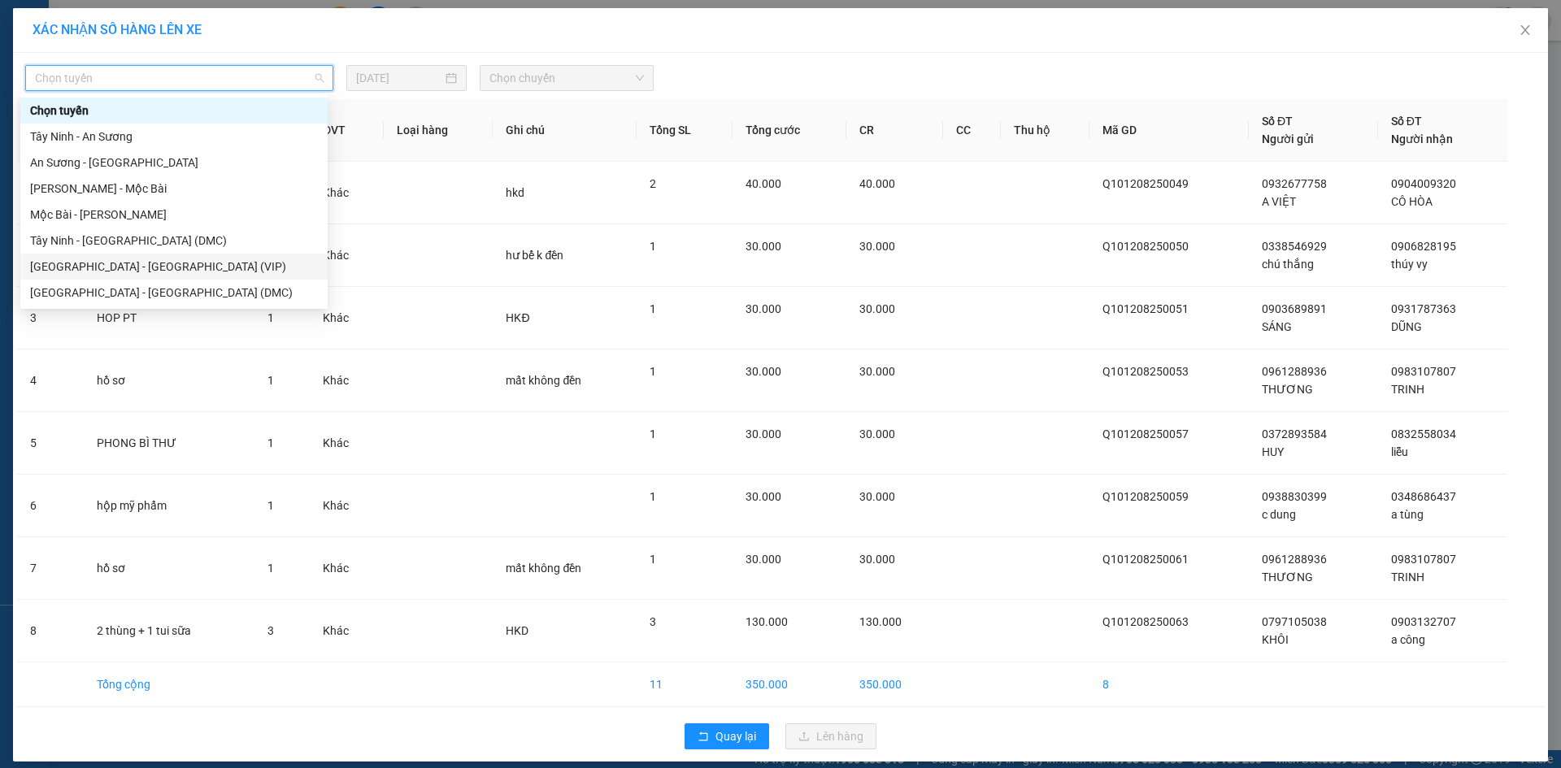
click at [128, 272] on div "Sài Gòn - Tây Ninh (VIP)" at bounding box center [174, 267] width 288 height 18
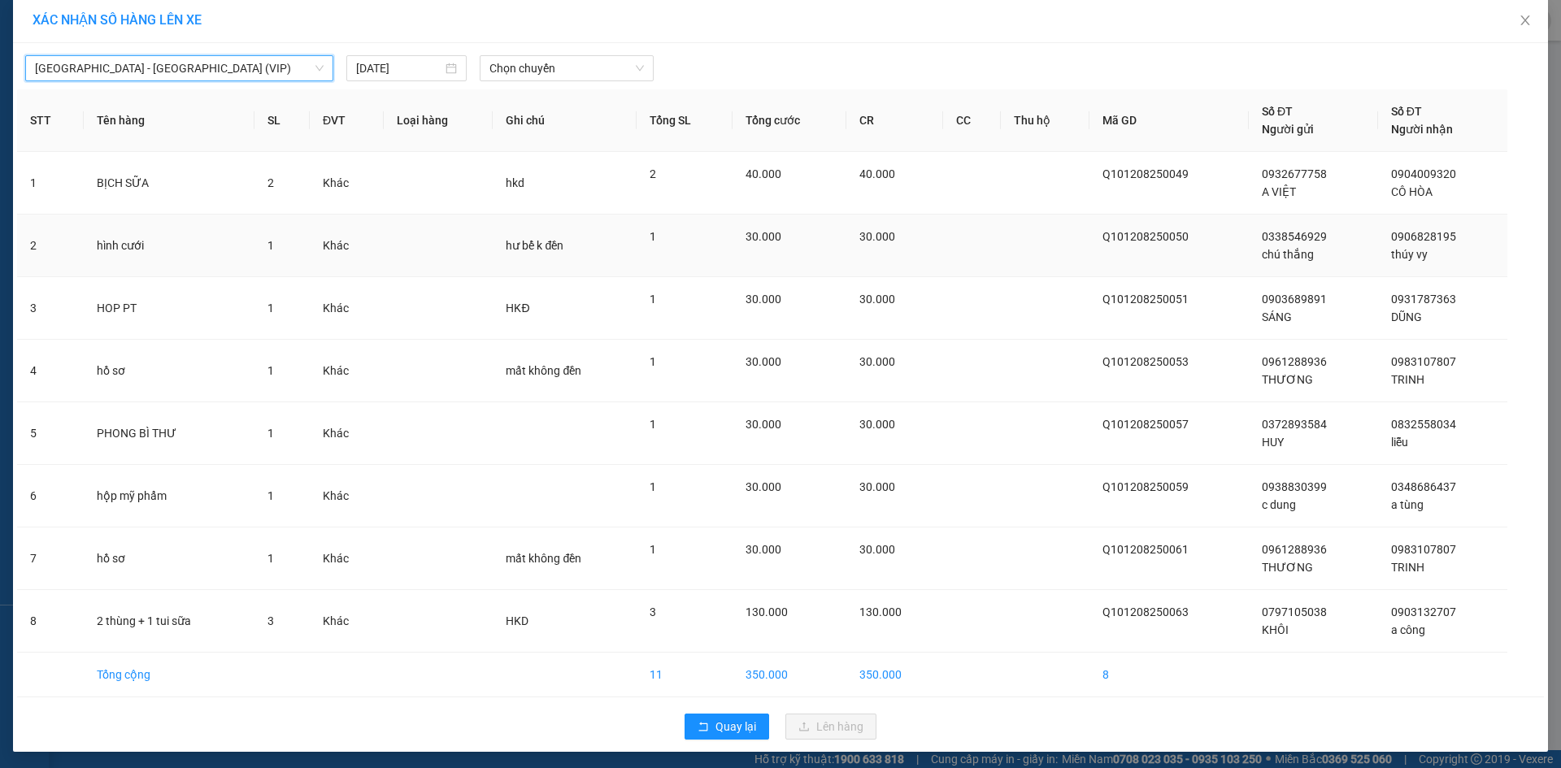
scroll to position [13, 0]
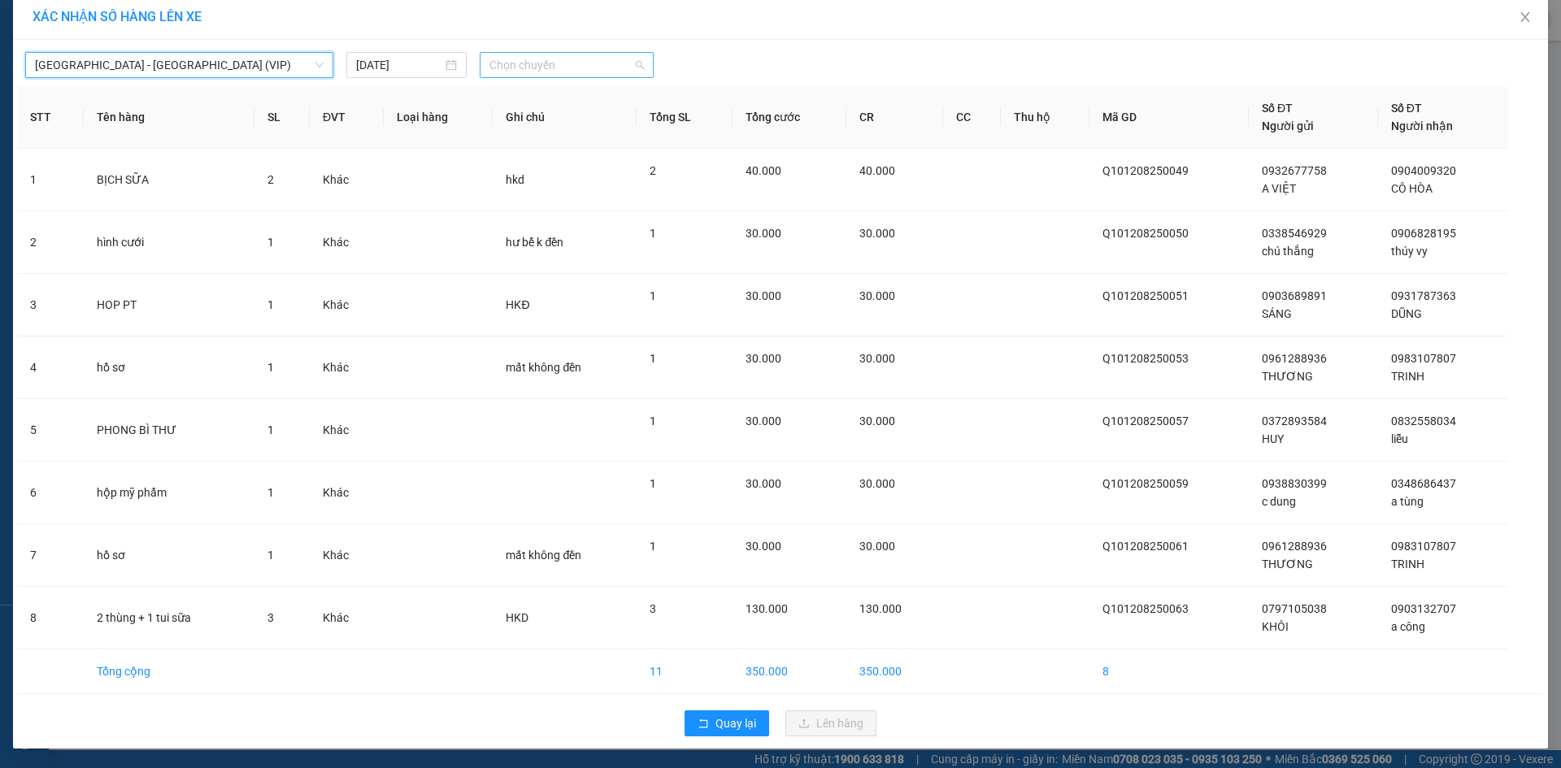
click at [594, 69] on span "Chọn chuyến" at bounding box center [567, 65] width 154 height 24
type input "26032"
click at [191, 70] on span "Sài Gòn - Tây Ninh (VIP)" at bounding box center [179, 65] width 289 height 24
click at [546, 74] on span "Chọn chuyến" at bounding box center [567, 65] width 154 height 24
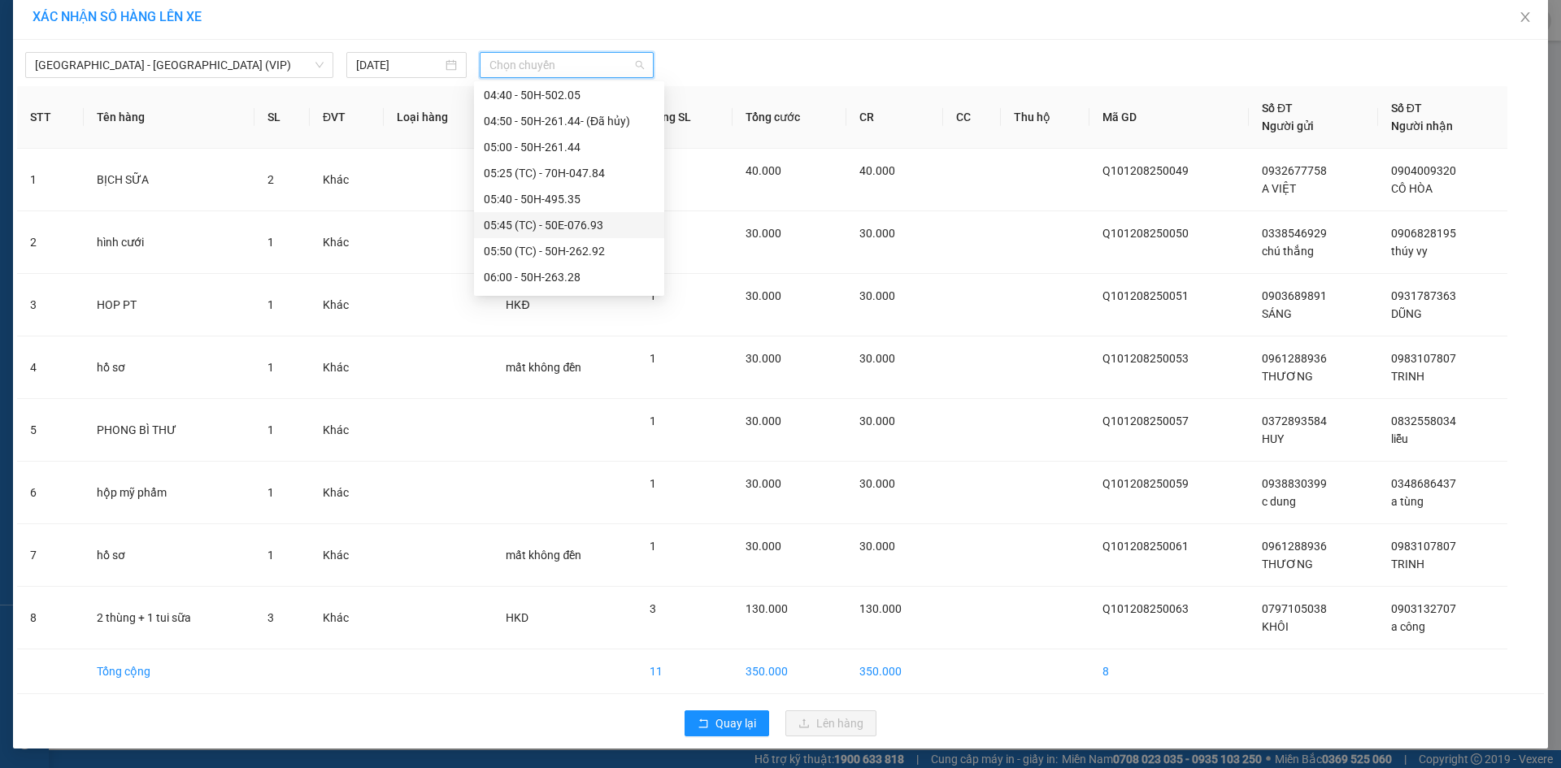
scroll to position [81, 0]
click at [387, 54] on div "12/08/2025" at bounding box center [406, 65] width 120 height 26
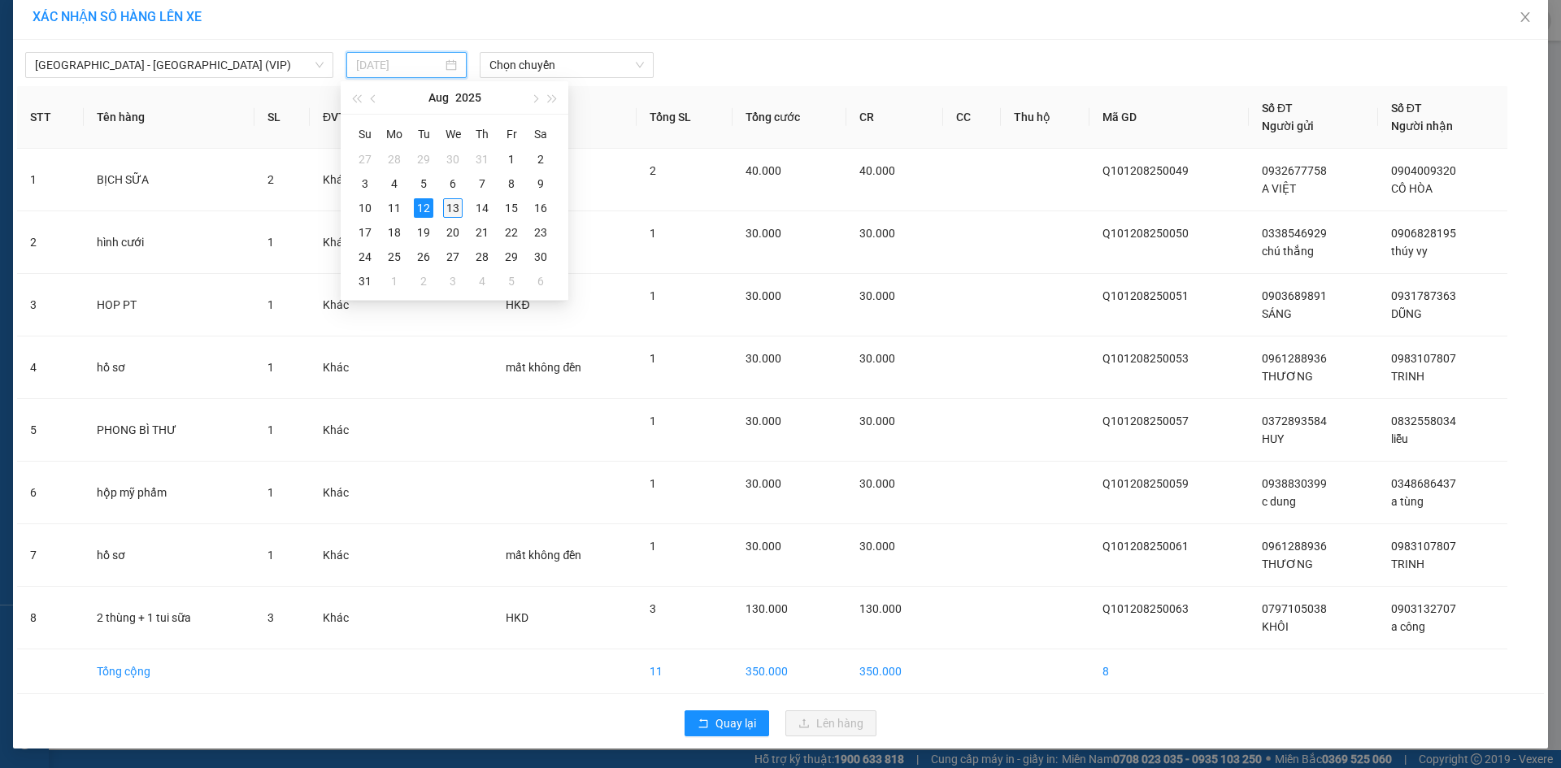
click at [456, 210] on div "13" at bounding box center [453, 208] width 20 height 20
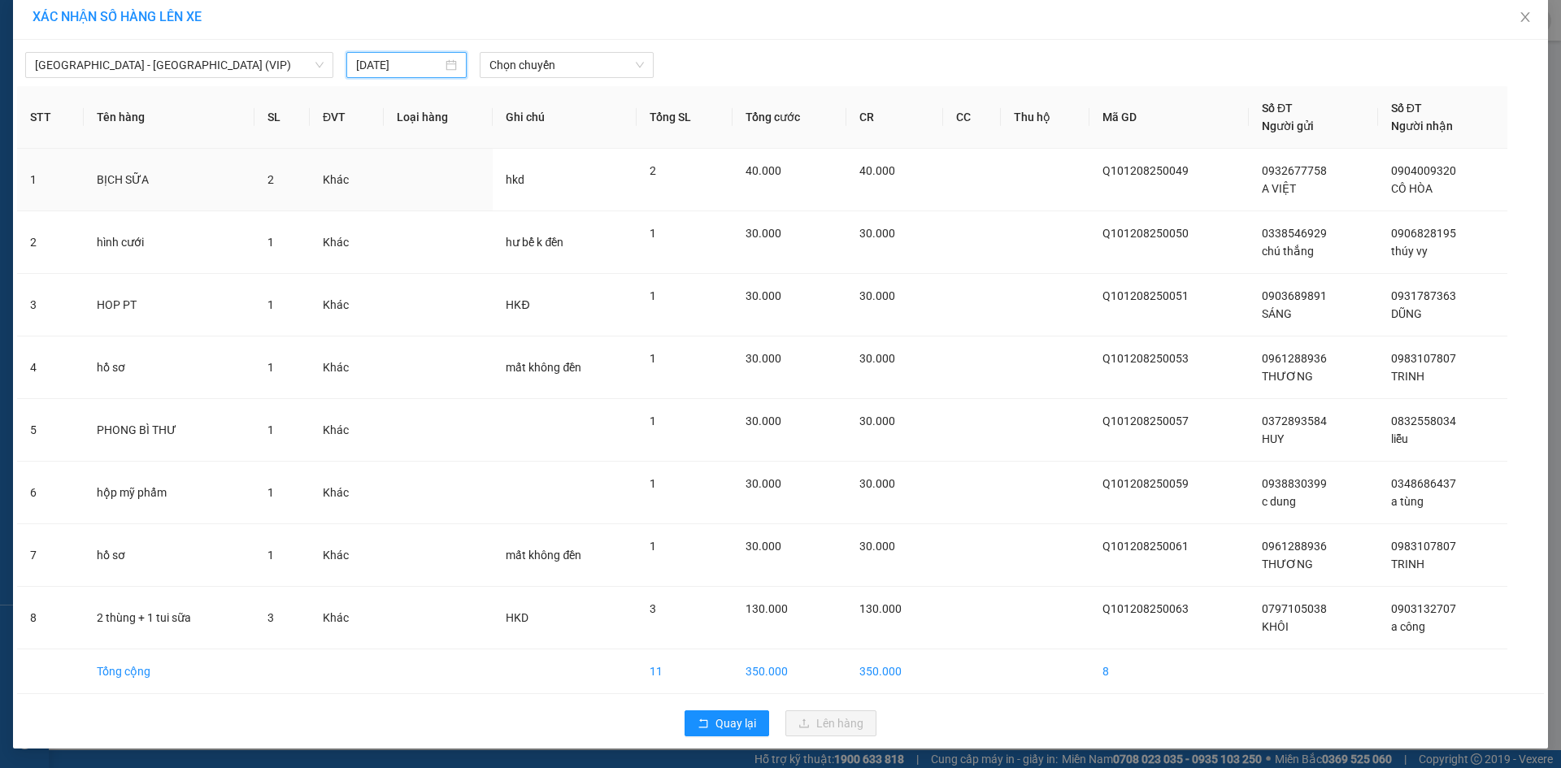
type input "13/08/2025"
click at [517, 59] on span "Chọn chuyến" at bounding box center [567, 65] width 154 height 24
type input "26032"
click at [564, 90] on div "04:50 - 50H-260.32" at bounding box center [547, 98] width 127 height 18
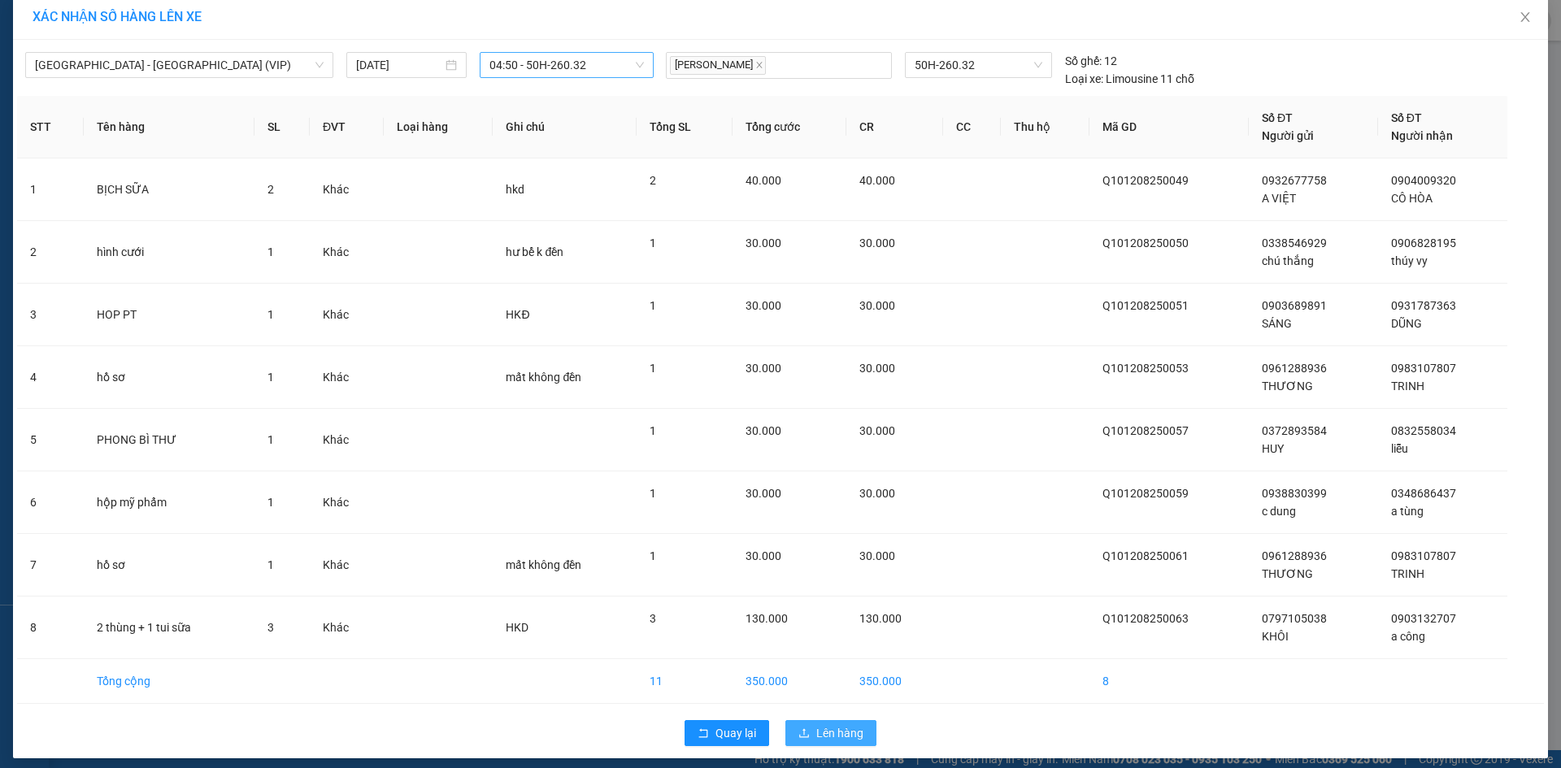
click at [842, 735] on span "Lên hàng" at bounding box center [839, 733] width 47 height 18
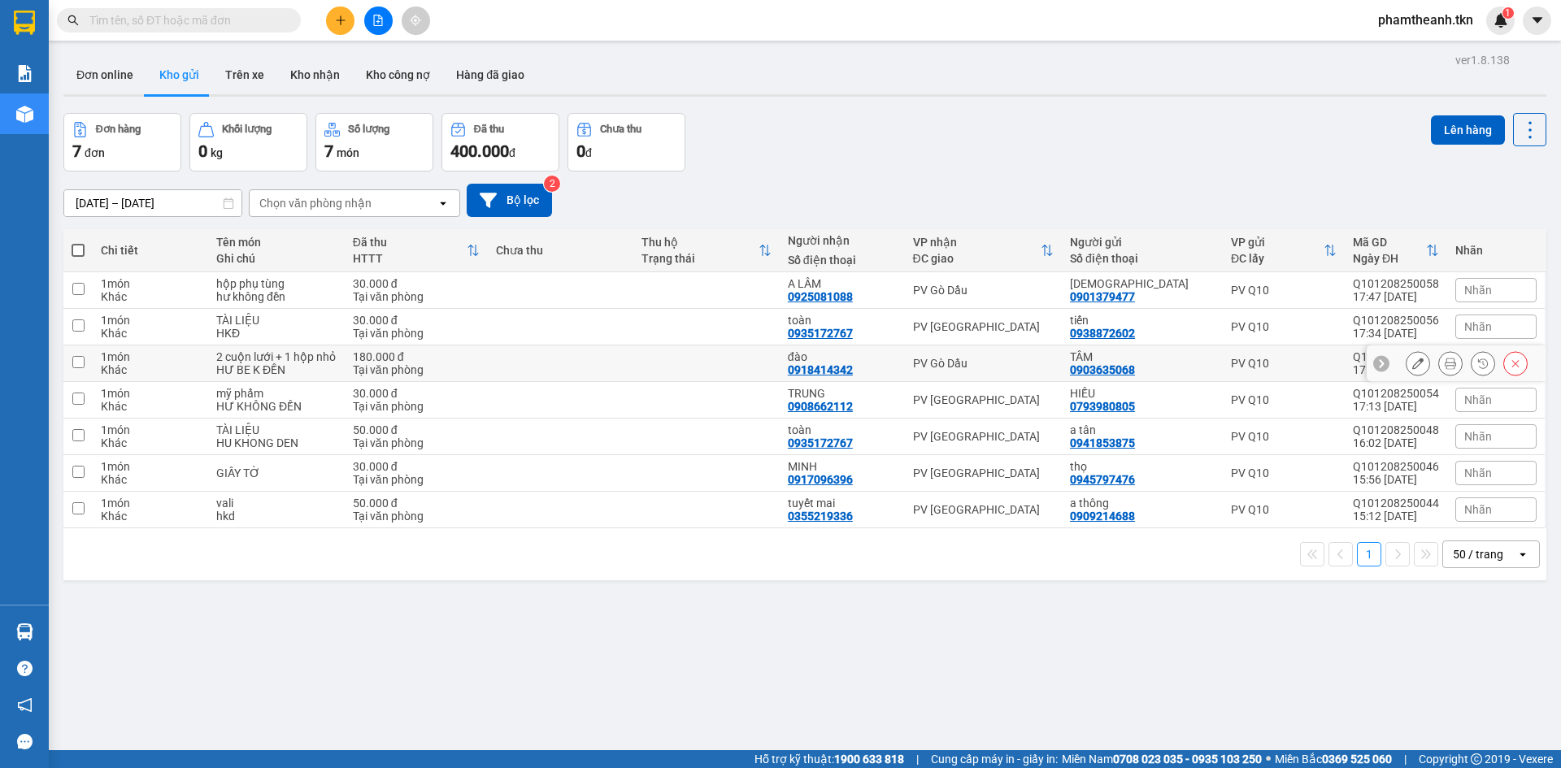
click at [929, 363] on div "PV Gò Dầu" at bounding box center [983, 363] width 141 height 13
checkbox input "true"
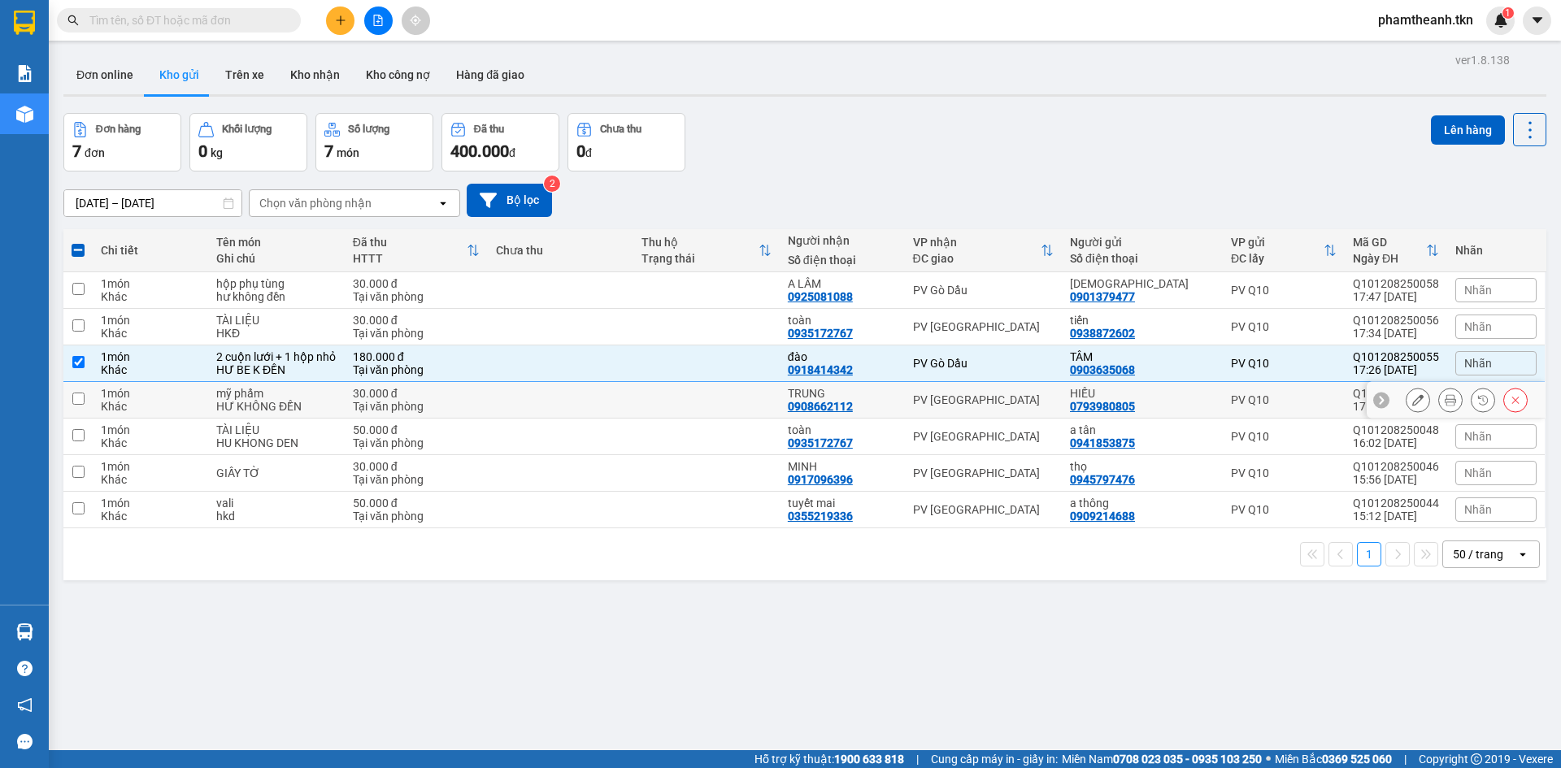
click at [975, 394] on div "PV [GEOGRAPHIC_DATA]" at bounding box center [983, 400] width 141 height 13
checkbox input "true"
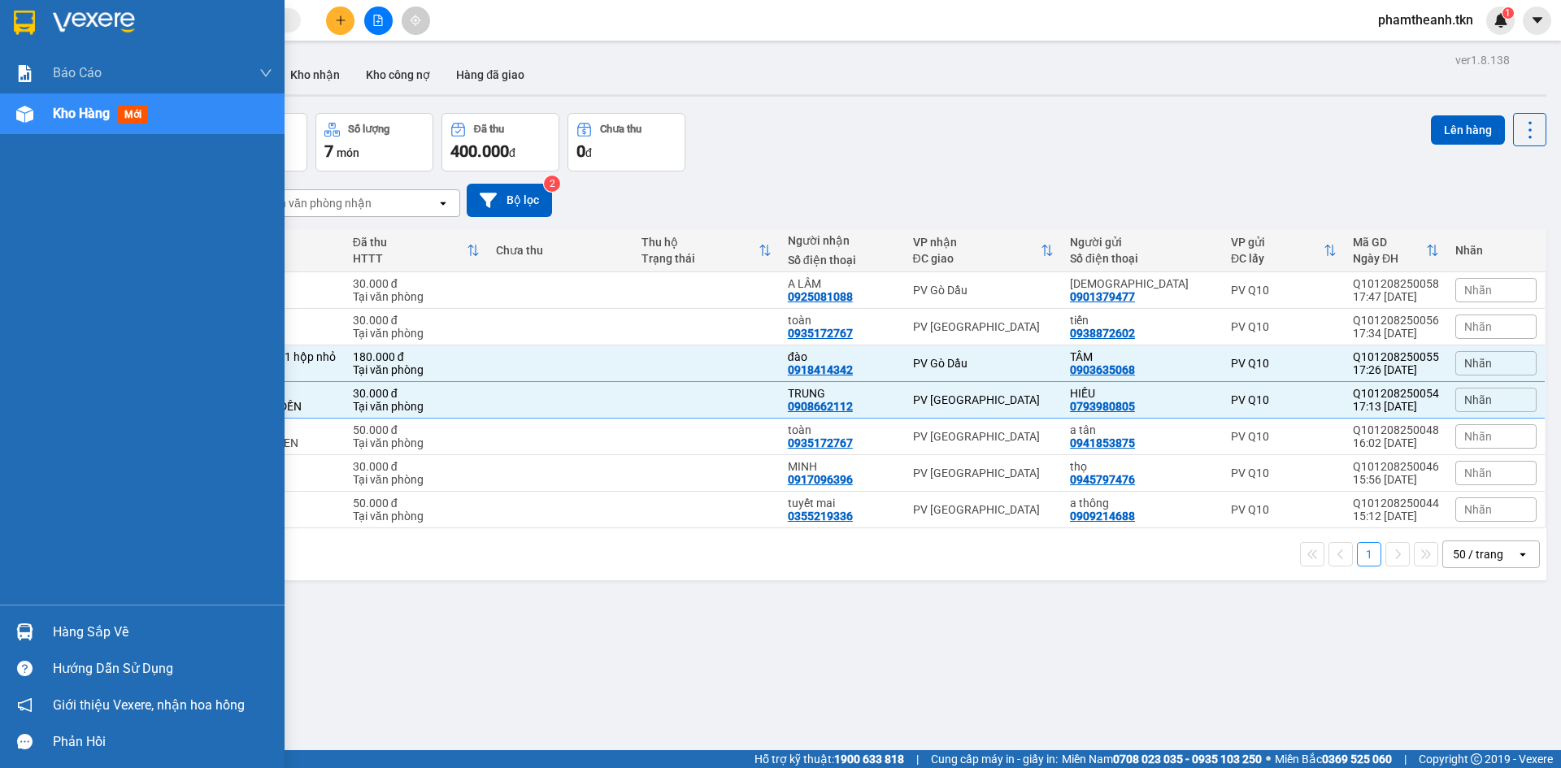
click at [74, 645] on div "Hàng sắp về" at bounding box center [142, 632] width 285 height 37
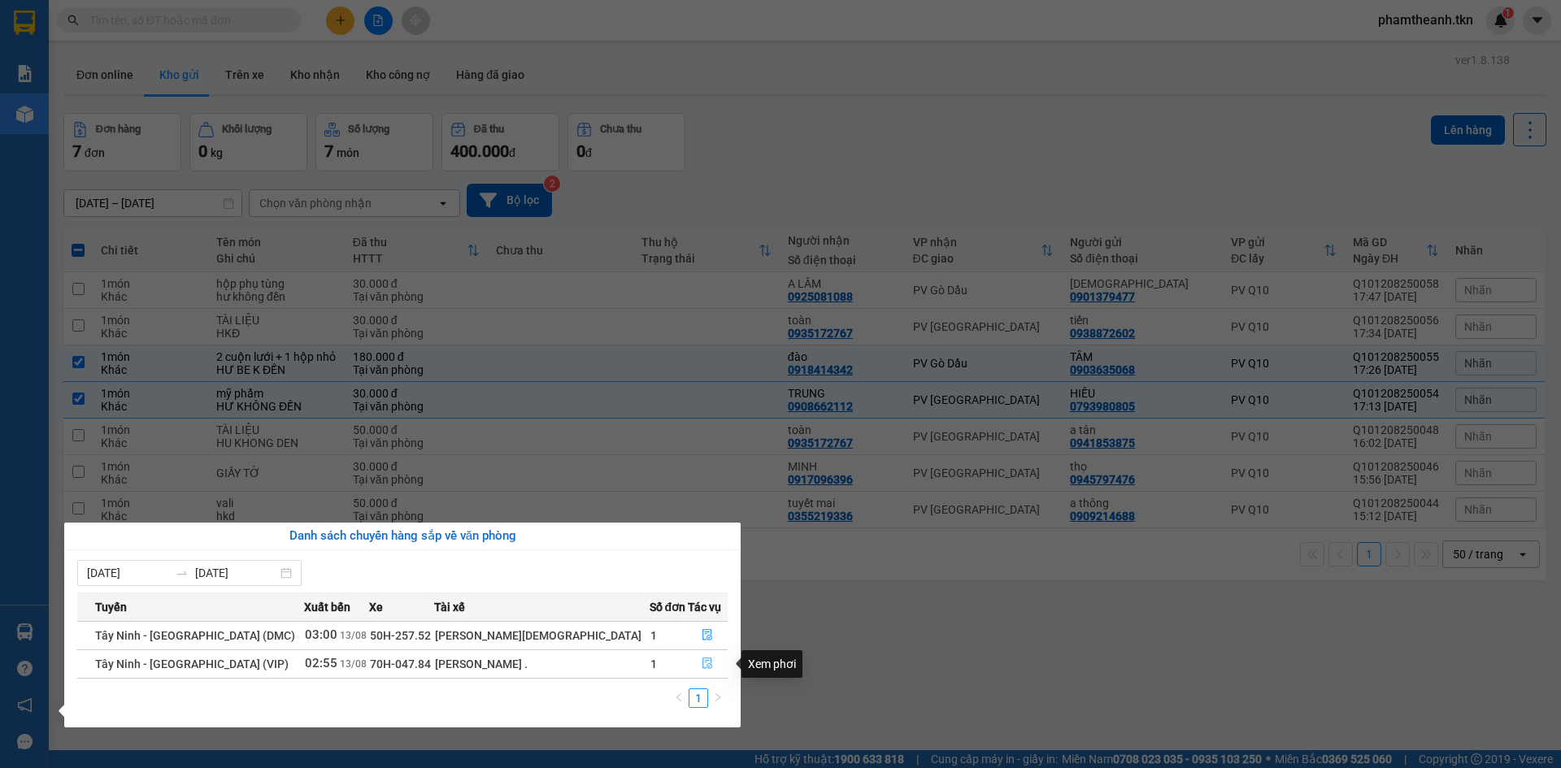
click at [702, 668] on icon "file-done" at bounding box center [707, 663] width 11 height 11
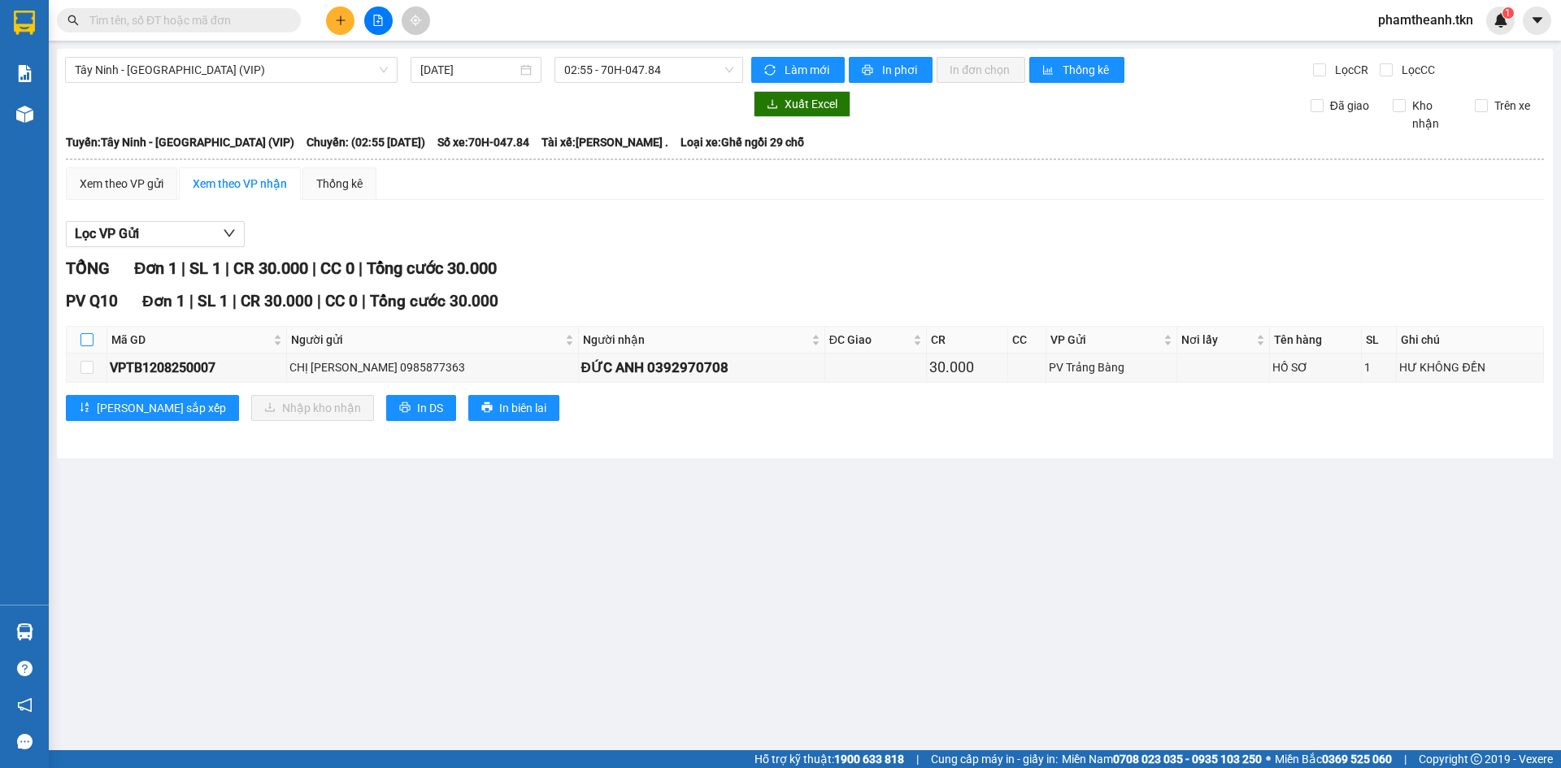
click at [91, 338] on input "checkbox" at bounding box center [86, 339] width 13 height 13
checkbox input "true"
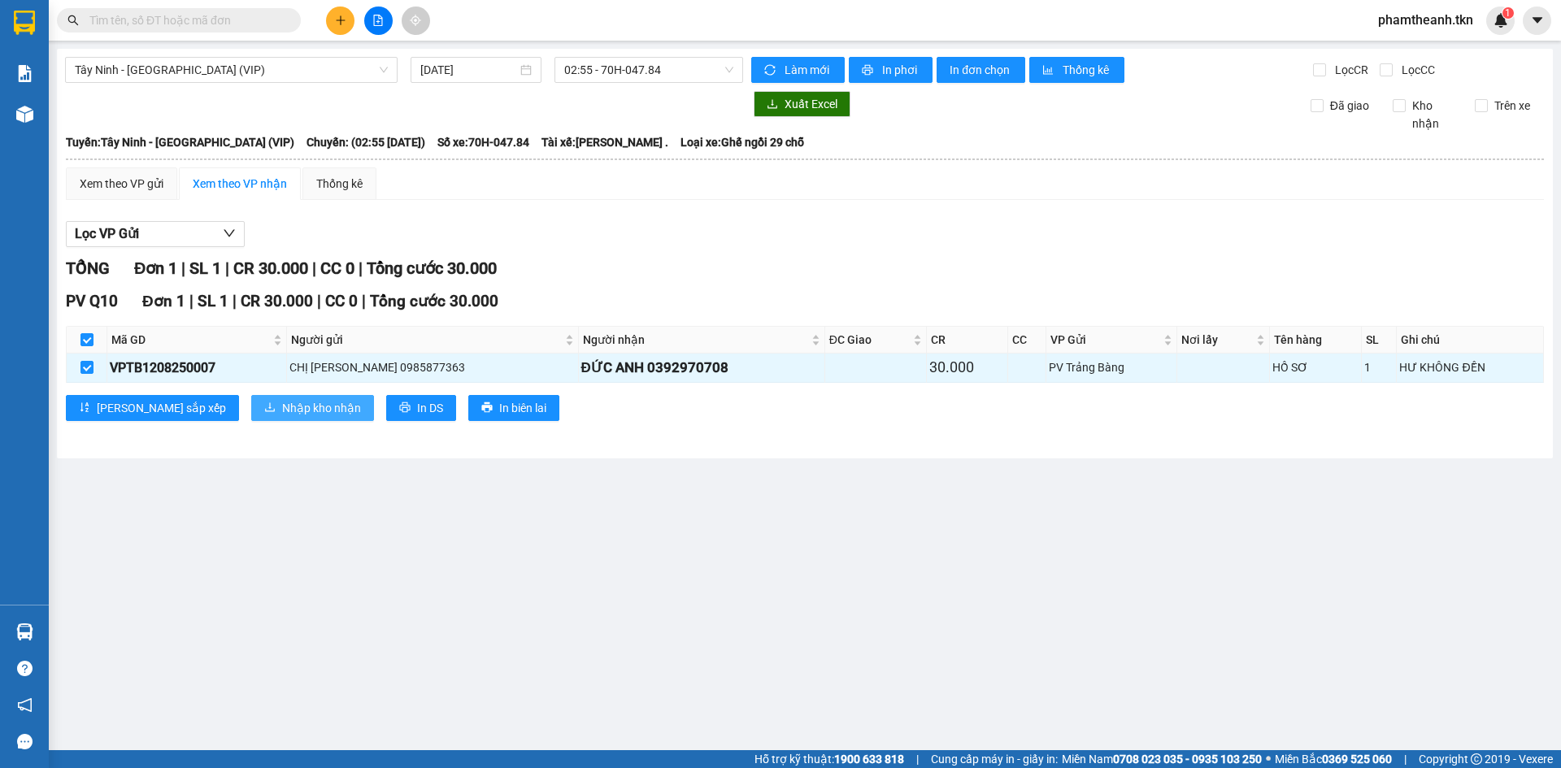
click at [282, 416] on span "Nhập kho nhận" at bounding box center [321, 408] width 79 height 18
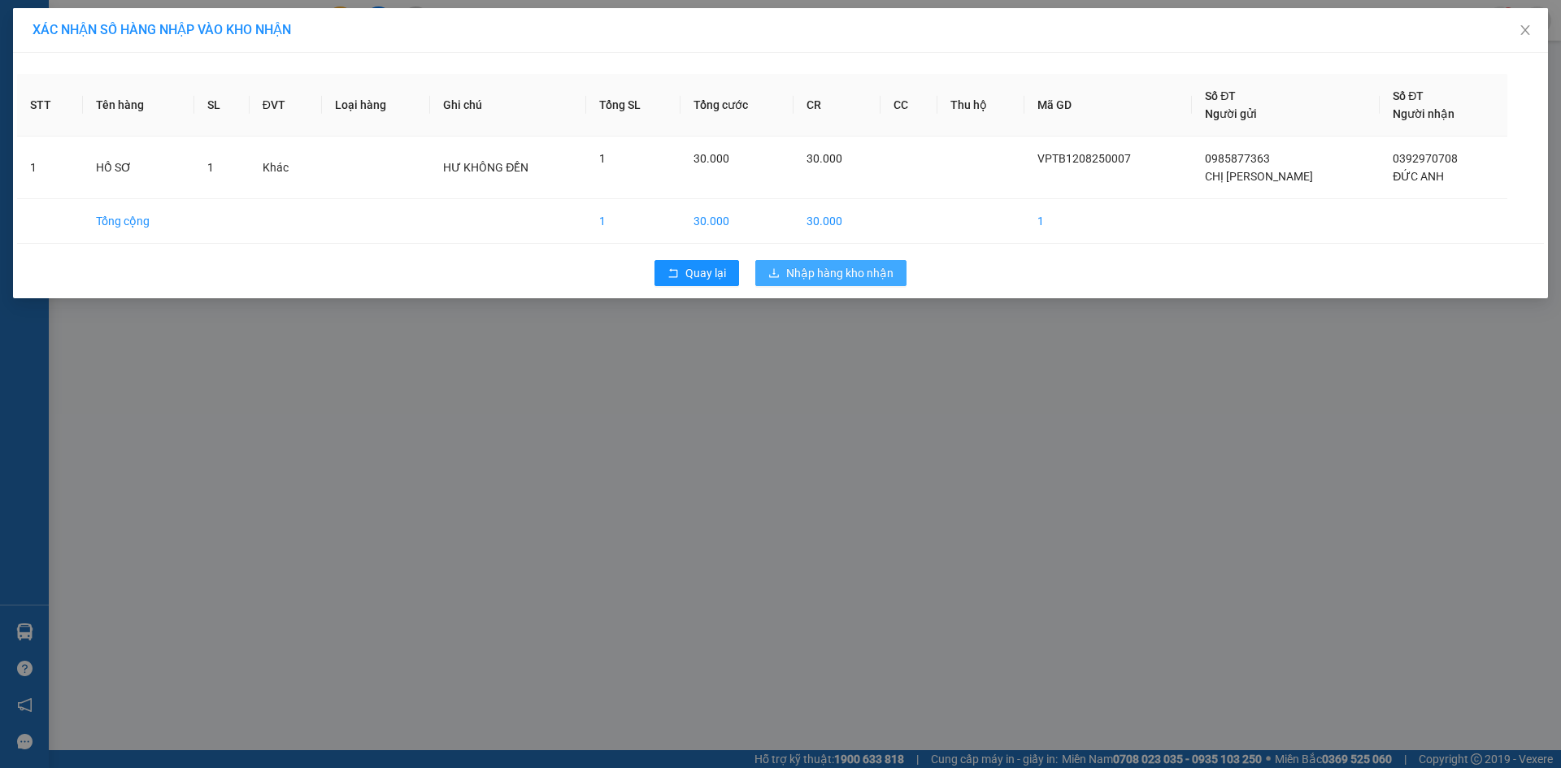
click at [833, 277] on span "Nhập hàng kho nhận" at bounding box center [839, 273] width 107 height 18
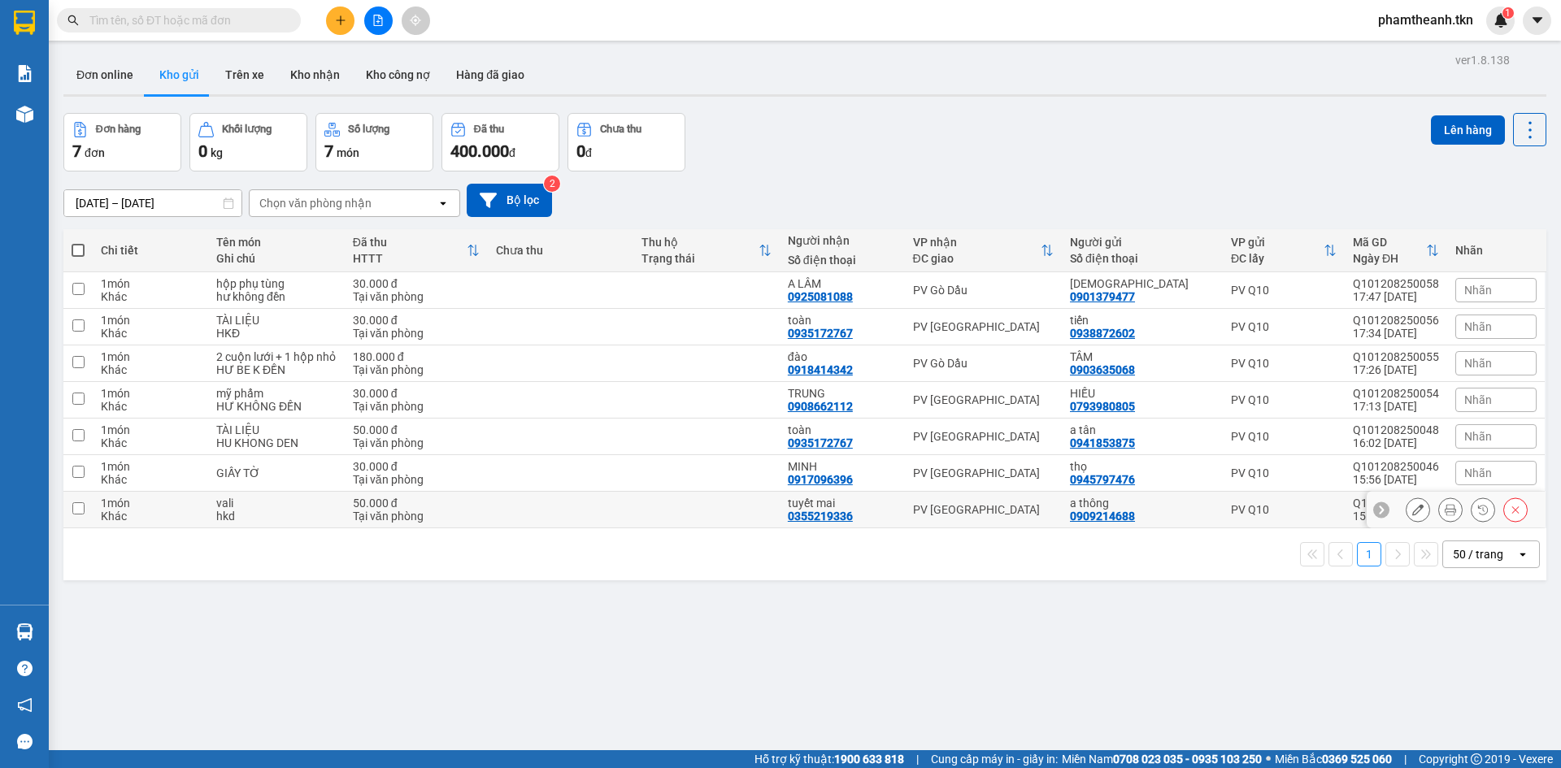
click at [957, 520] on td "PV [GEOGRAPHIC_DATA]" at bounding box center [984, 510] width 158 height 37
checkbox input "true"
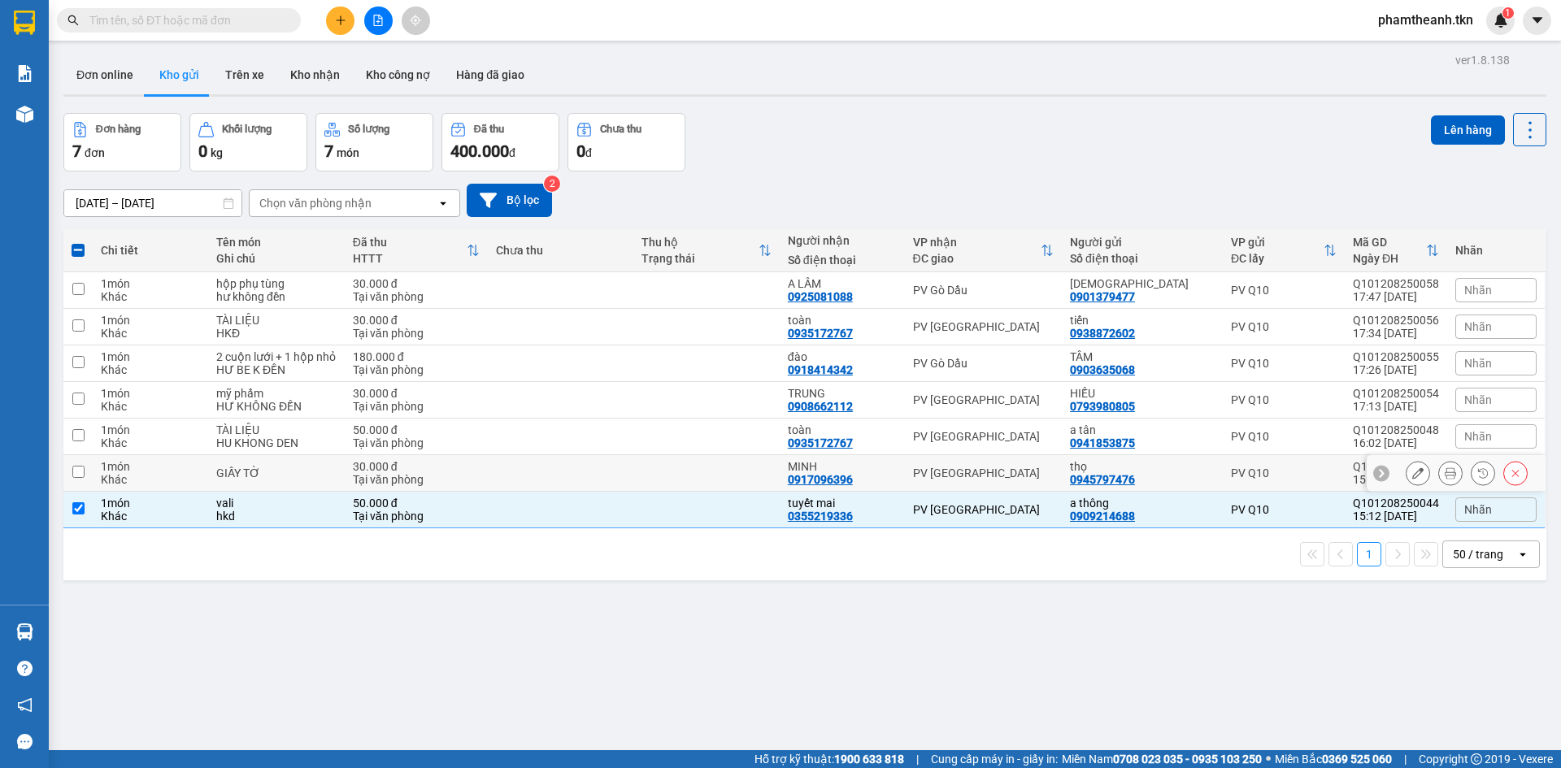
click at [946, 467] on div "PV [GEOGRAPHIC_DATA]" at bounding box center [983, 473] width 141 height 13
checkbox input "true"
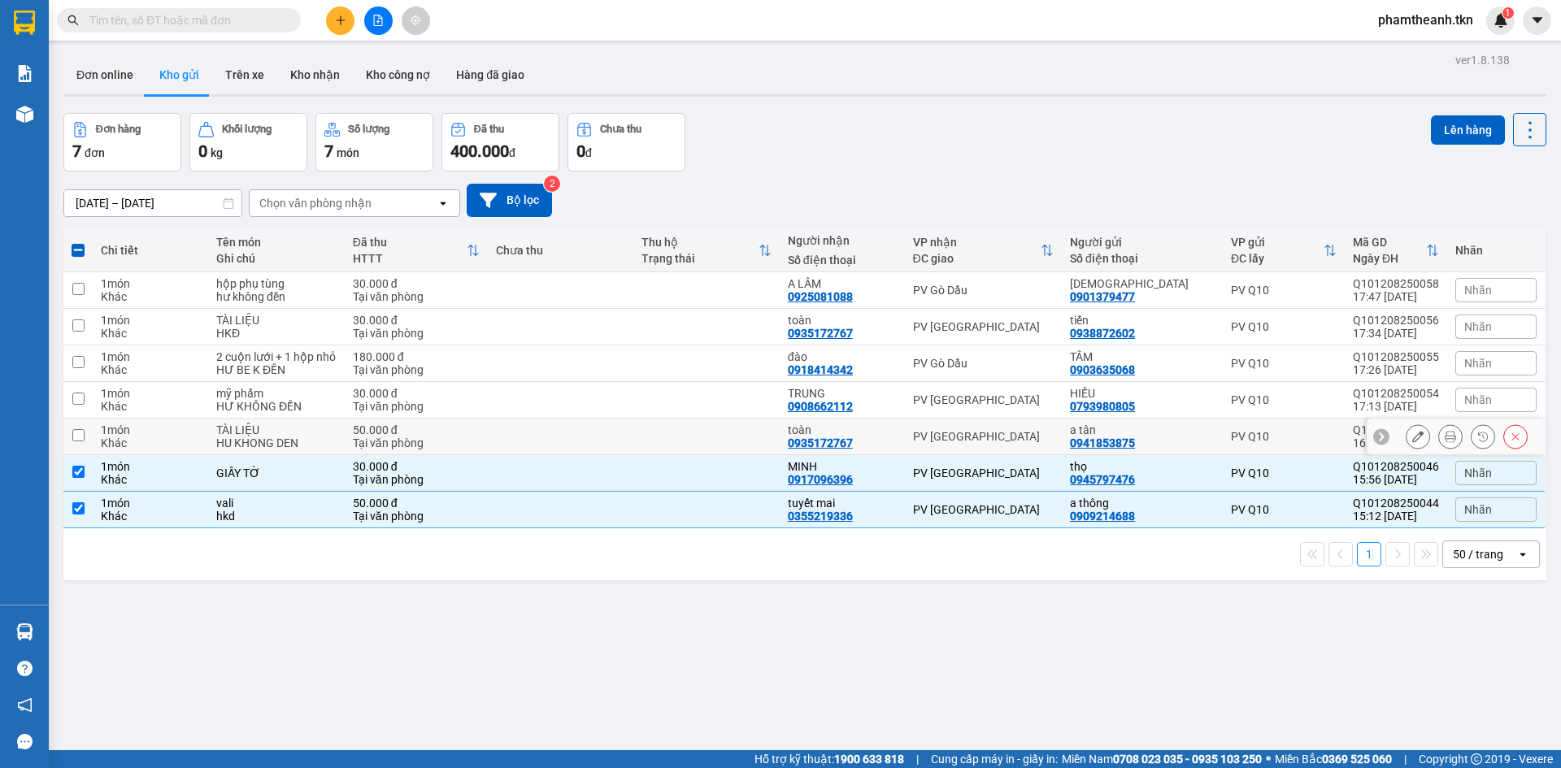
click at [959, 433] on div "PV [GEOGRAPHIC_DATA]" at bounding box center [983, 436] width 141 height 13
checkbox input "true"
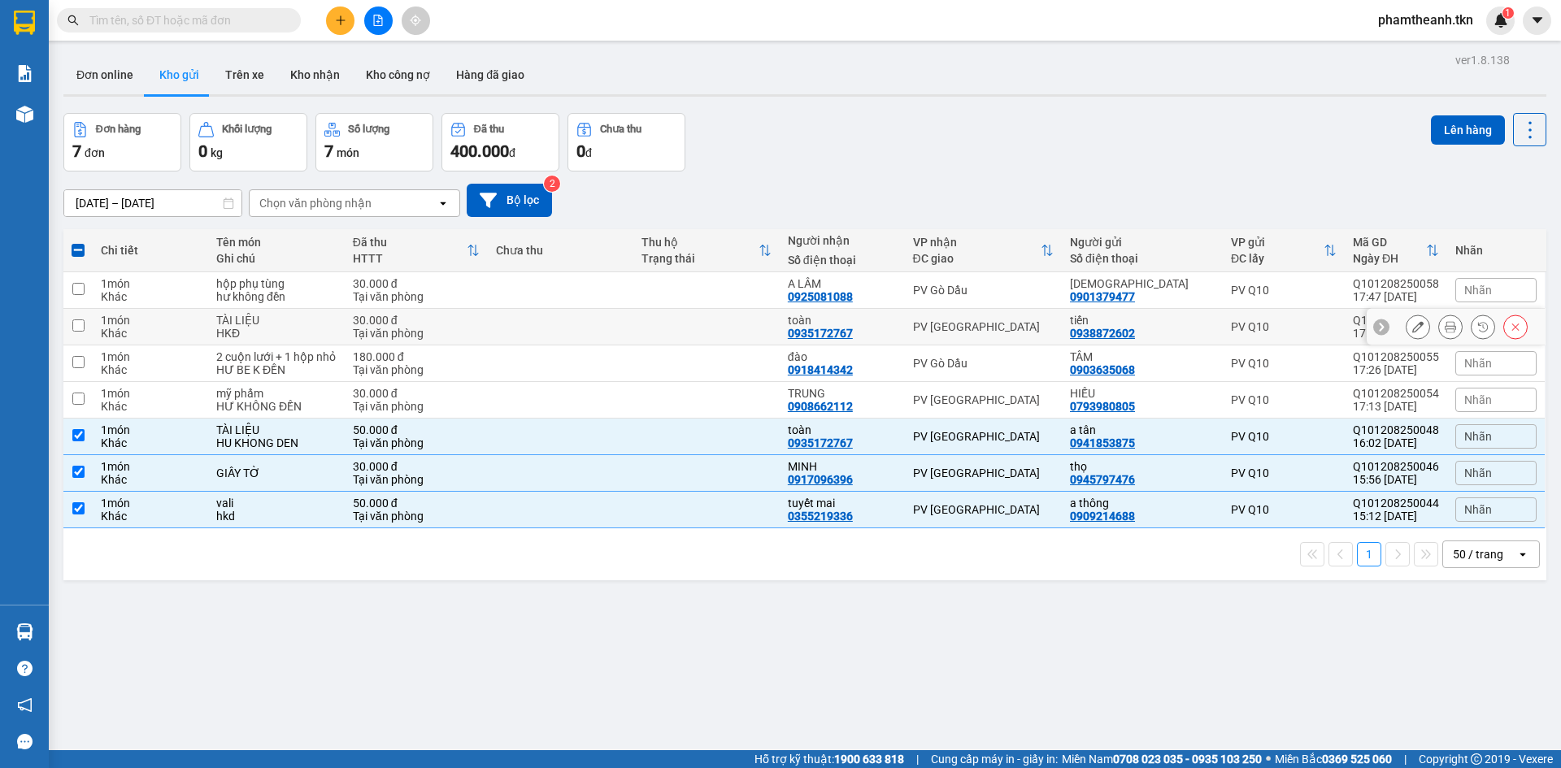
click at [938, 343] on td "PV [GEOGRAPHIC_DATA]" at bounding box center [984, 327] width 158 height 37
checkbox input "true"
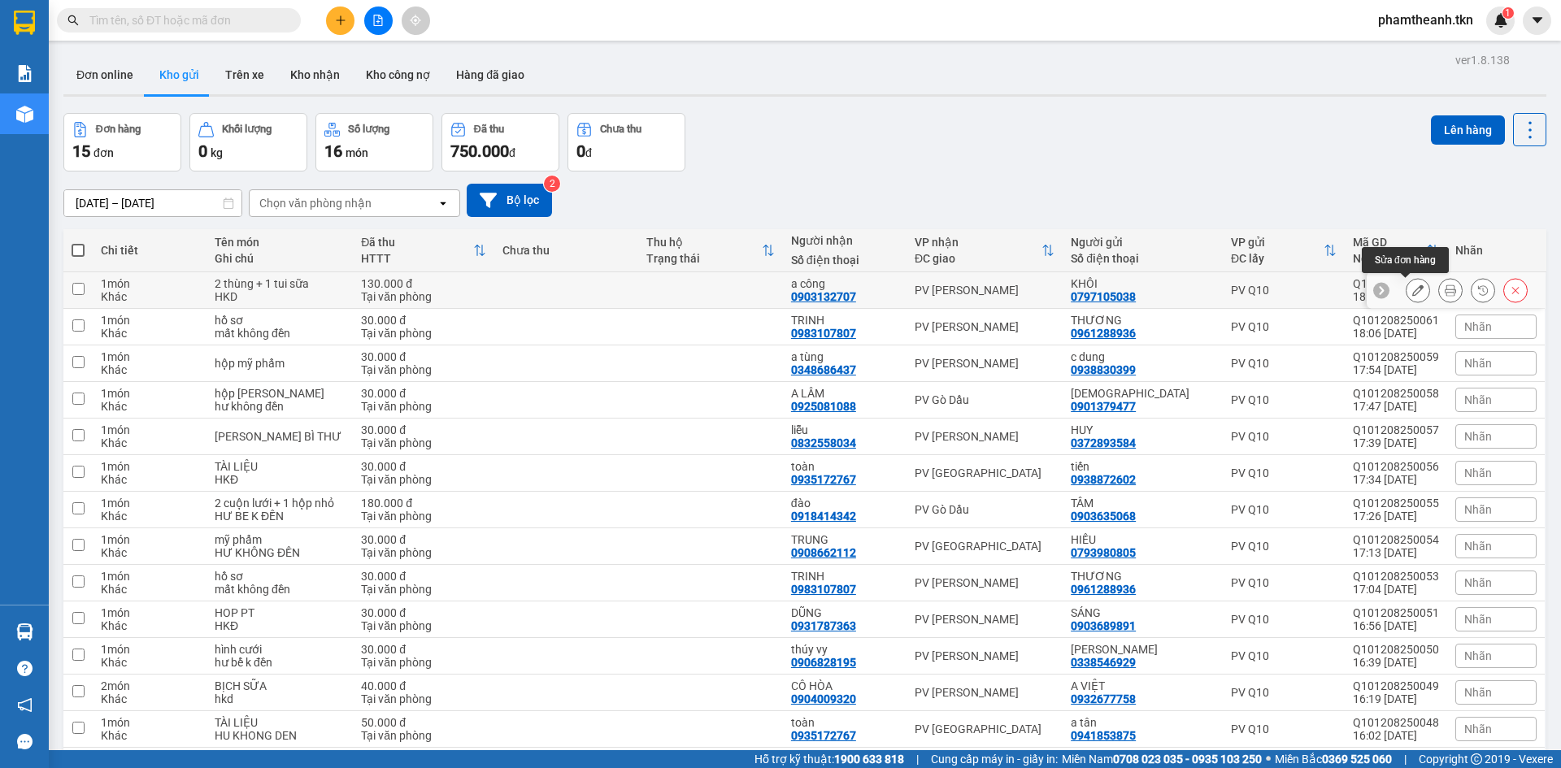
click at [1412, 288] on icon at bounding box center [1417, 290] width 11 height 11
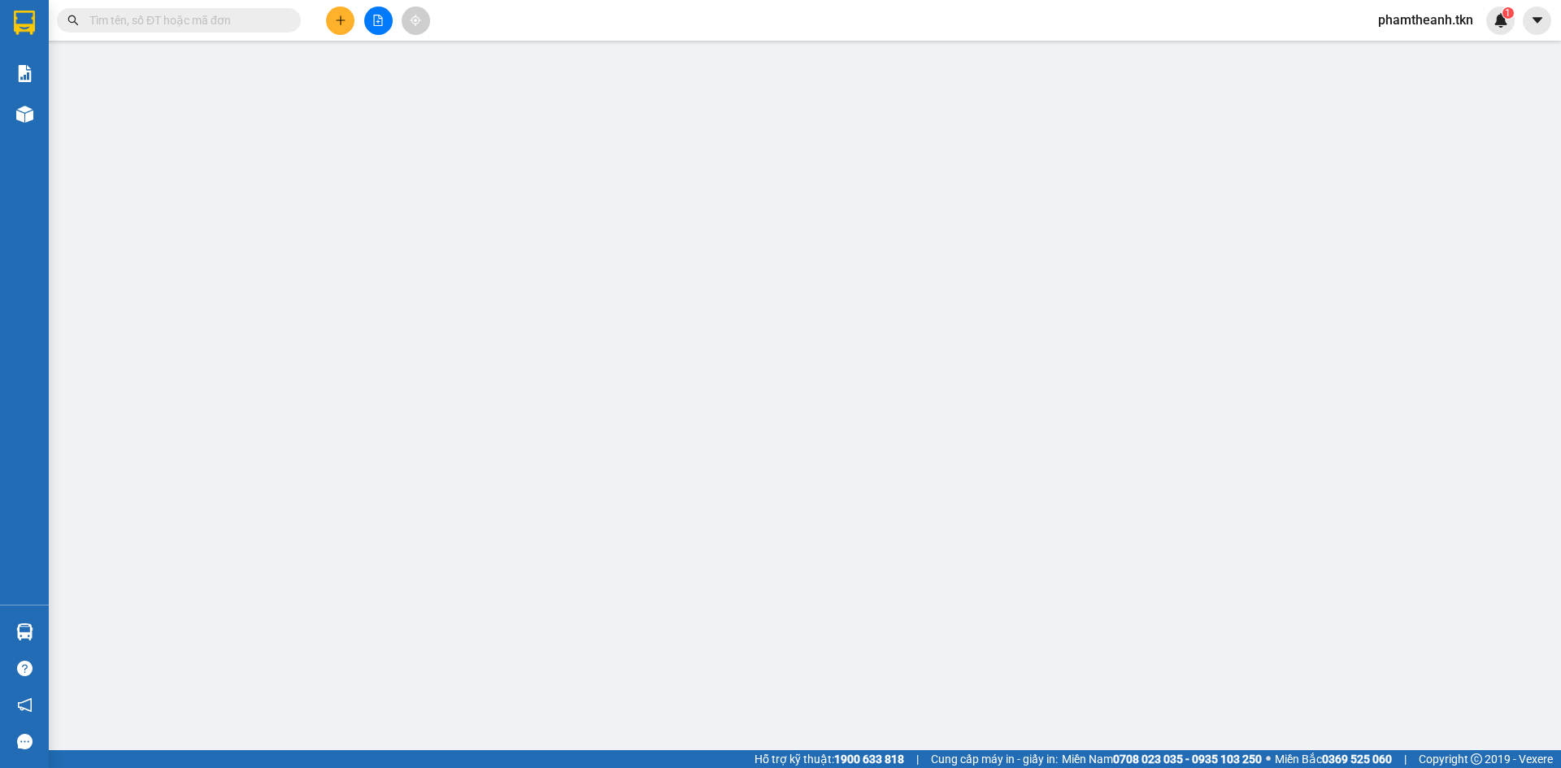
type input "0797105038"
type input "KHÔI"
type input "0903132707"
type input "a công"
type input "130.000"
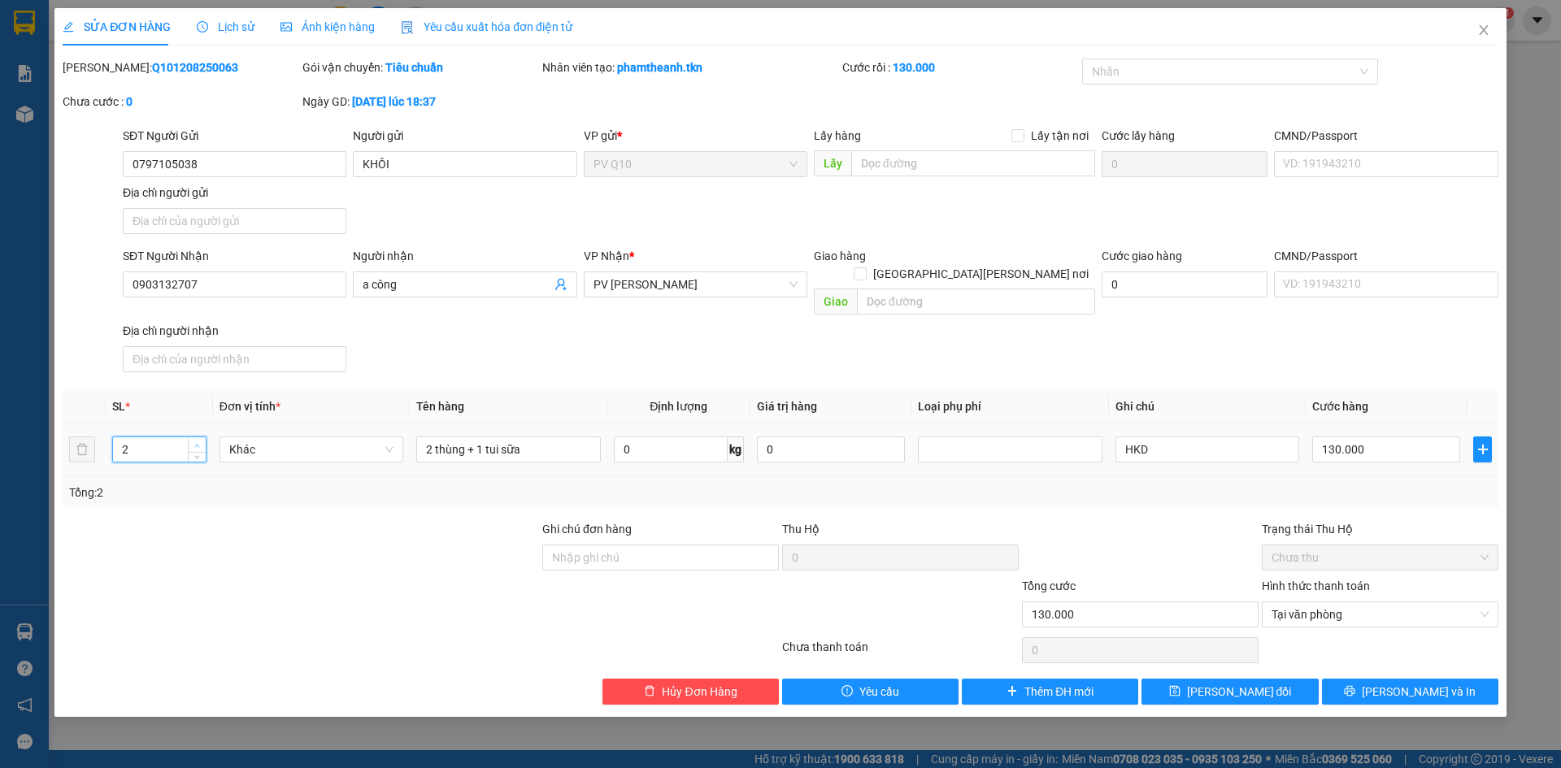
click at [198, 441] on span "up" at bounding box center [198, 446] width 10 height 10
type input "3"
click at [198, 441] on span "up" at bounding box center [198, 446] width 10 height 10
click at [1275, 679] on button "[PERSON_NAME] đổi" at bounding box center [1230, 692] width 176 height 26
